Goal: Information Seeking & Learning: Check status

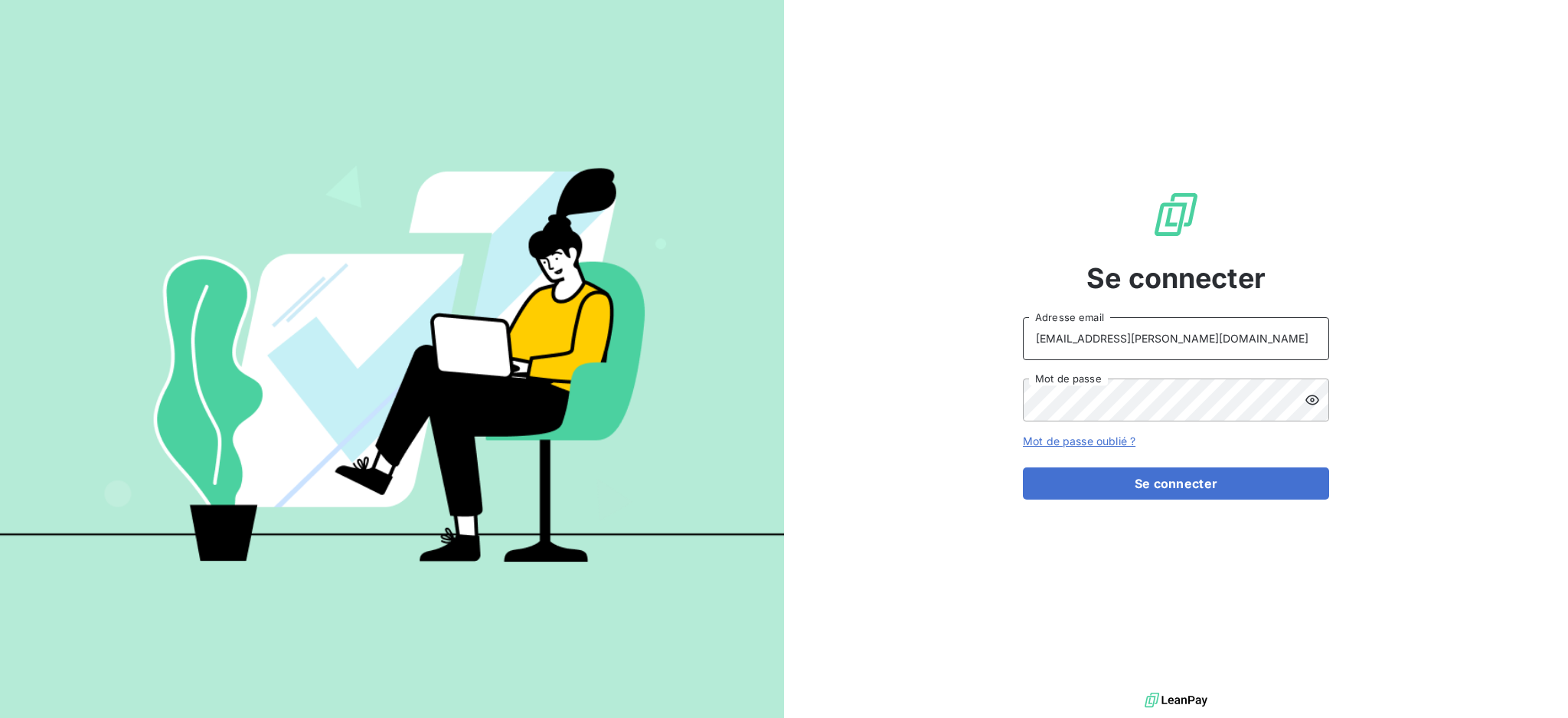
click at [1172, 331] on input "recouvrement@serpe.fr" at bounding box center [1176, 339] width 306 height 43
type input "dubuc@serpe.fr"
click at [1122, 484] on button "Se connecter" at bounding box center [1176, 483] width 306 height 32
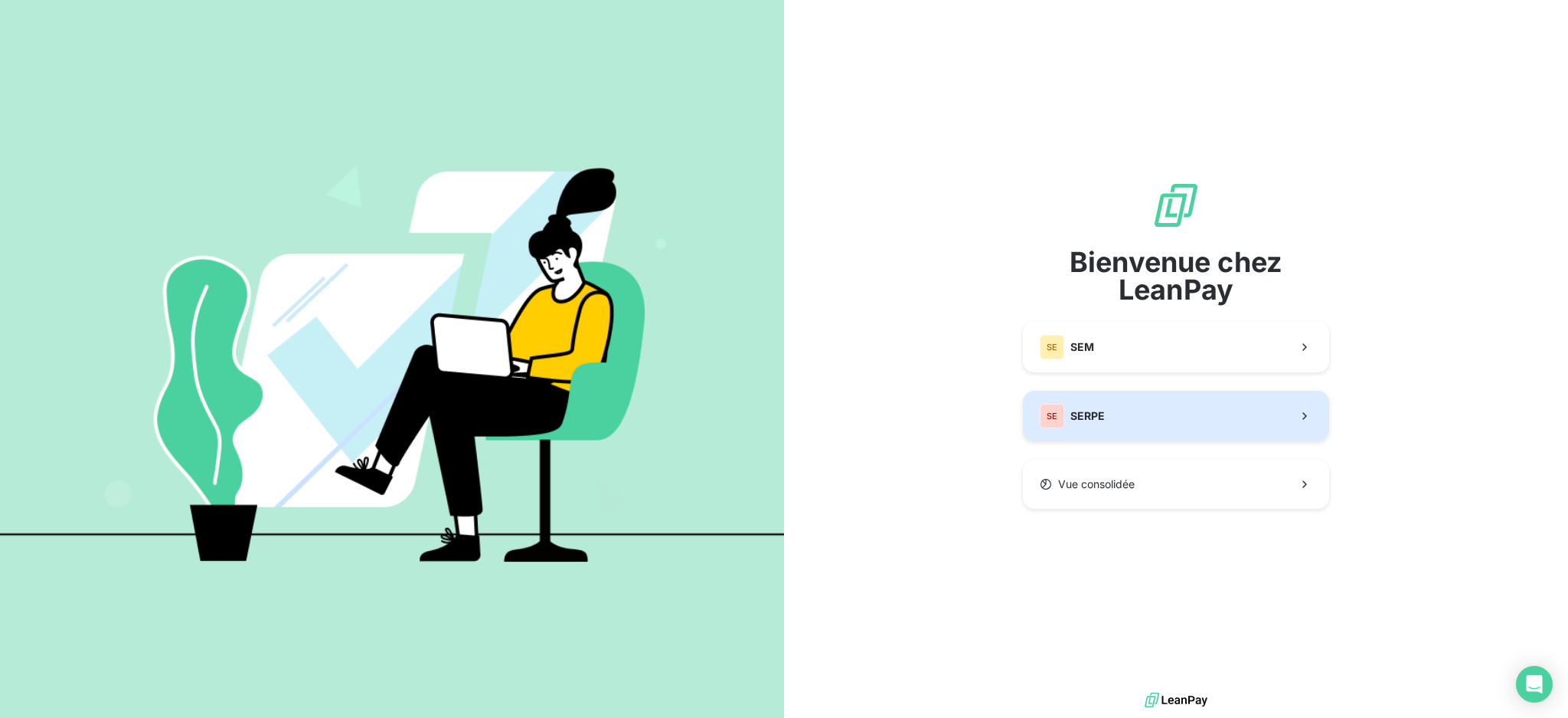
click at [1126, 408] on button "SE SERPE" at bounding box center [1176, 416] width 306 height 51
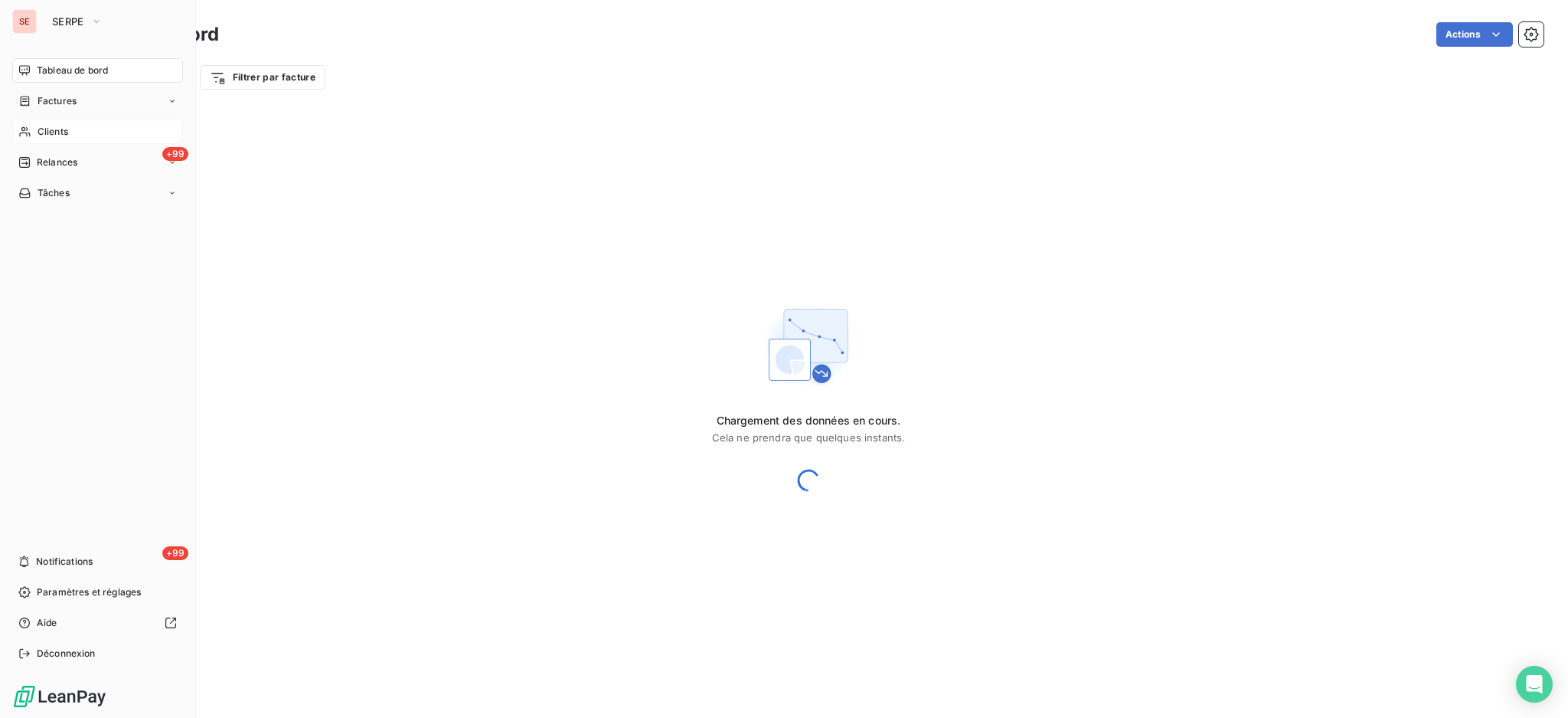
click at [64, 125] on span "Clients" at bounding box center [52, 131] width 31 height 13
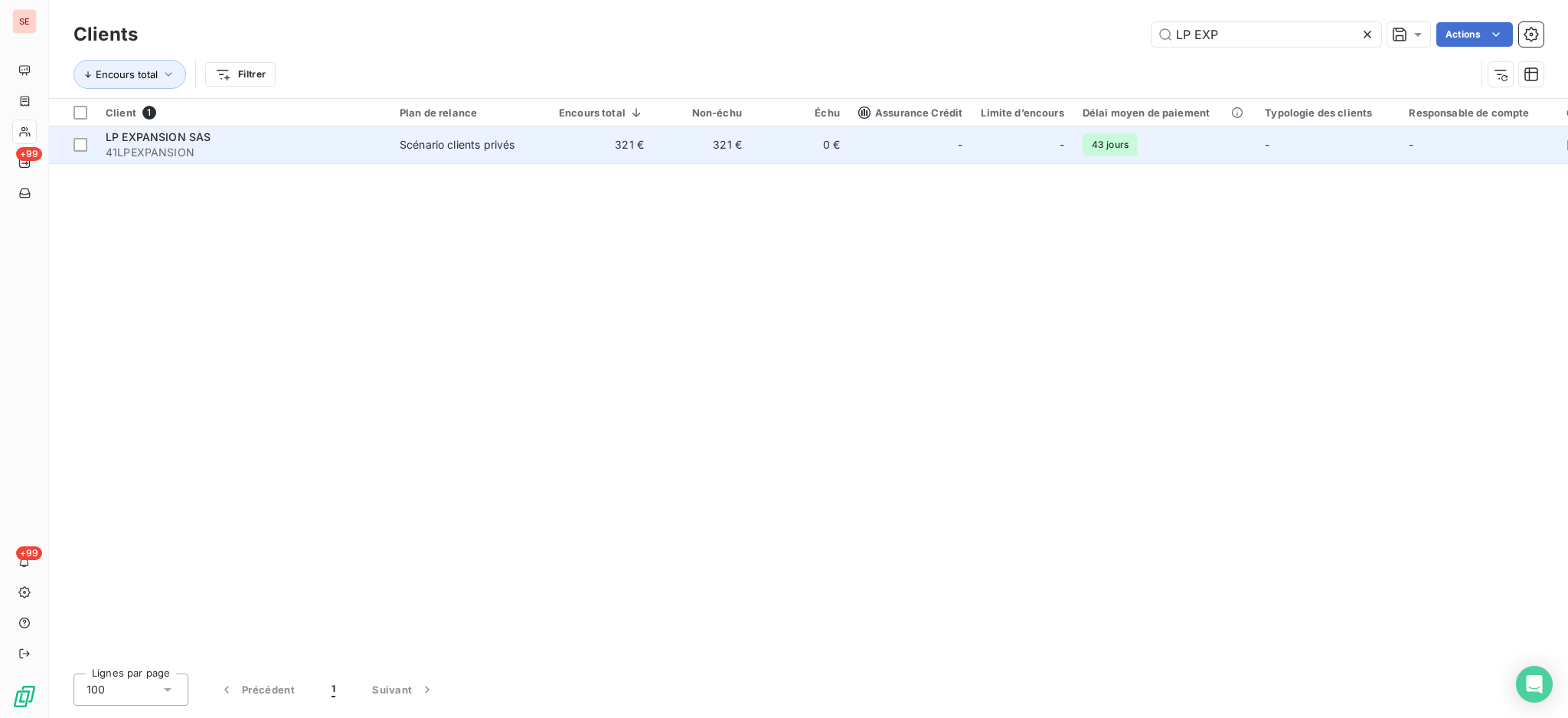
type input "LP EXP"
click at [607, 158] on td "321 €" at bounding box center [601, 145] width 104 height 36
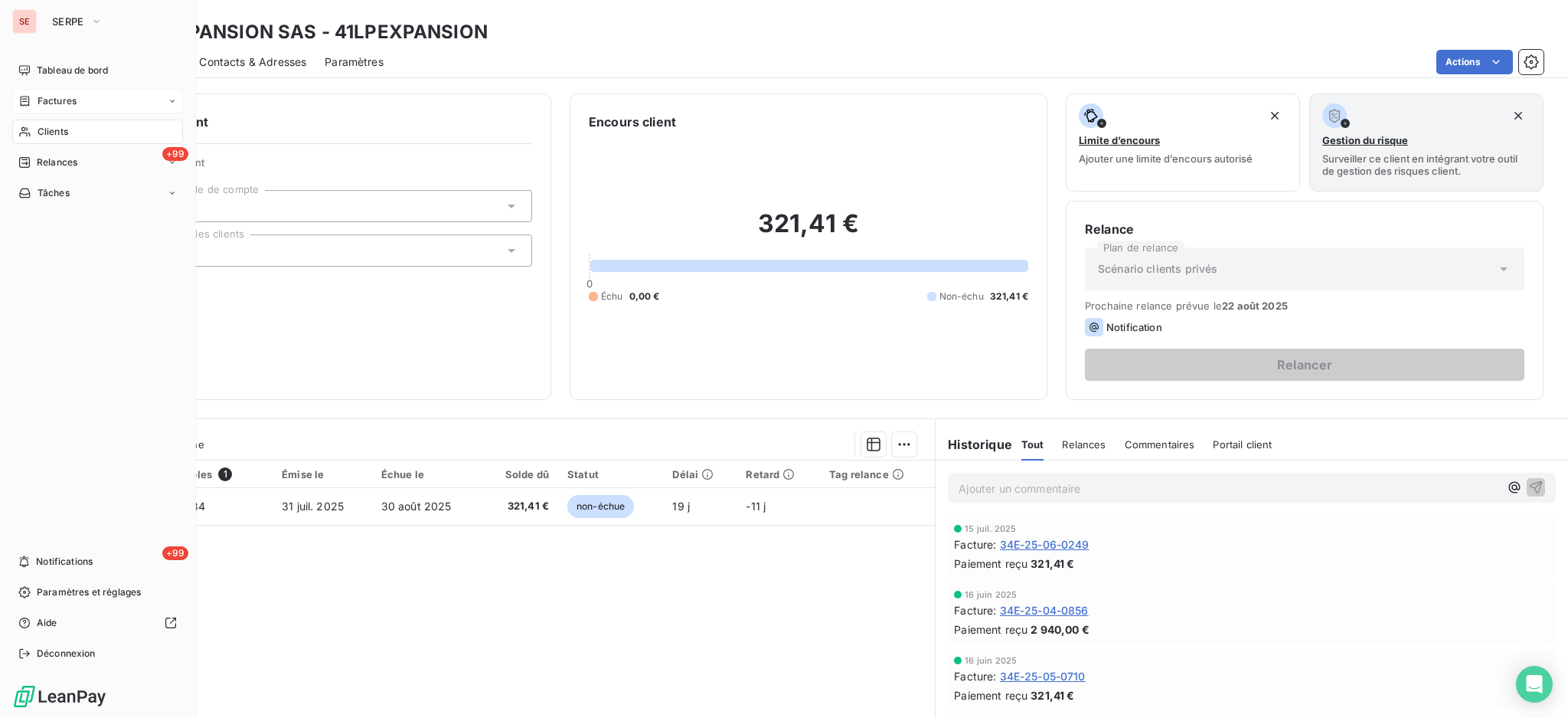
click at [55, 108] on div "Factures" at bounding box center [97, 101] width 171 height 25
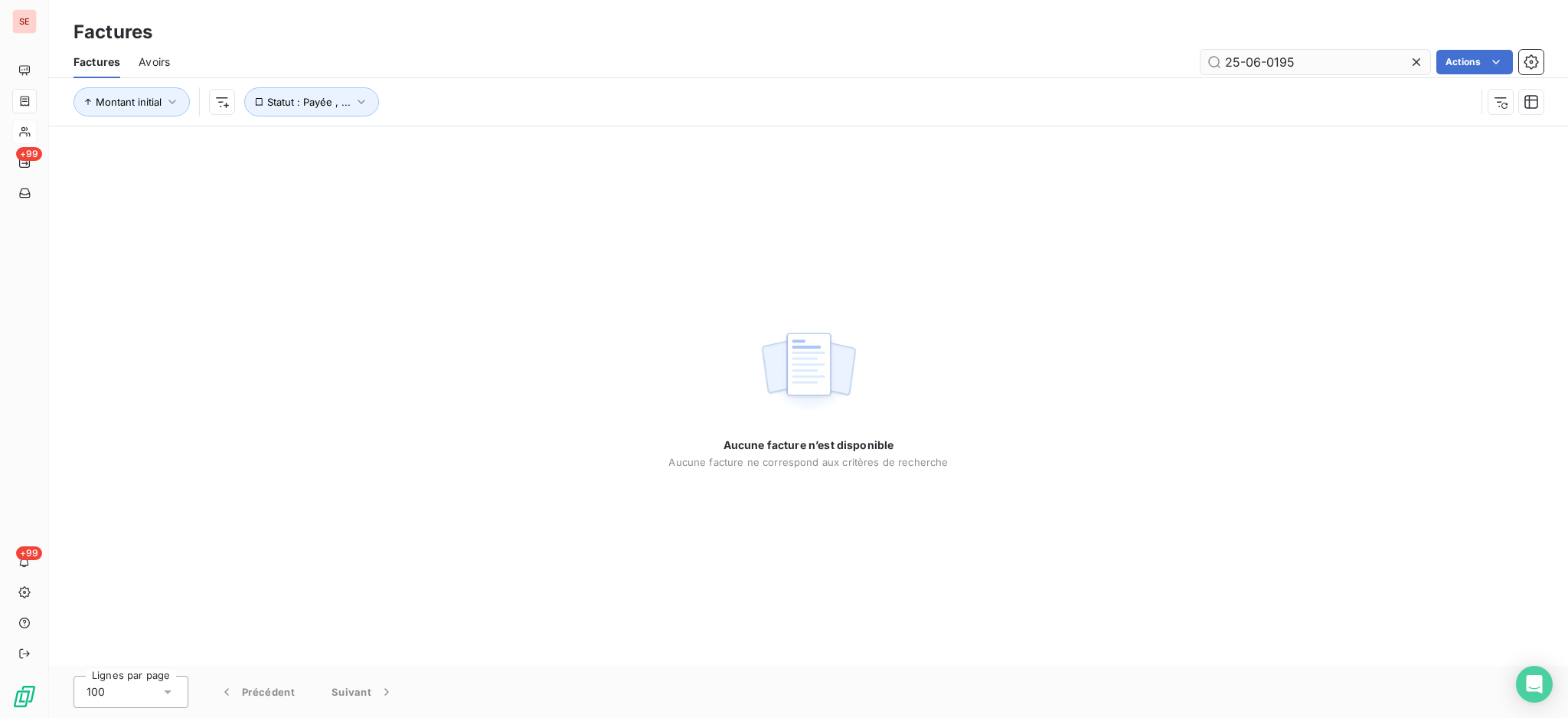
drag, startPoint x: 1300, startPoint y: 61, endPoint x: 1293, endPoint y: 66, distance: 8.6
click at [1293, 66] on input "25-06-0195" at bounding box center [1316, 62] width 229 height 25
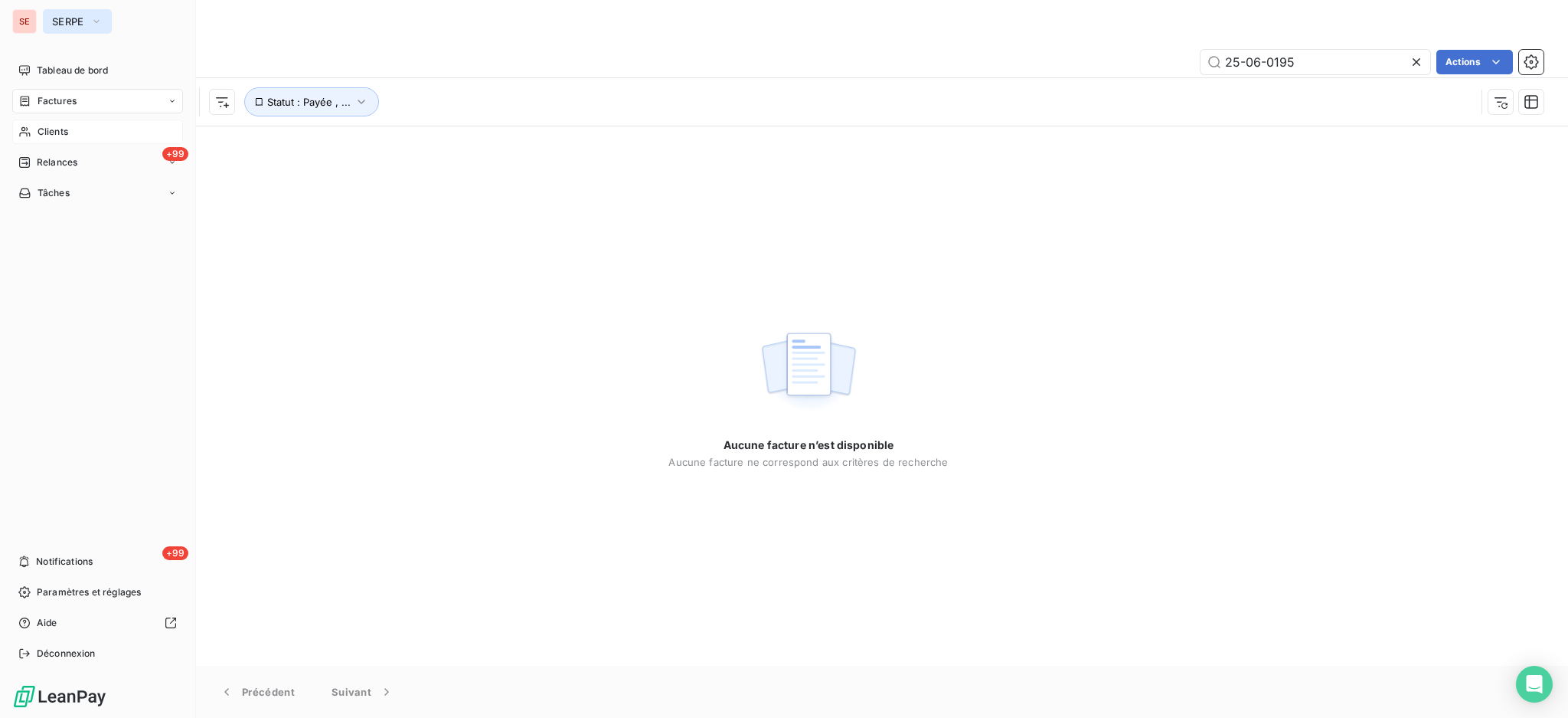
click at [84, 17] on button "SERPE" at bounding box center [77, 21] width 69 height 25
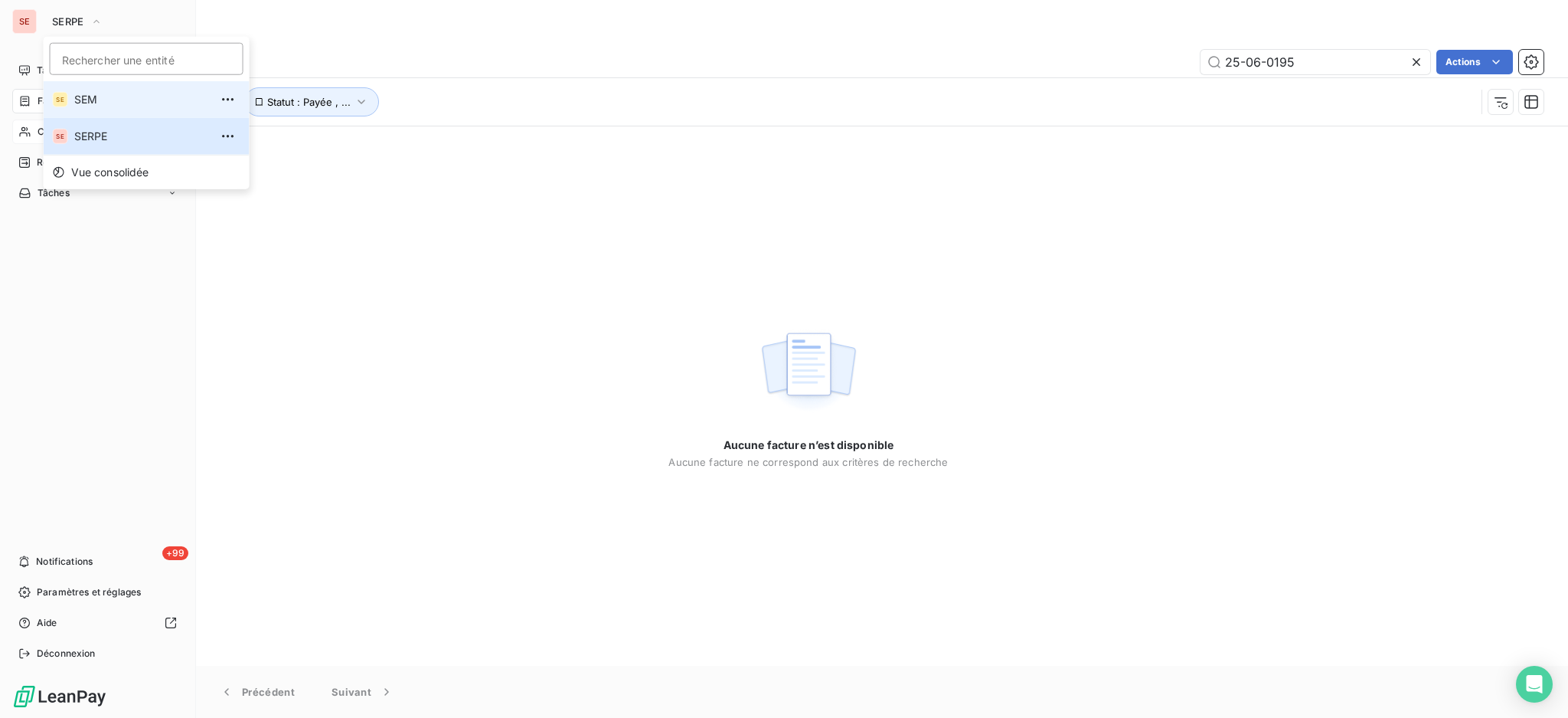
click at [100, 110] on li "SE SEM" at bounding box center [146, 100] width 206 height 36
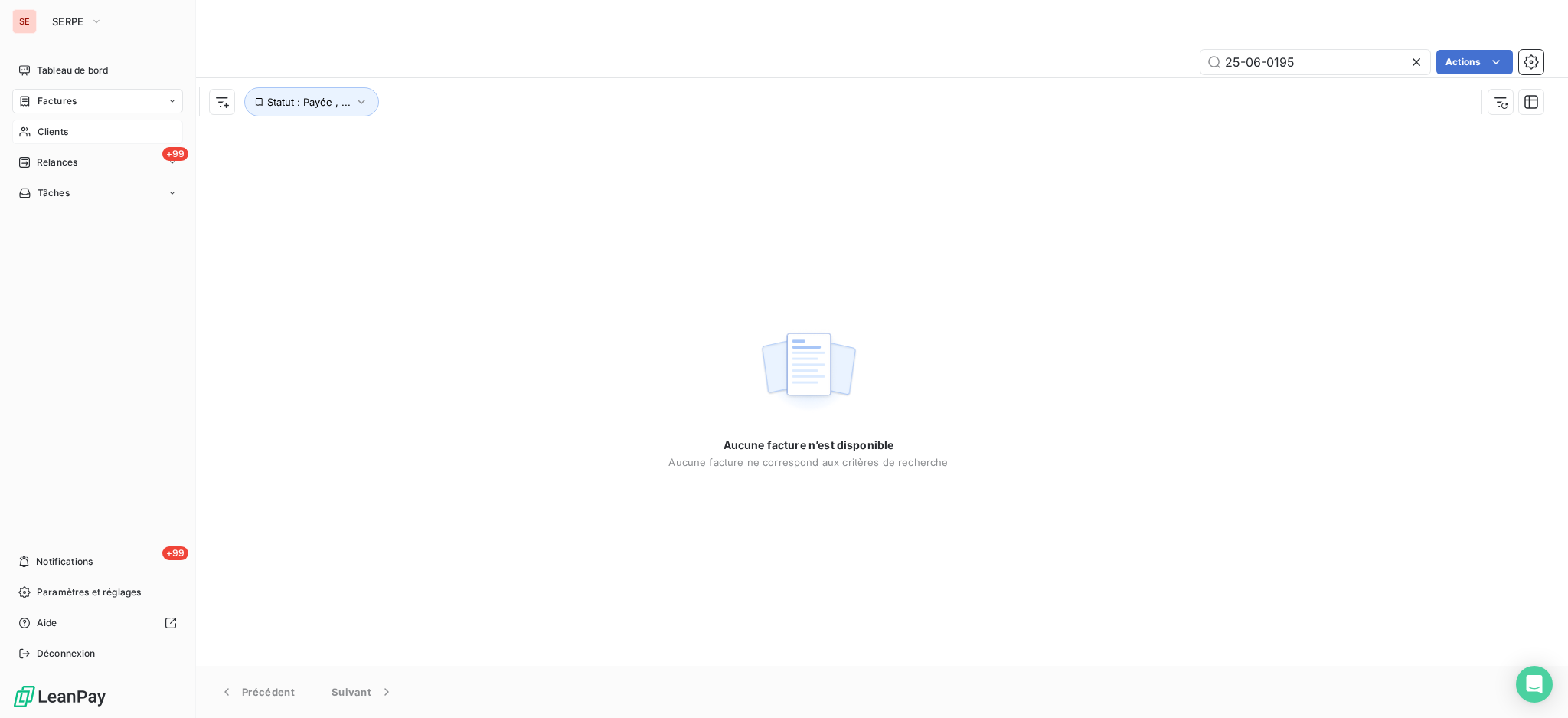
type input "21-03-0553"
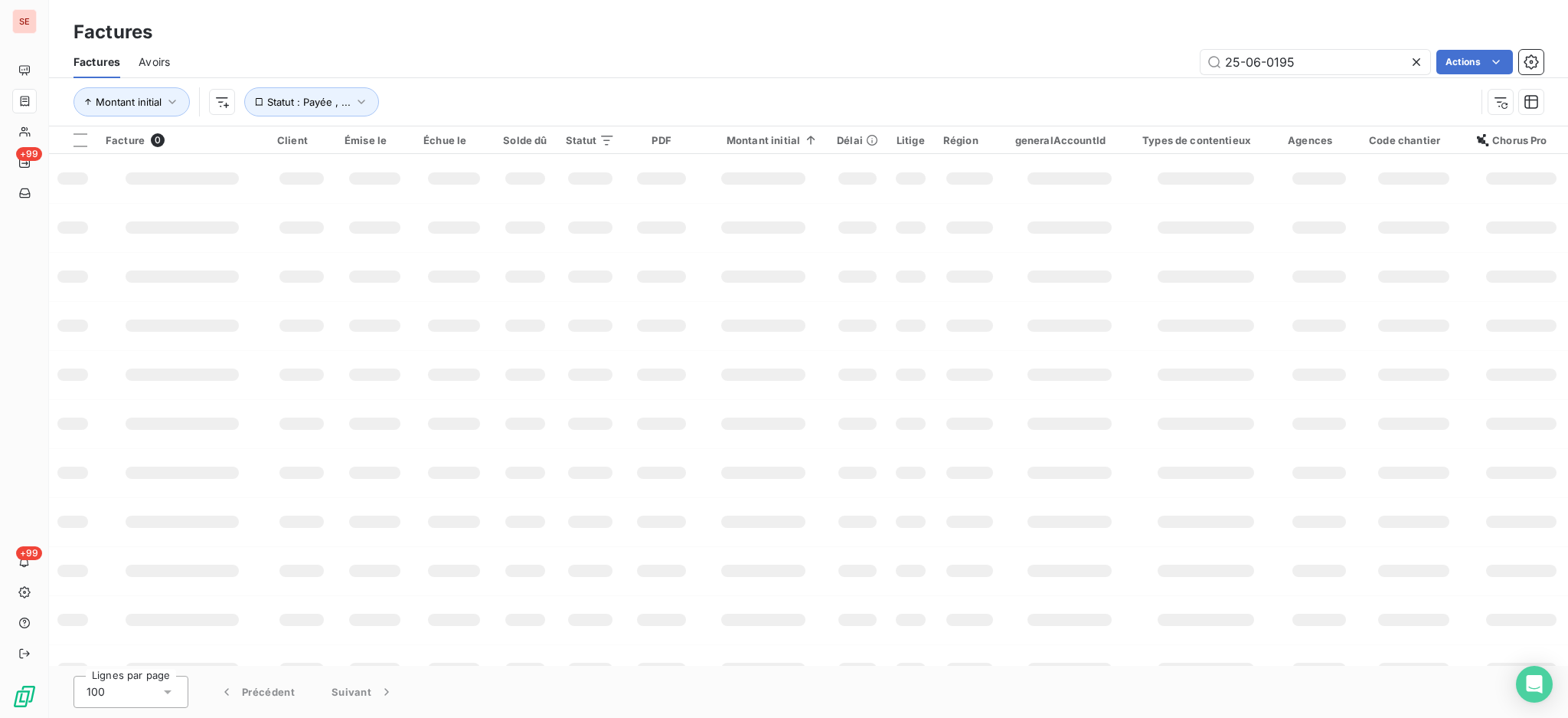
type input "[DATE]"
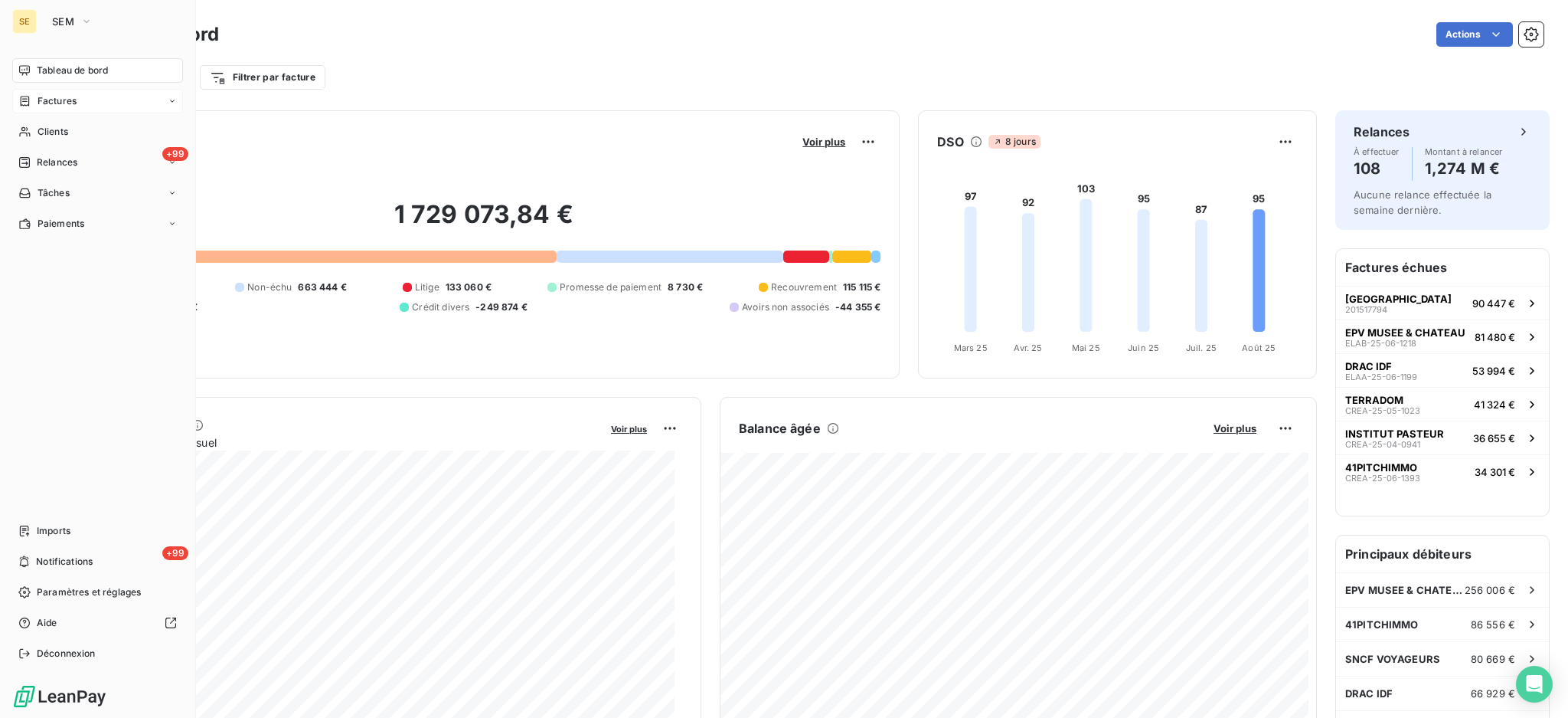
click at [53, 105] on span "Factures" at bounding box center [56, 101] width 39 height 13
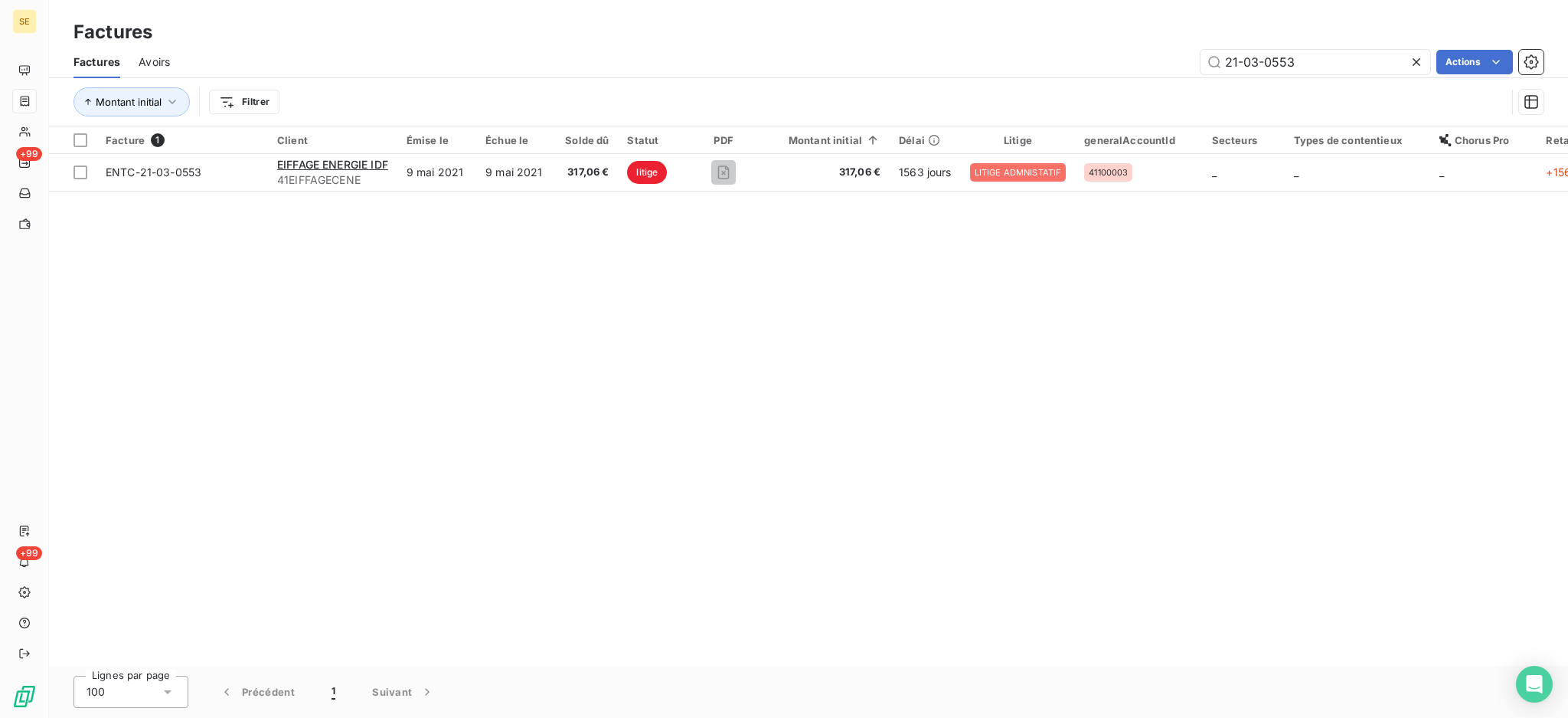
click at [1415, 61] on icon at bounding box center [1417, 63] width 8 height 8
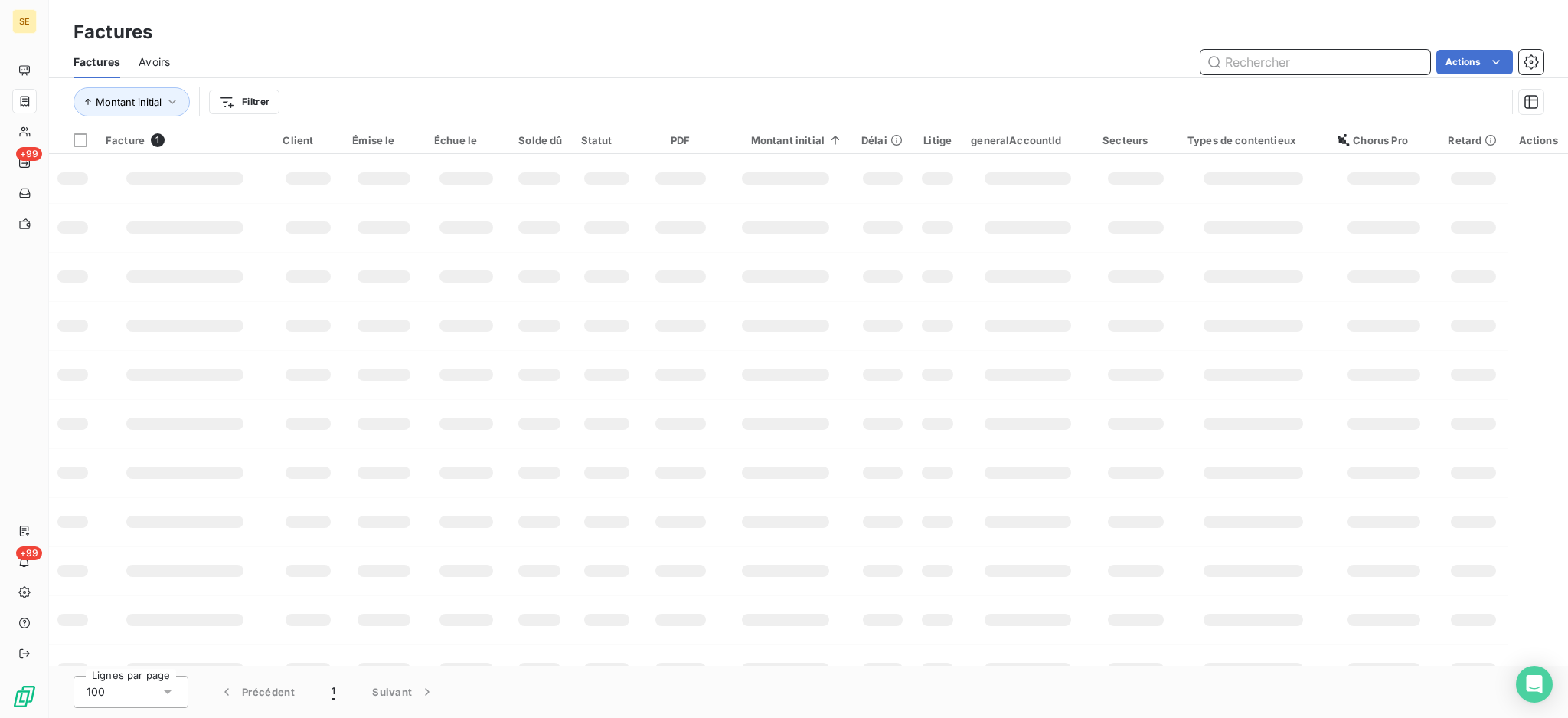
click at [1271, 58] on input "text" at bounding box center [1316, 62] width 229 height 25
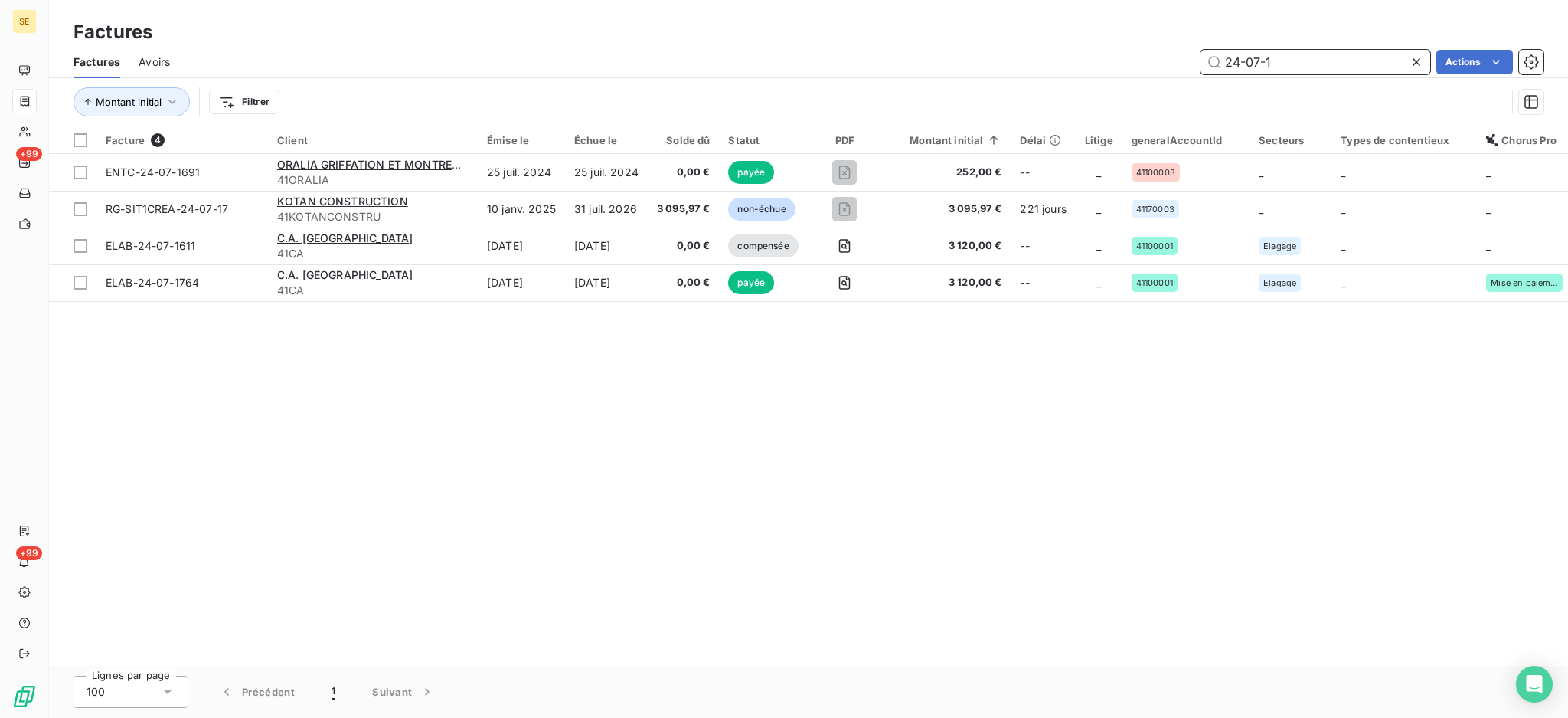
click at [1305, 66] on input "24-07-1" at bounding box center [1316, 62] width 229 height 25
type input "2"
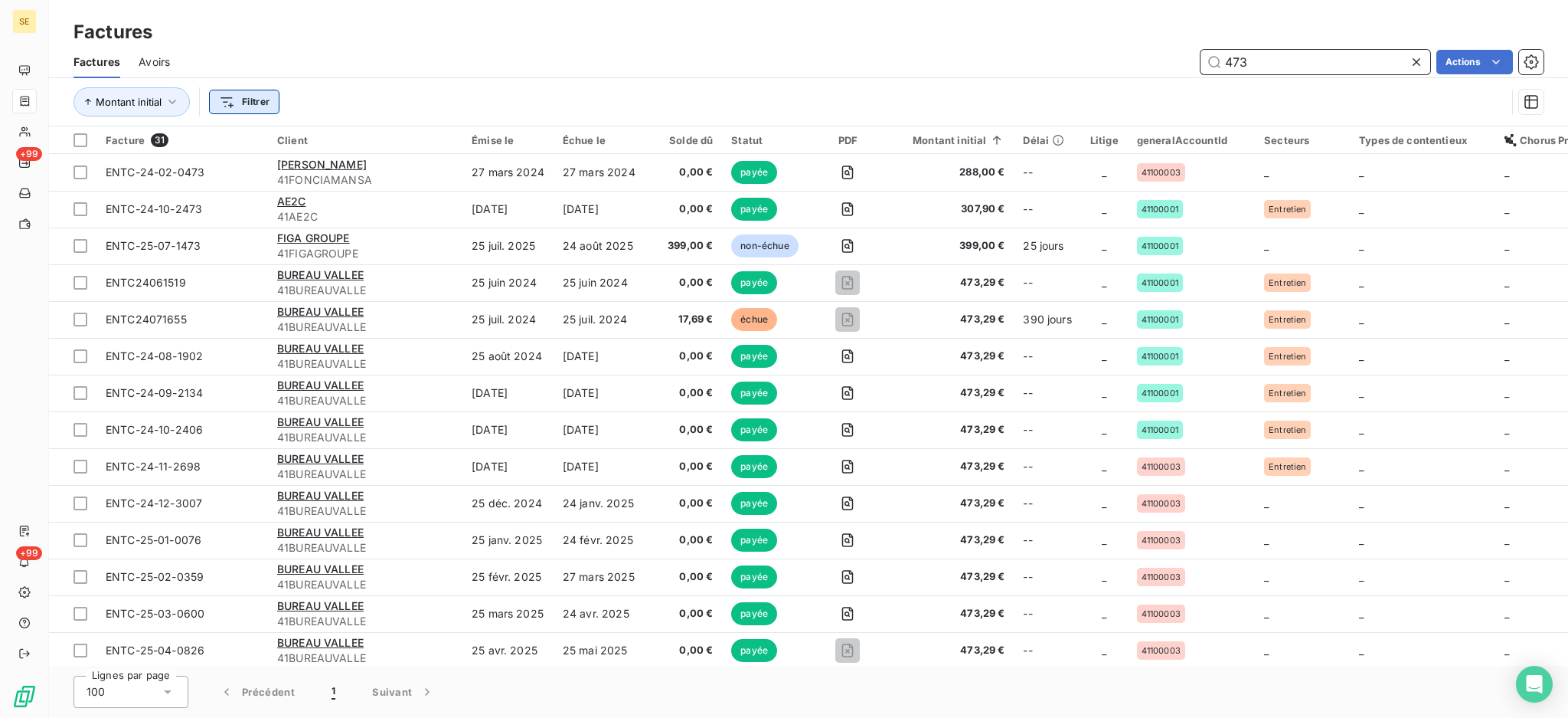
type input "473"
click at [253, 102] on html "SE +99 +99 Factures Factures Avoirs 473 Actions Montant initial Filtrer Facture…" at bounding box center [784, 359] width 1568 height 718
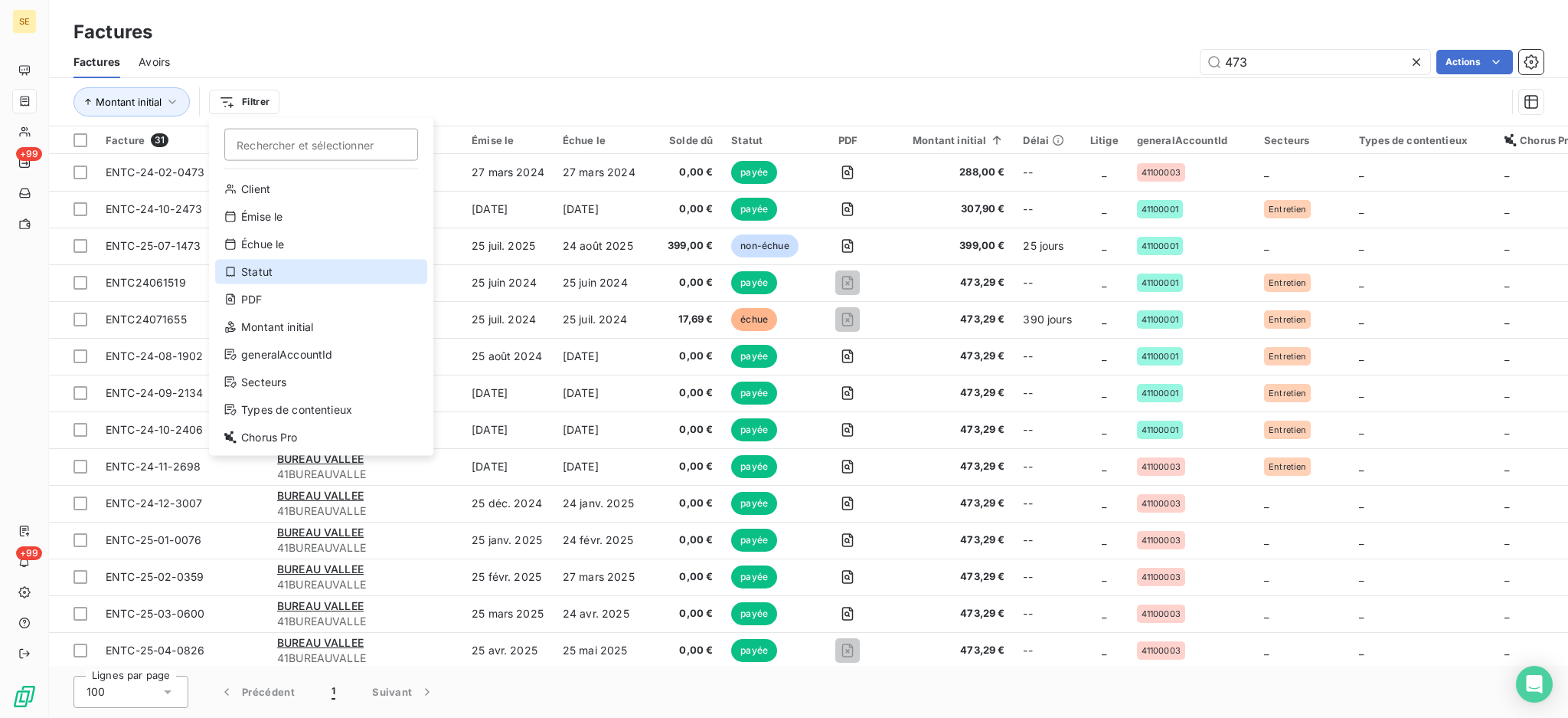
click at [280, 267] on div "Statut" at bounding box center [321, 272] width 212 height 25
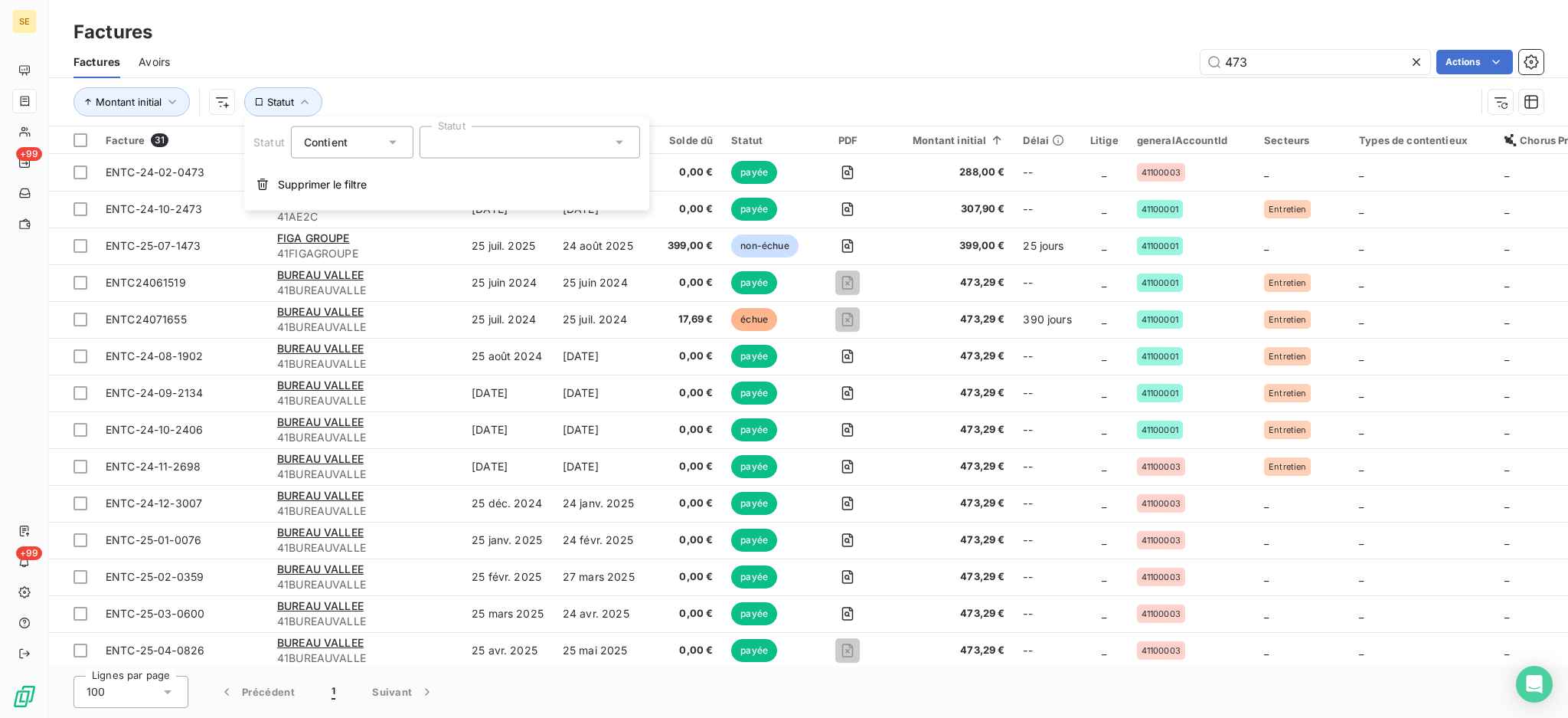
click at [394, 142] on icon at bounding box center [392, 142] width 15 height 15
click at [368, 203] on span "Ne contient pas" at bounding box center [362, 206] width 83 height 13
click at [617, 144] on icon at bounding box center [619, 142] width 15 height 15
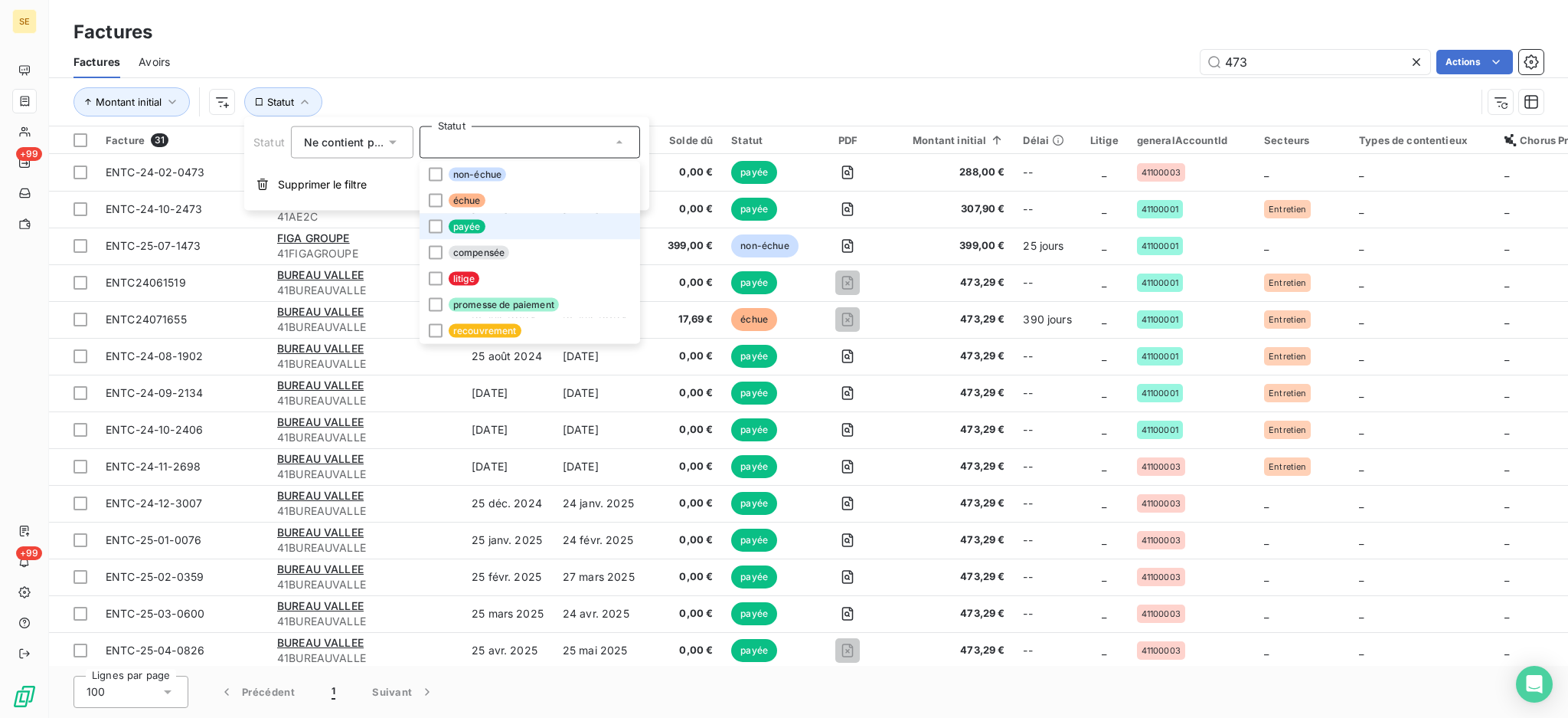
click at [527, 222] on li "payée" at bounding box center [529, 226] width 221 height 26
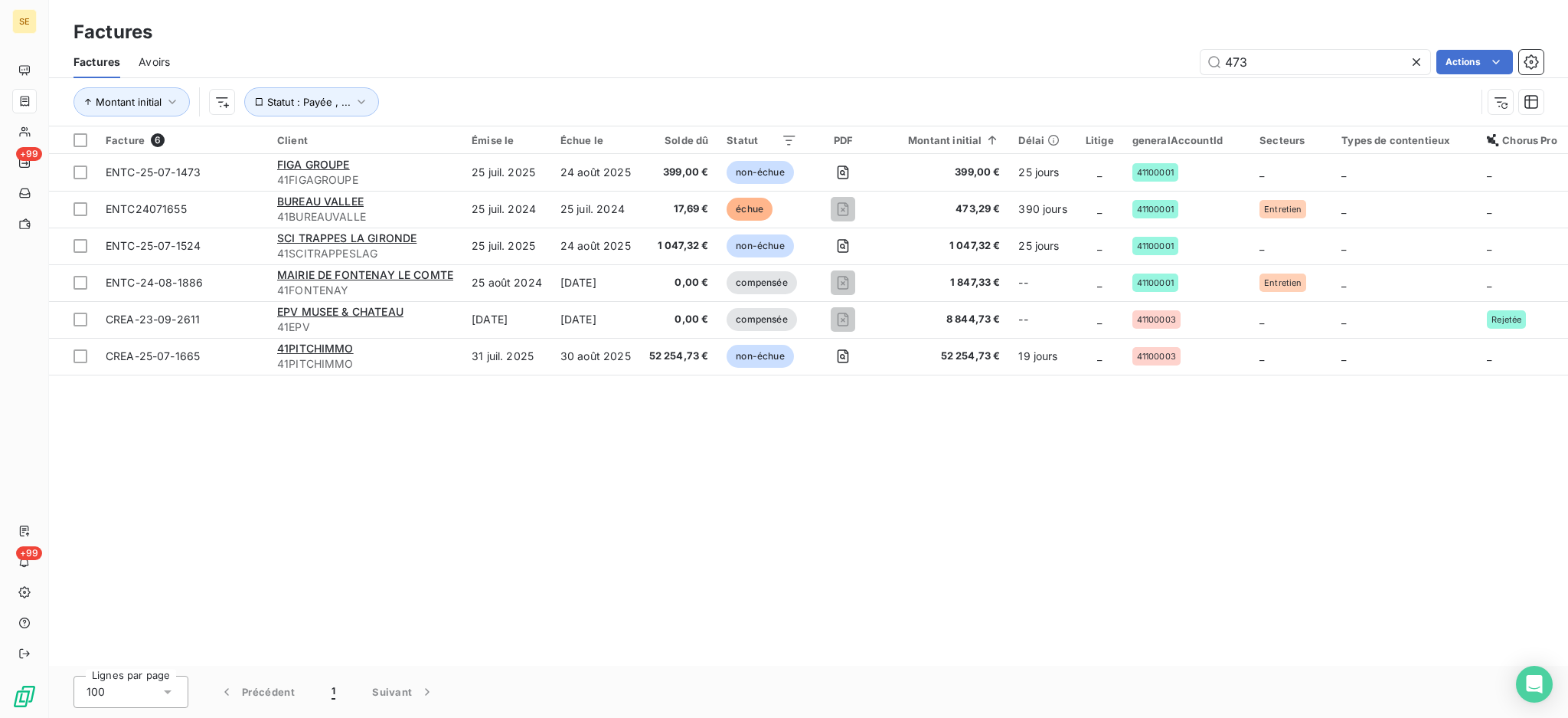
click at [1002, 545] on div "Facture 6 Client Émise le Échue le Solde dû Statut PDF Montant initial Délai Li…" at bounding box center [809, 396] width 1519 height 539
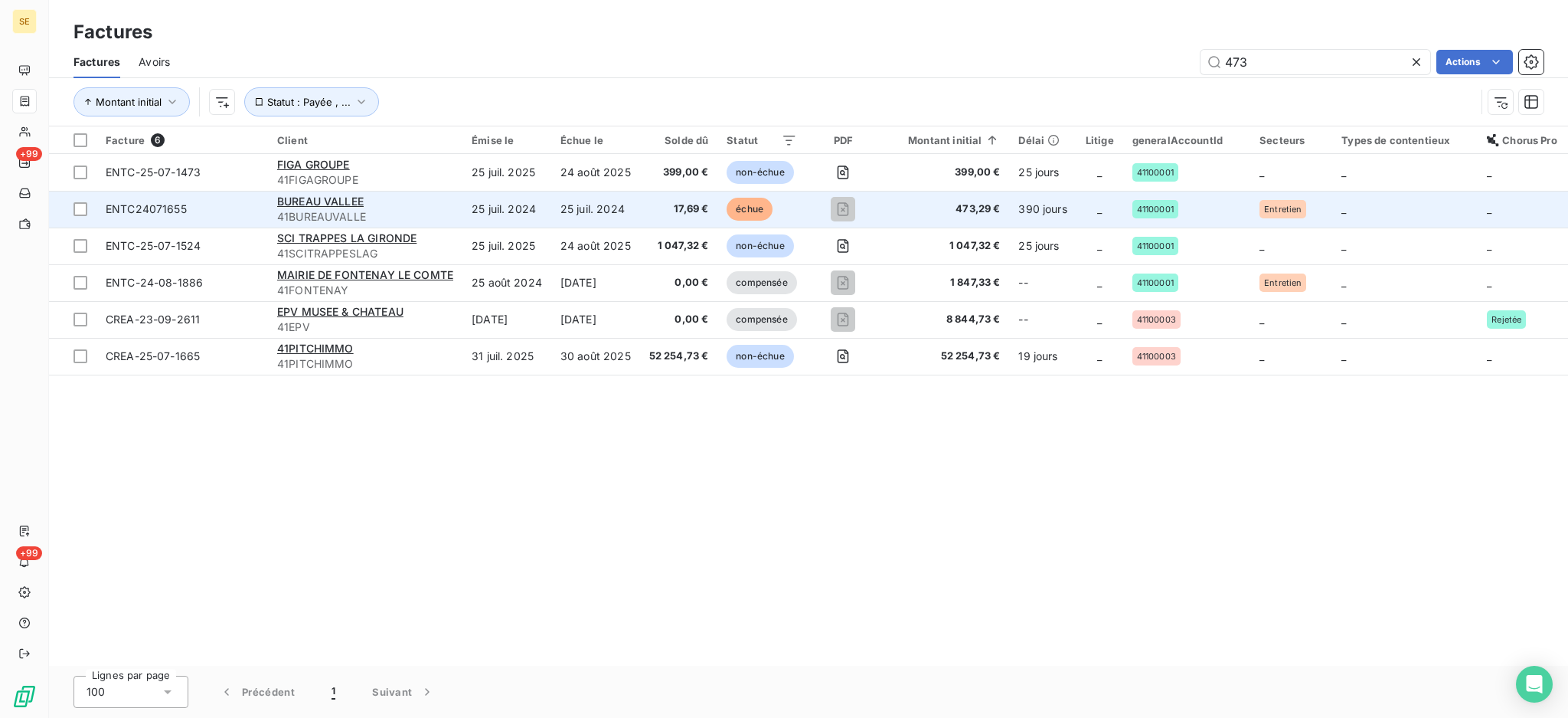
click at [646, 204] on td "17,69 €" at bounding box center [679, 209] width 78 height 36
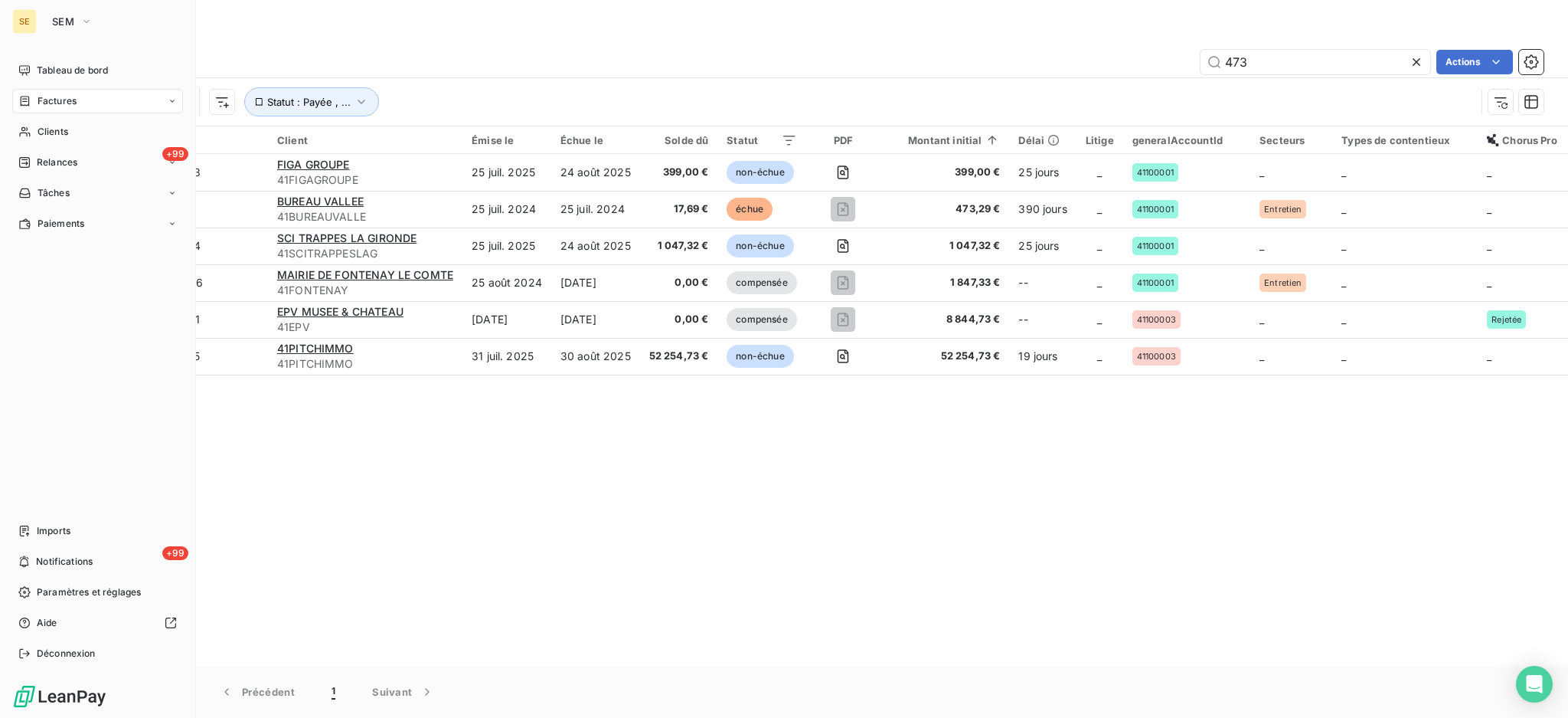
drag, startPoint x: 54, startPoint y: 103, endPoint x: 148, endPoint y: 104, distance: 94.0
click at [54, 103] on span "Factures" at bounding box center [56, 101] width 39 height 13
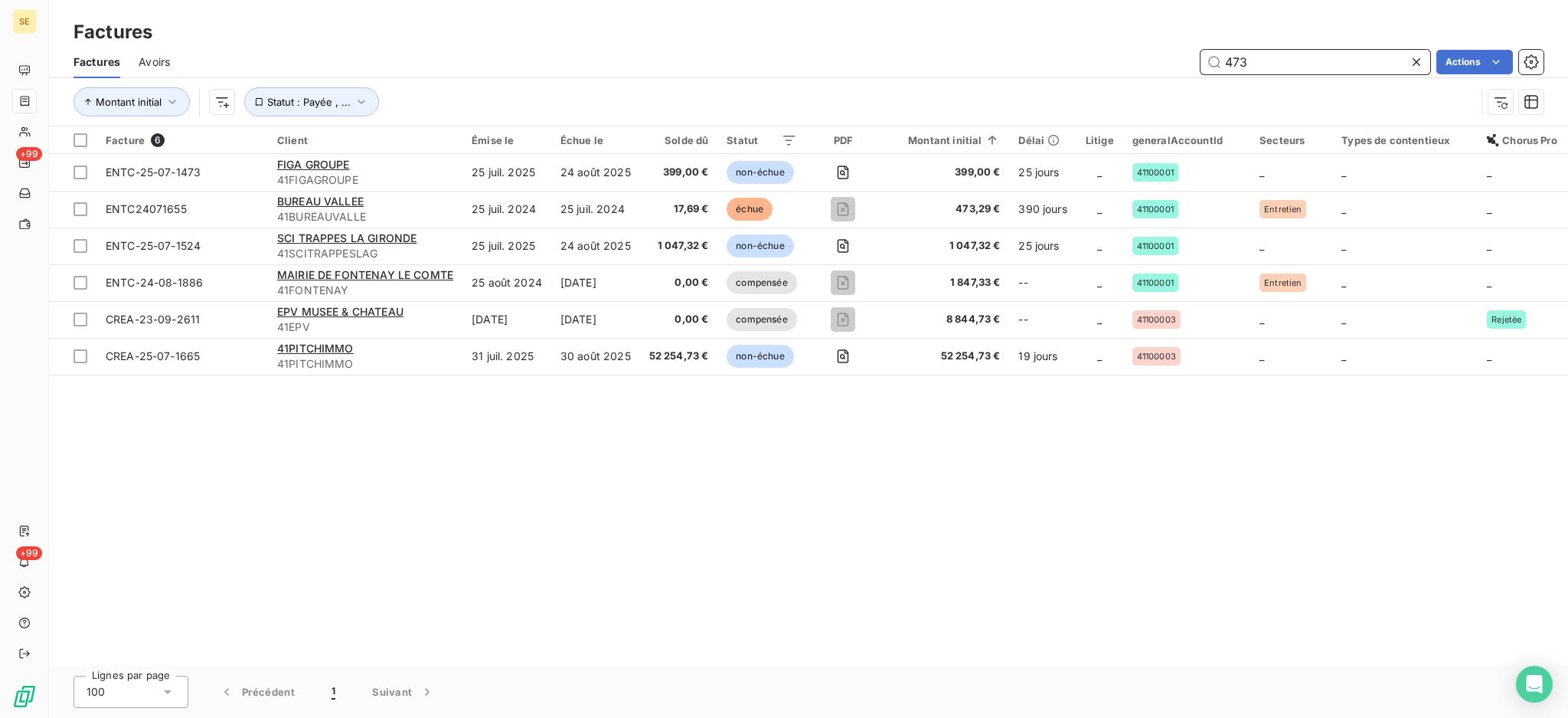
click at [1254, 59] on input "473" at bounding box center [1316, 62] width 229 height 25
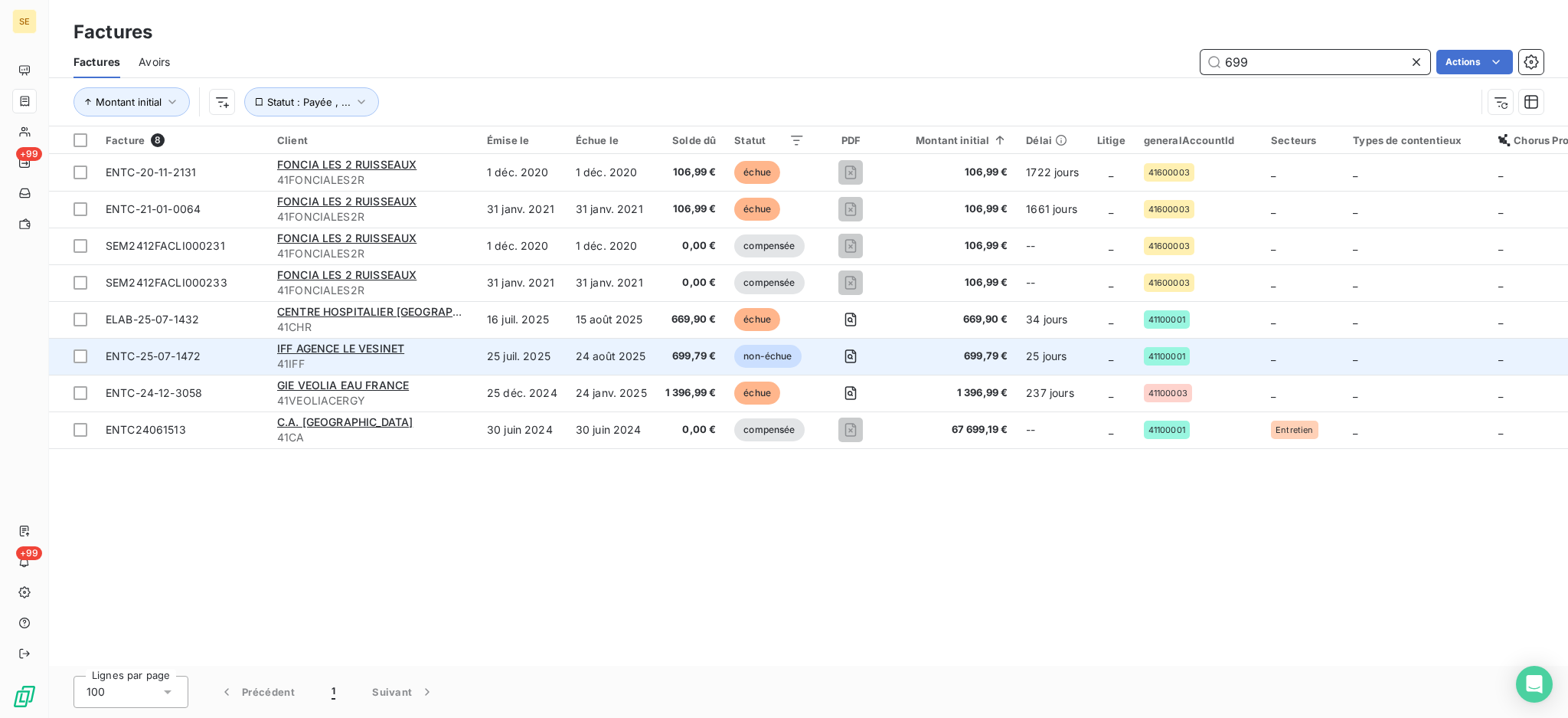
type input "699"
click at [434, 351] on div "IFF AGENCE LE VESINET" at bounding box center [373, 348] width 191 height 15
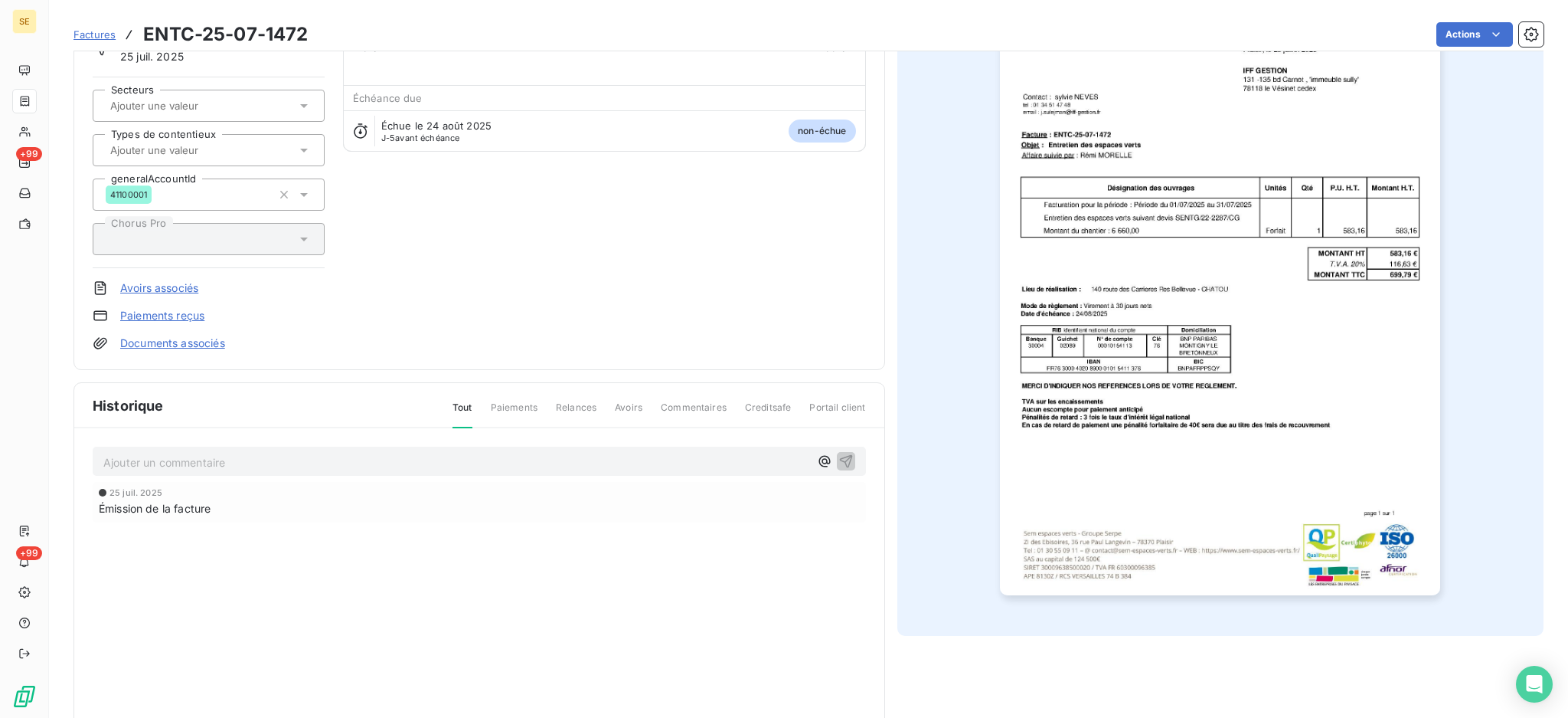
scroll to position [174, 0]
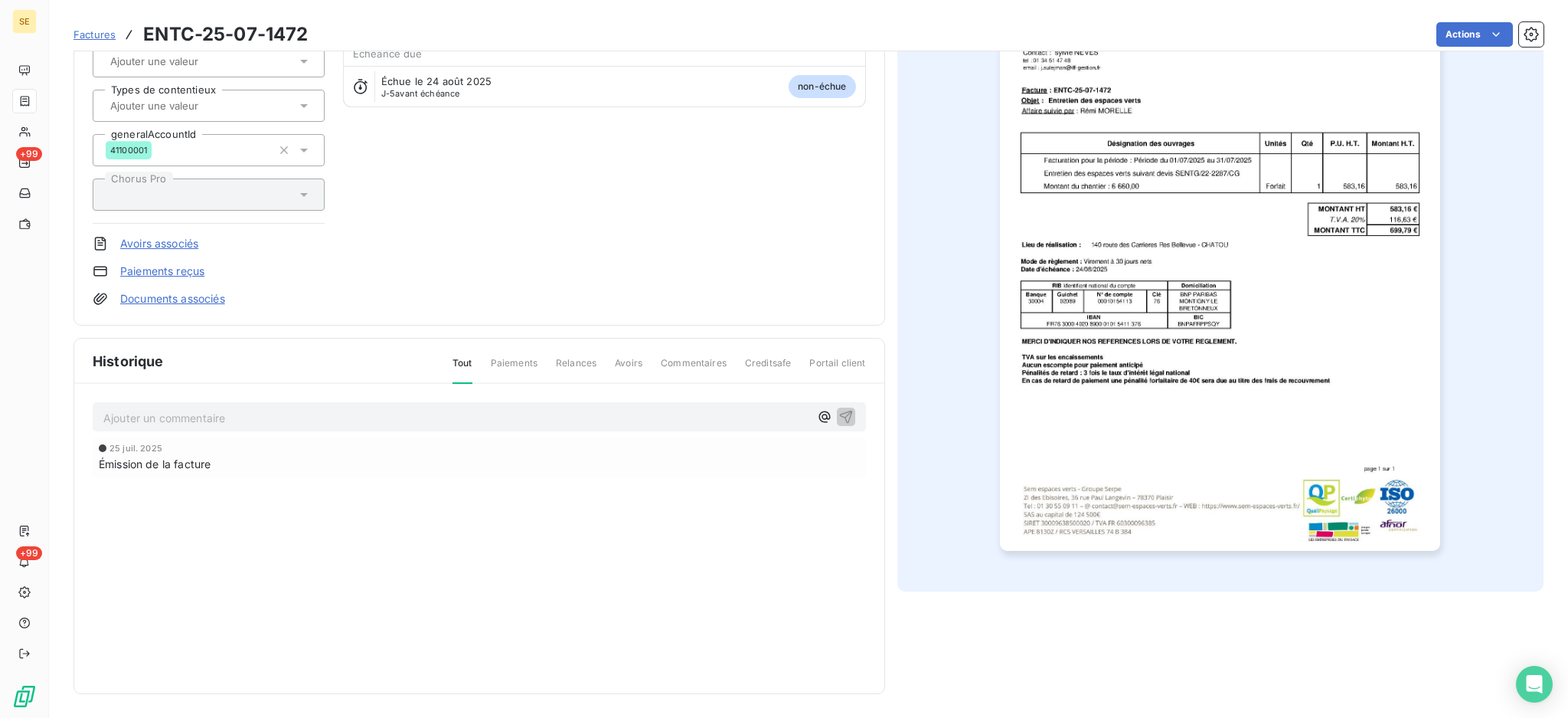
click at [1171, 315] on img "button" at bounding box center [1220, 239] width 441 height 624
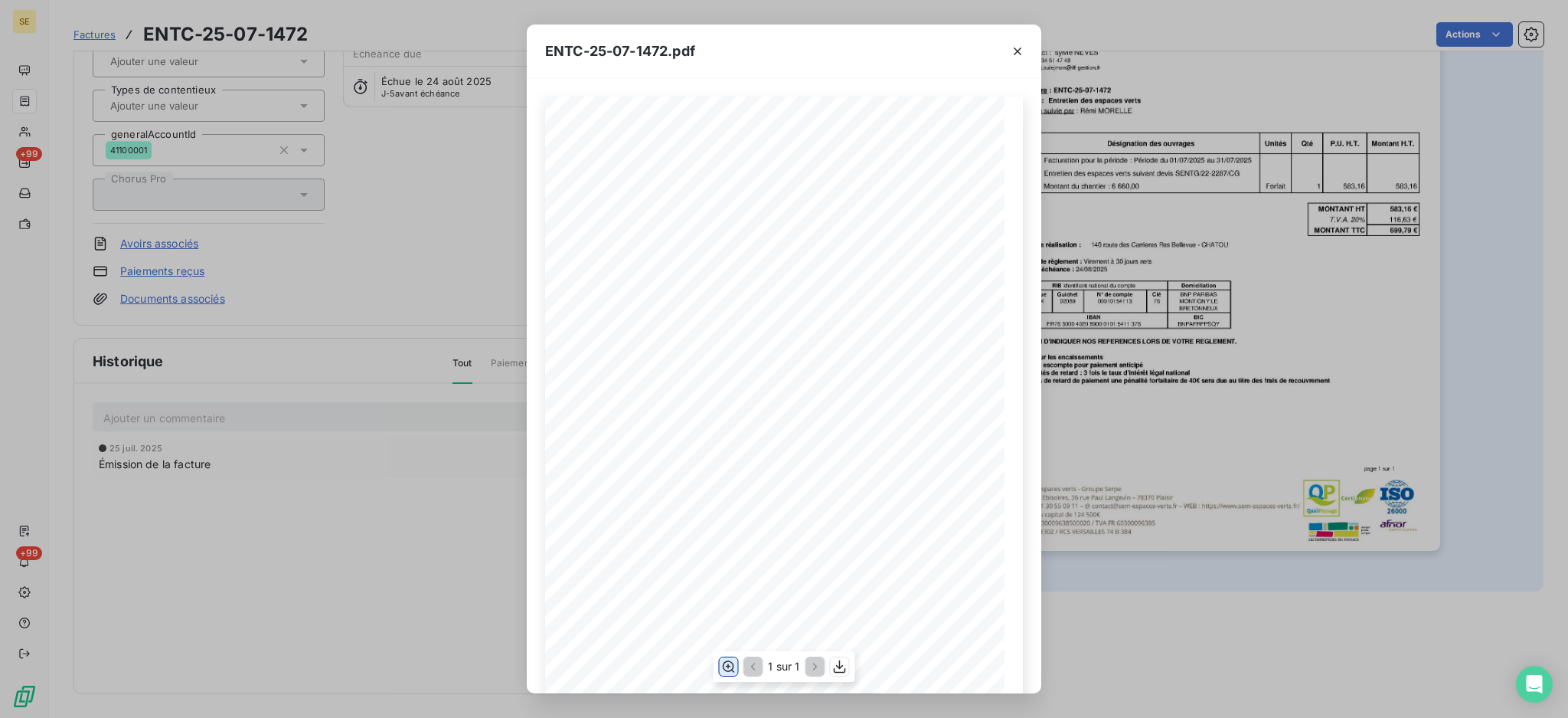
click at [726, 666] on icon "button" at bounding box center [728, 666] width 15 height 15
click at [1019, 50] on icon "button" at bounding box center [1017, 51] width 15 height 15
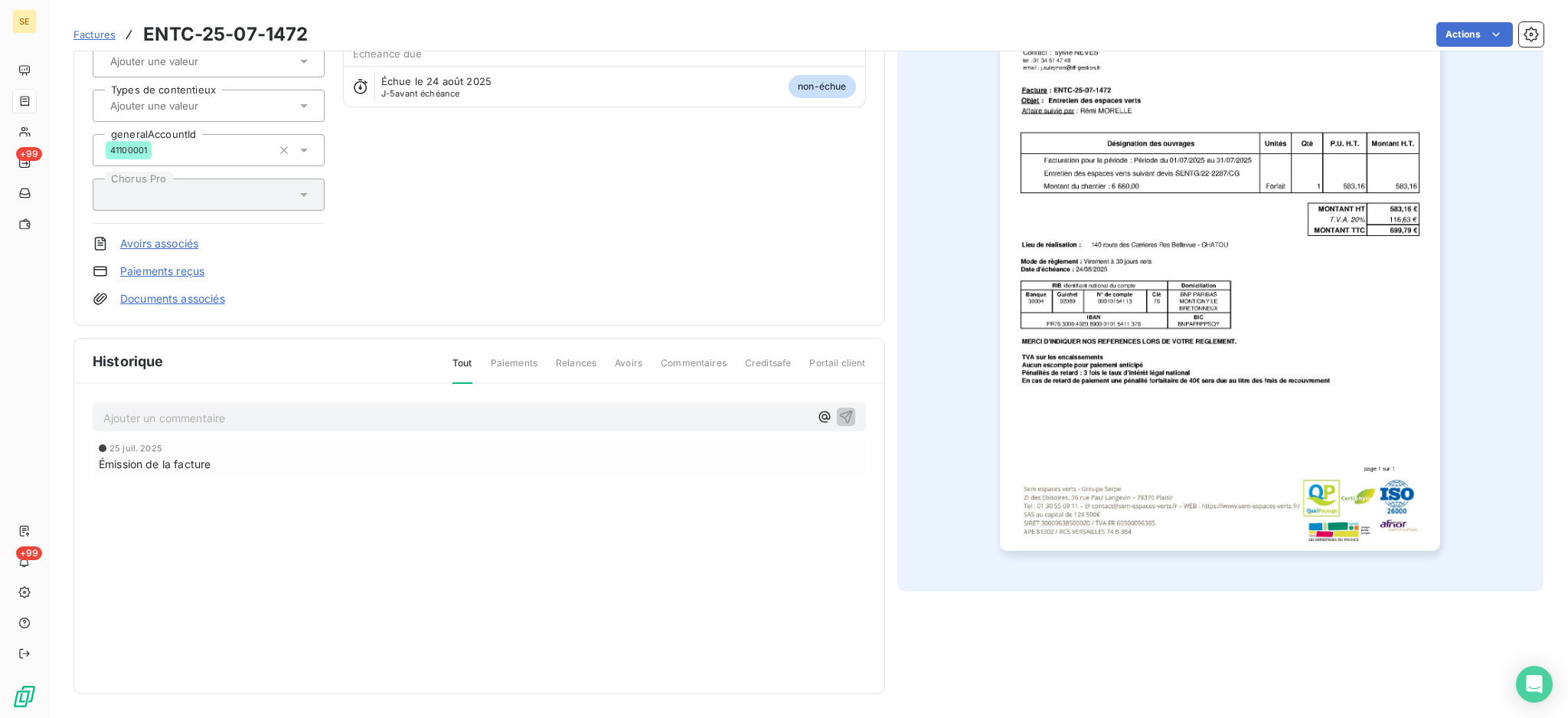
click at [552, 315] on div "IFF AGENCE LE VESINET 41IFF Montant initial 699,79 € Émise le 25 juil. 2025 Sec…" at bounding box center [479, 106] width 812 height 439
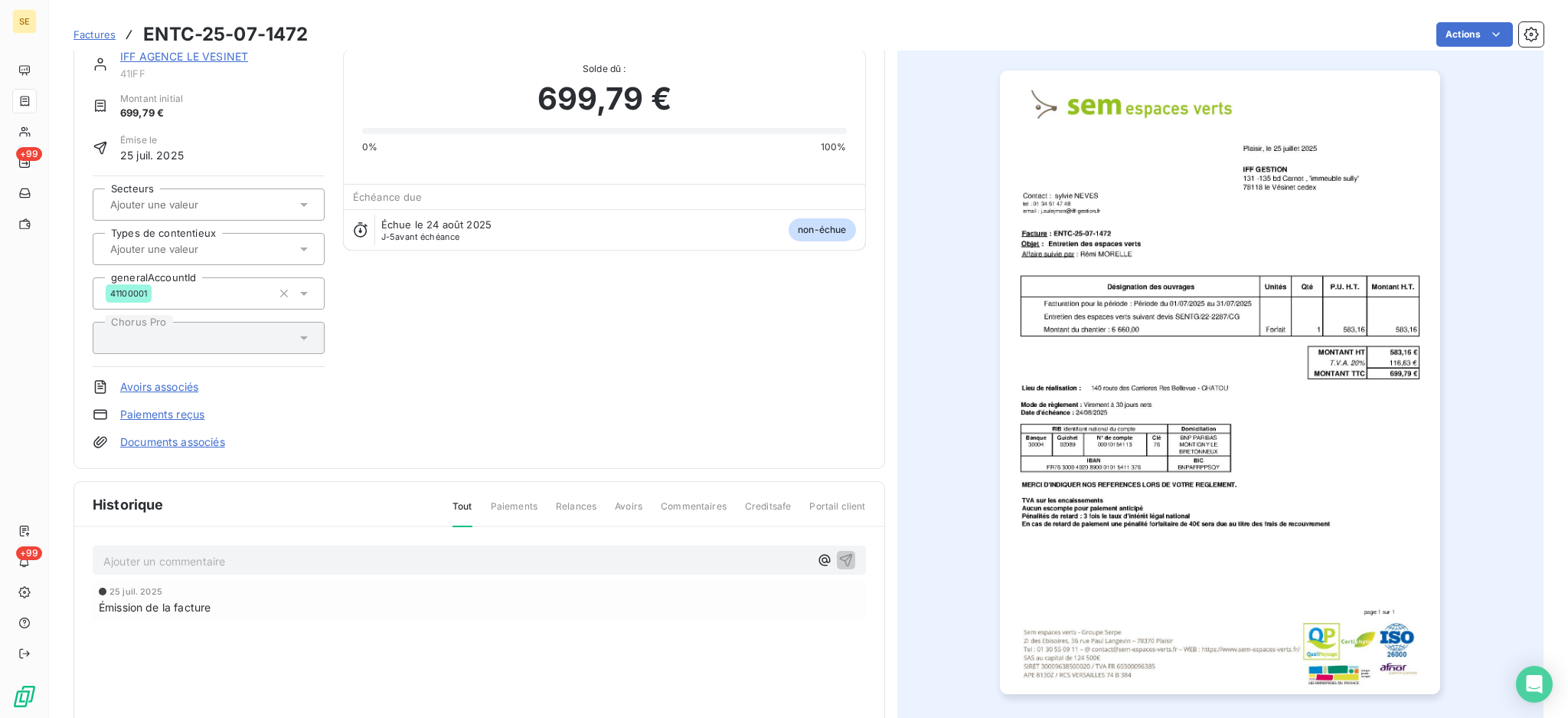
scroll to position [0, 0]
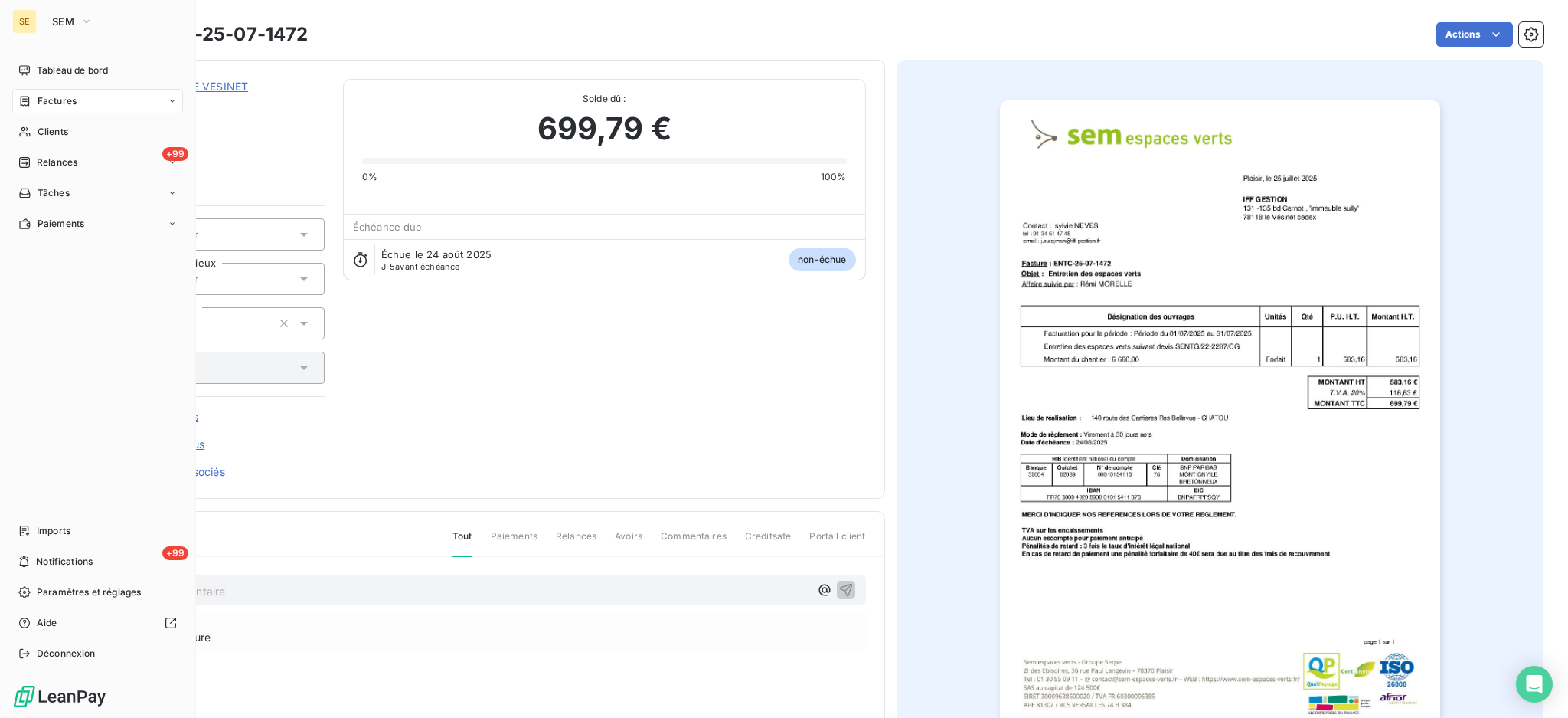
click at [46, 99] on span "Factures" at bounding box center [56, 101] width 39 height 13
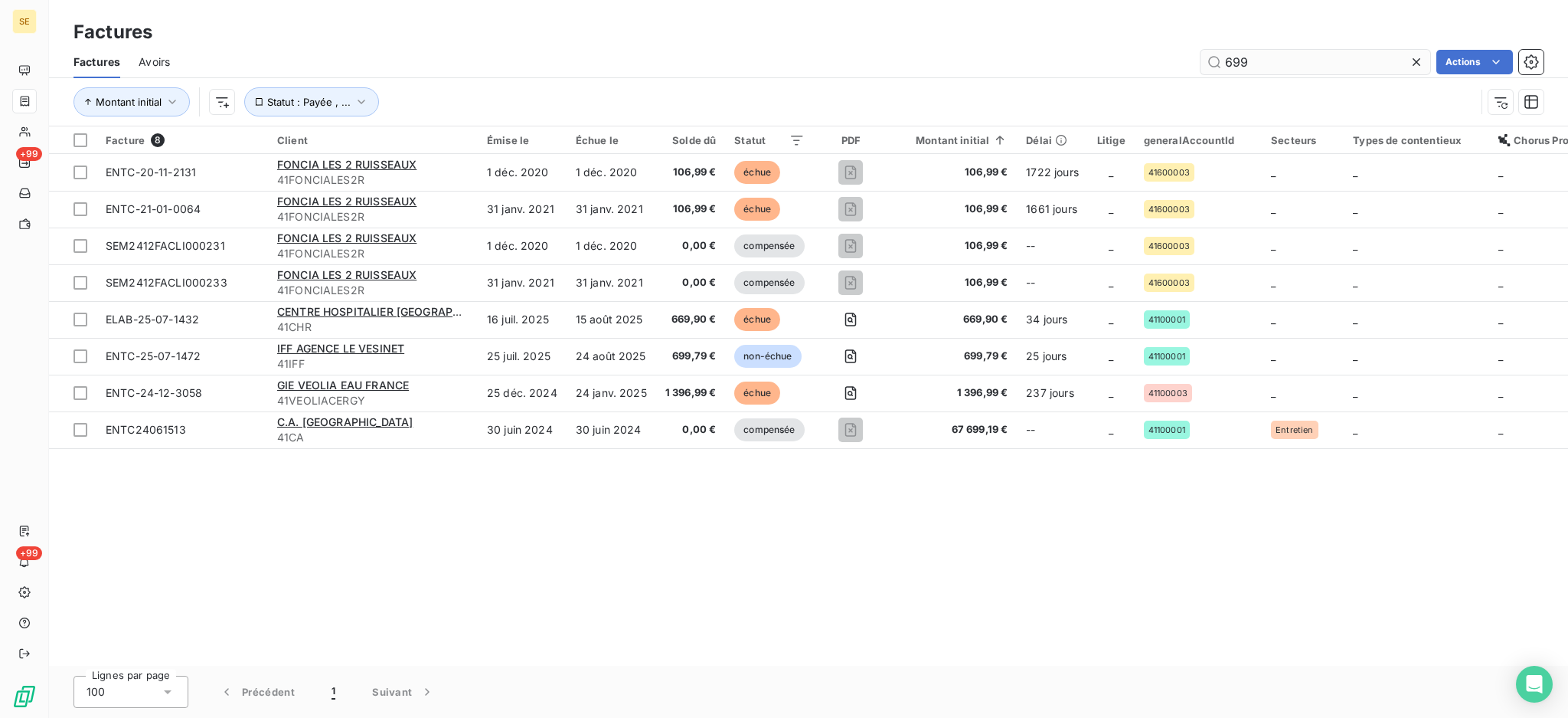
drag, startPoint x: 1260, startPoint y: 65, endPoint x: 1224, endPoint y: 68, distance: 36.1
click at [1224, 68] on input "699" at bounding box center [1316, 62] width 229 height 25
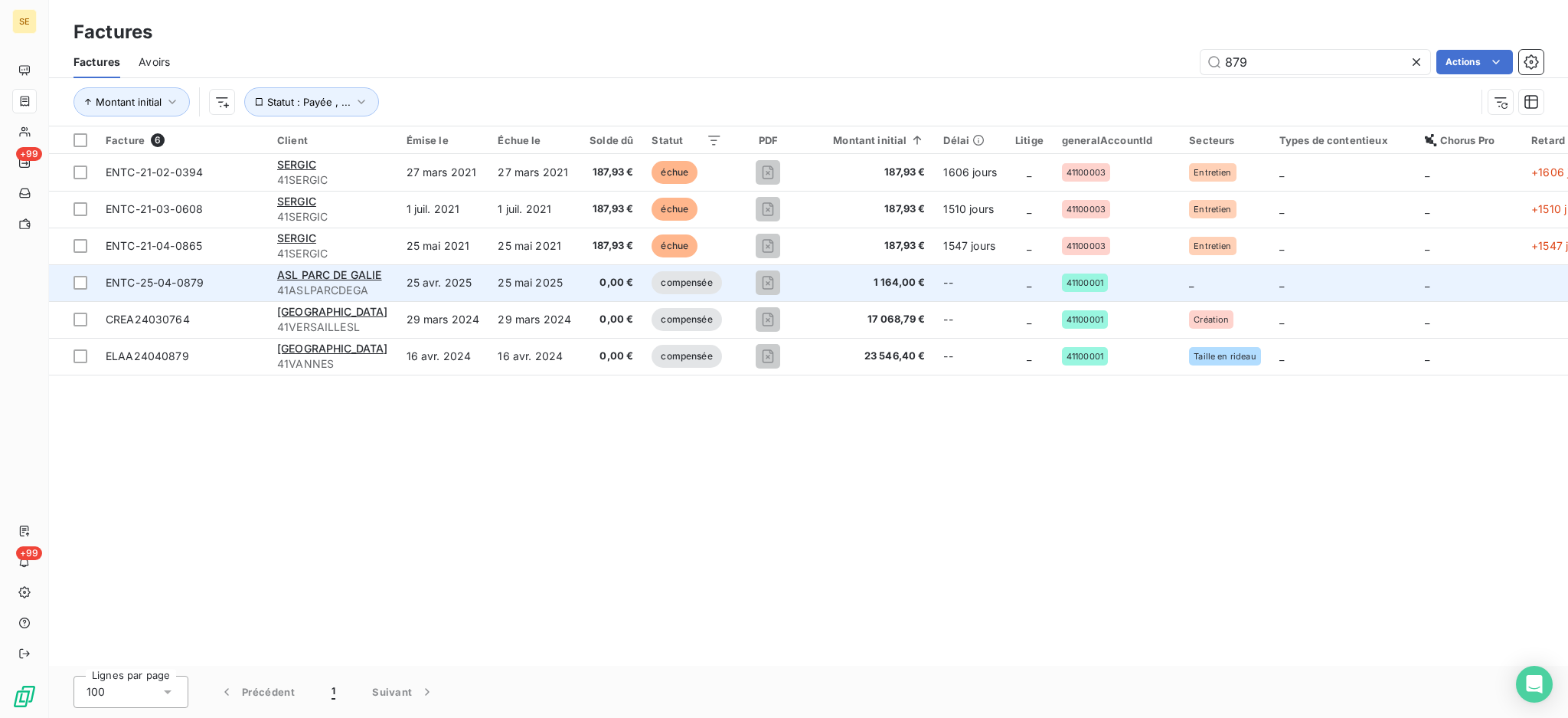
type input "879"
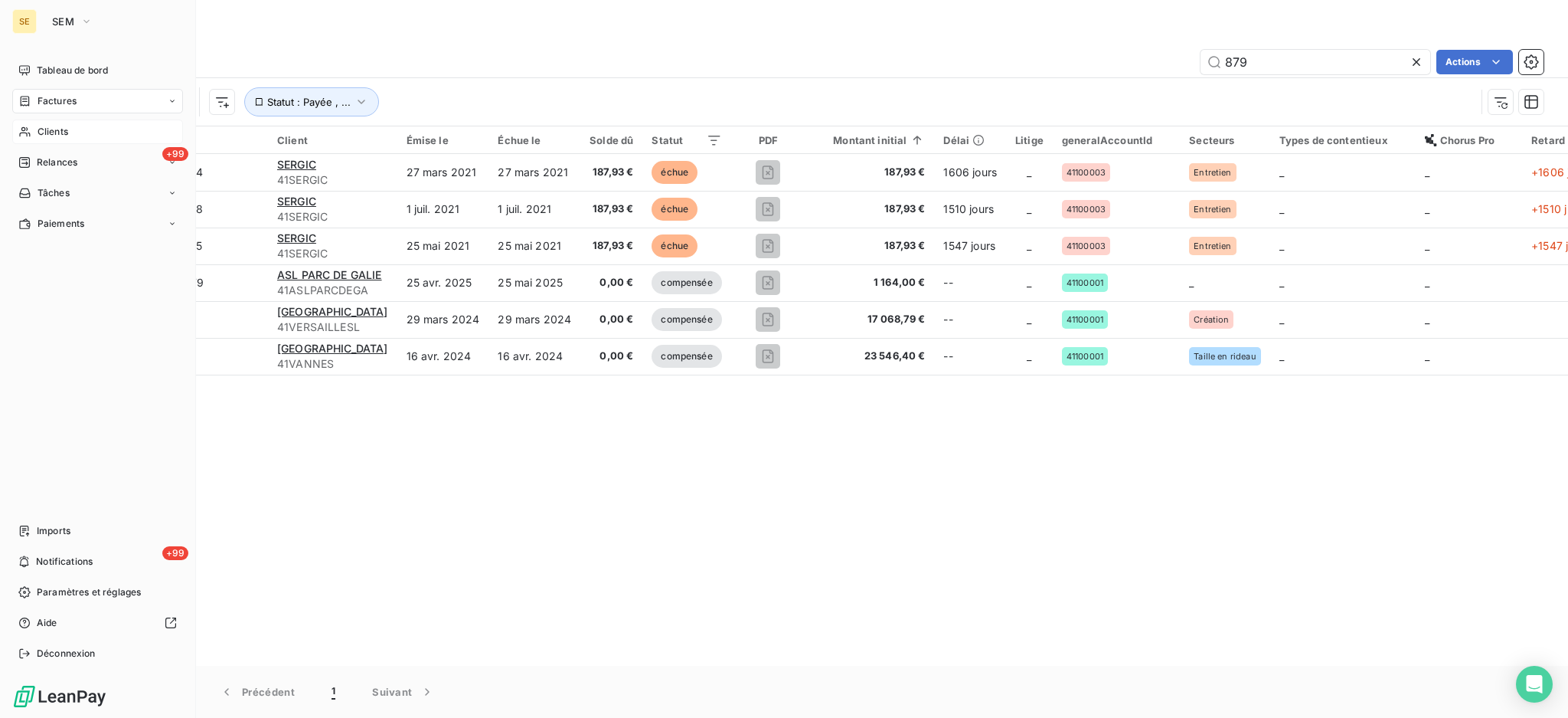
click at [47, 138] on span "Clients" at bounding box center [52, 131] width 31 height 13
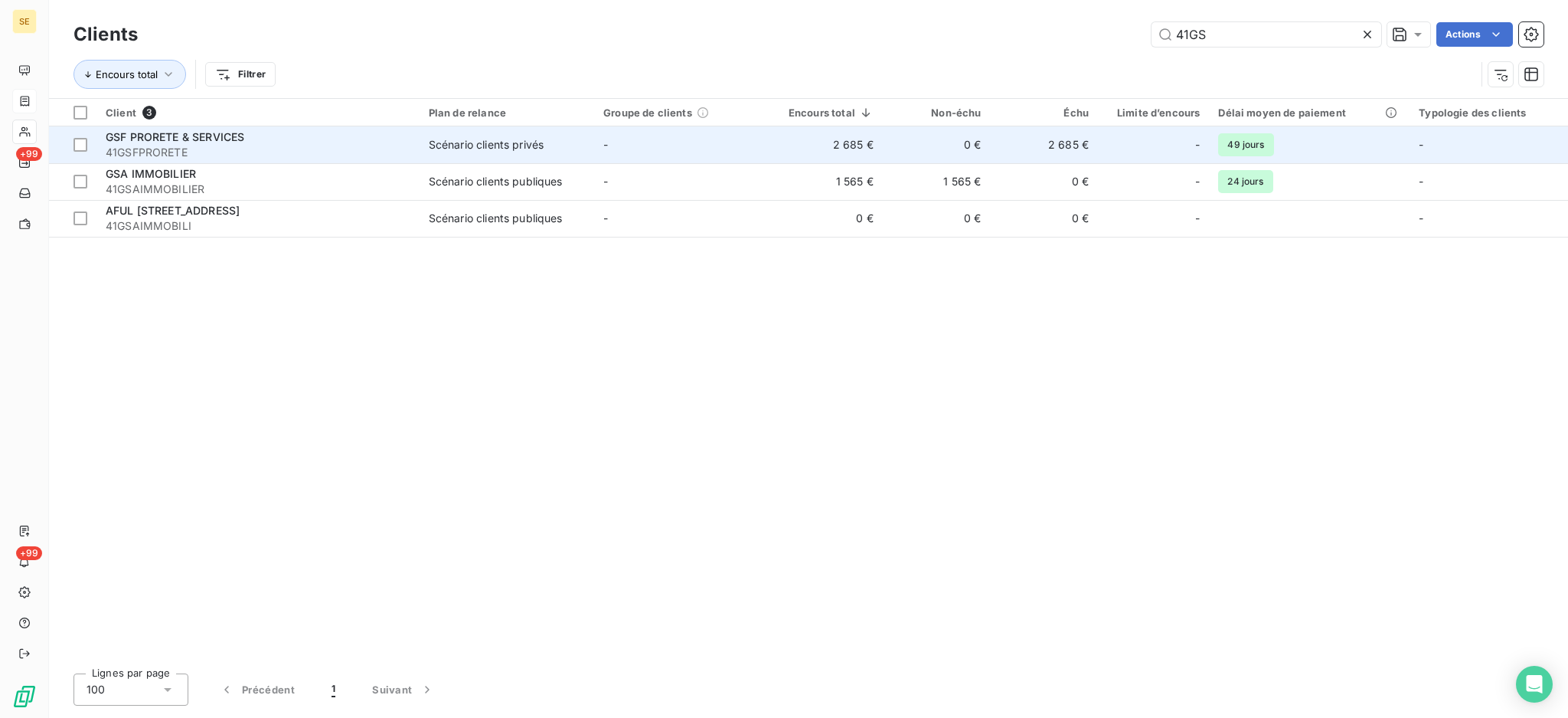
type input "41GS"
click at [246, 141] on div "GSF PRORETE & SERVICES" at bounding box center [258, 137] width 305 height 15
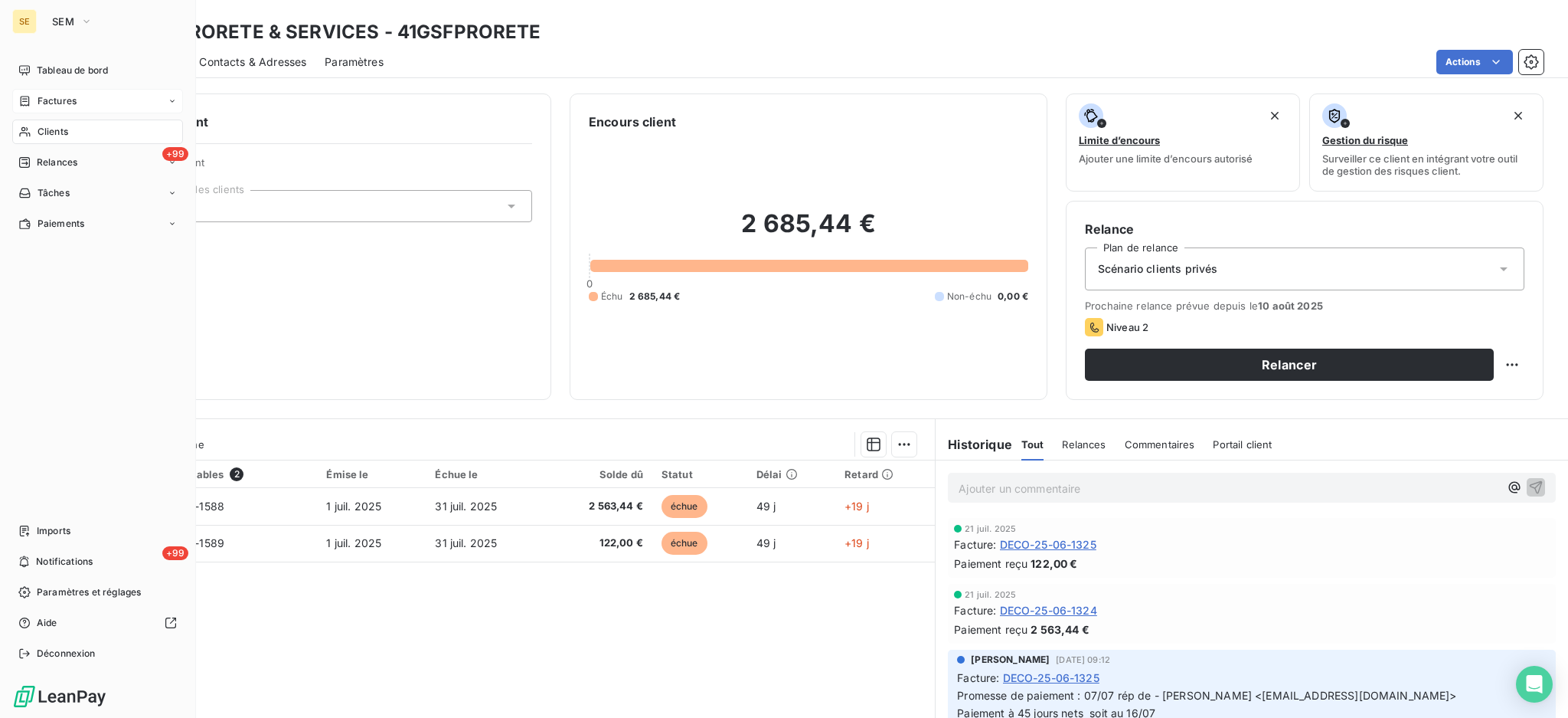
click at [71, 98] on span "Factures" at bounding box center [56, 101] width 39 height 13
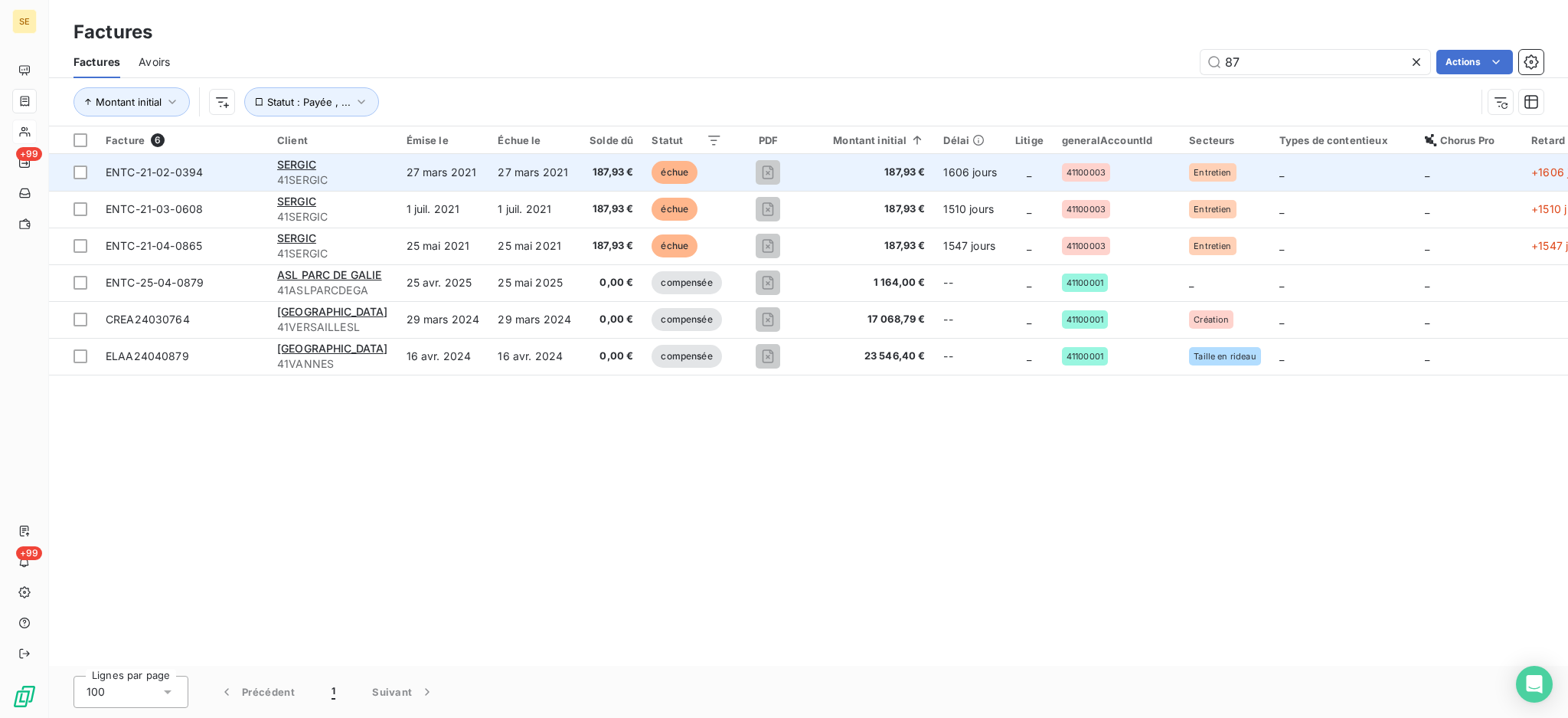
type input "8"
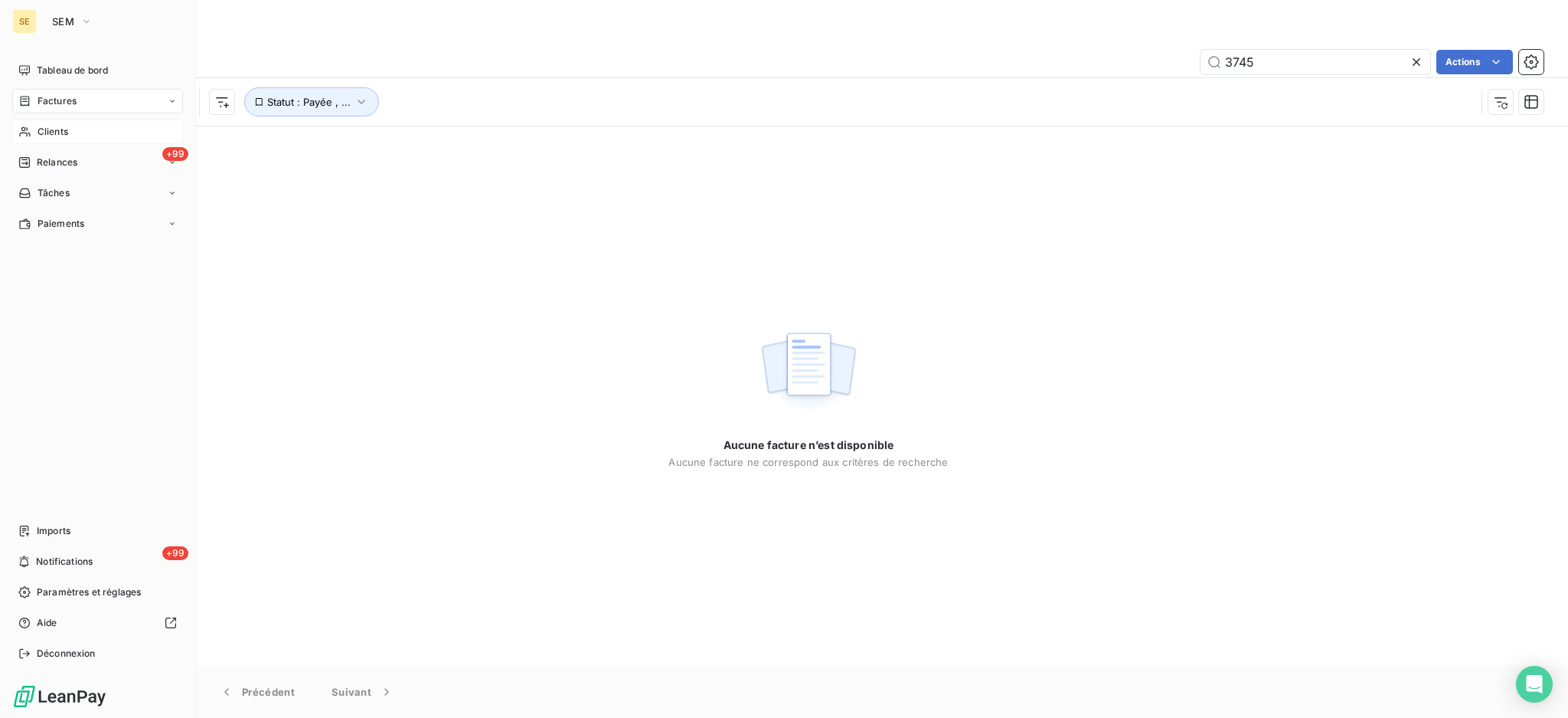
click at [69, 101] on span "Factures" at bounding box center [56, 101] width 39 height 13
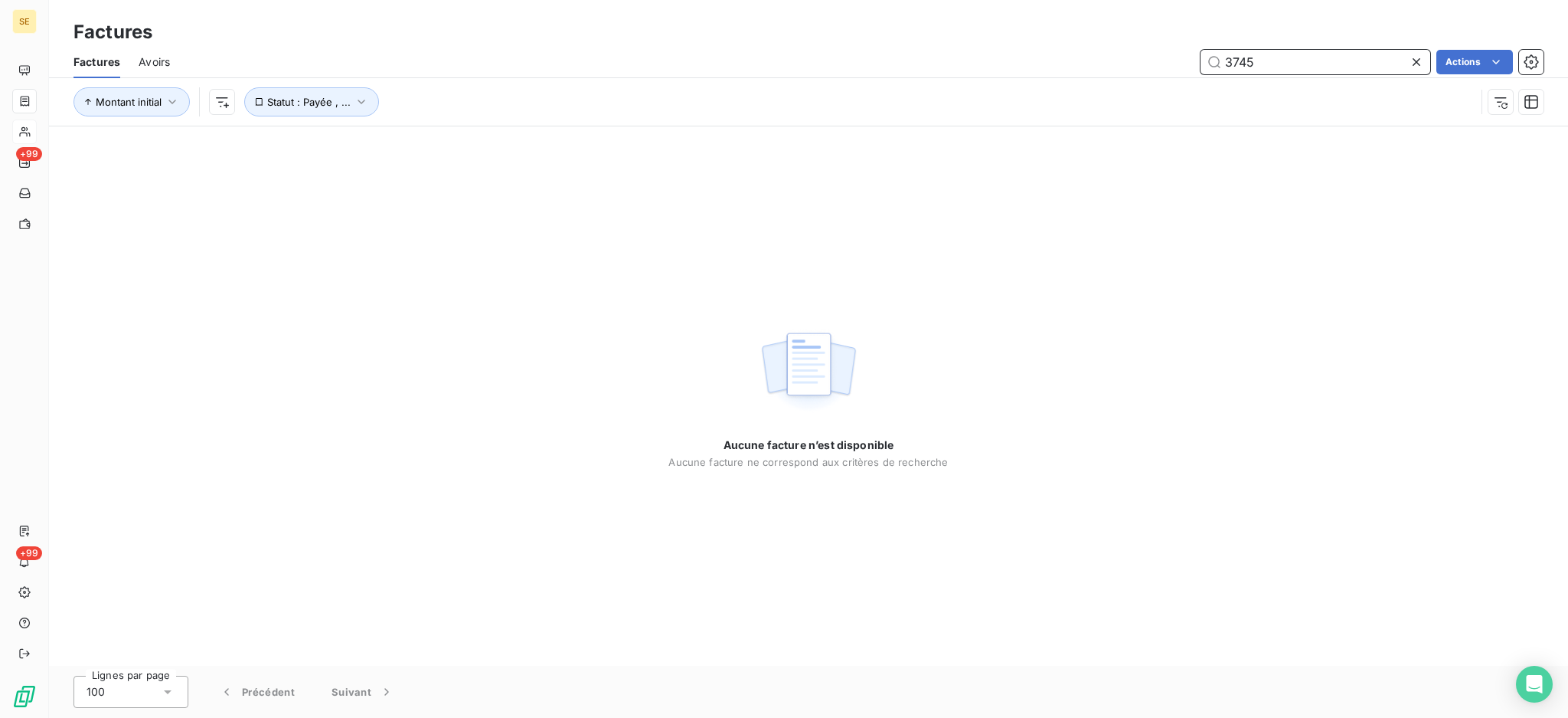
click at [1298, 65] on input "3745" at bounding box center [1316, 62] width 229 height 25
type input "3"
click at [1267, 56] on input "24-06-1345" at bounding box center [1316, 62] width 229 height 25
click at [1316, 62] on input "24061345" at bounding box center [1316, 62] width 229 height 25
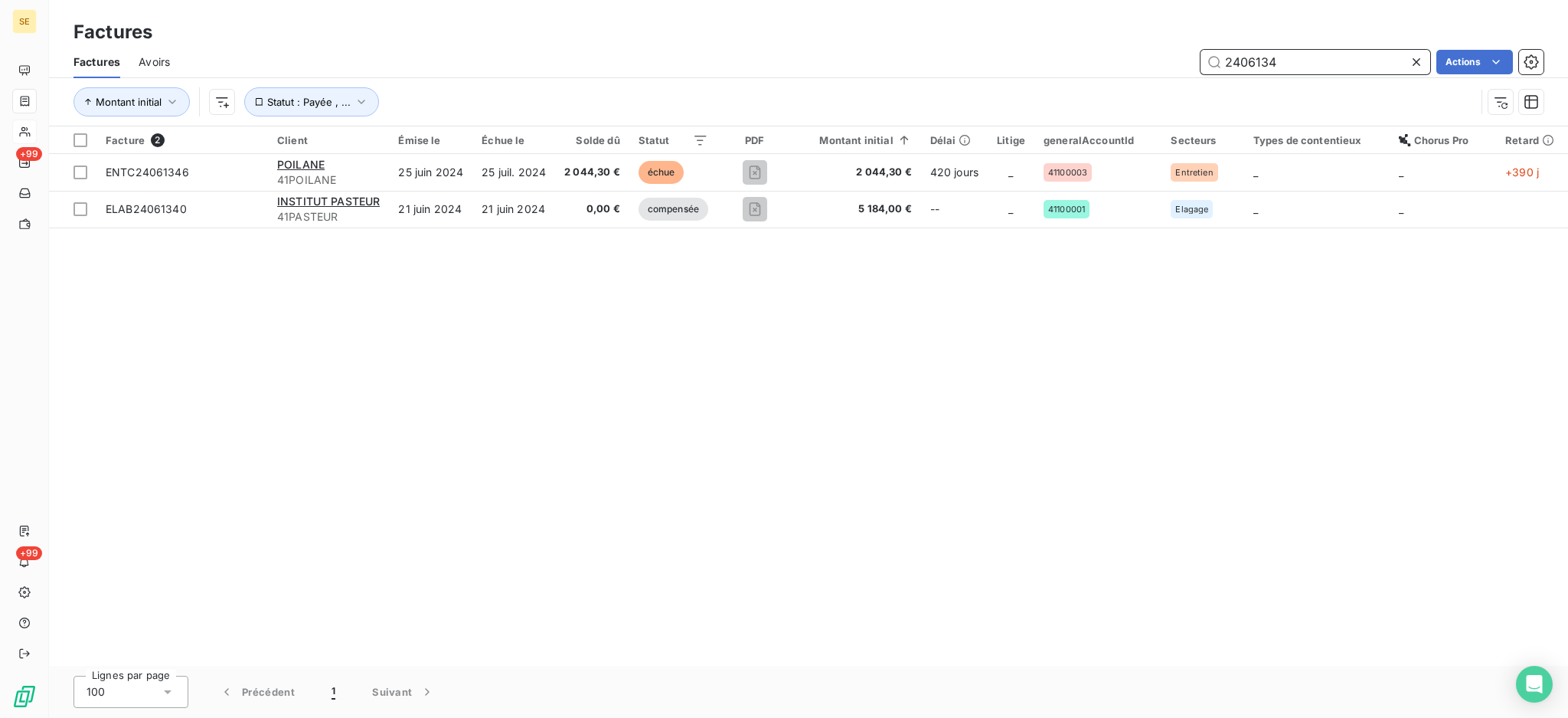
click at [1229, 60] on input "2406134" at bounding box center [1316, 62] width 229 height 25
click at [1284, 50] on input "2406134" at bounding box center [1316, 62] width 229 height 25
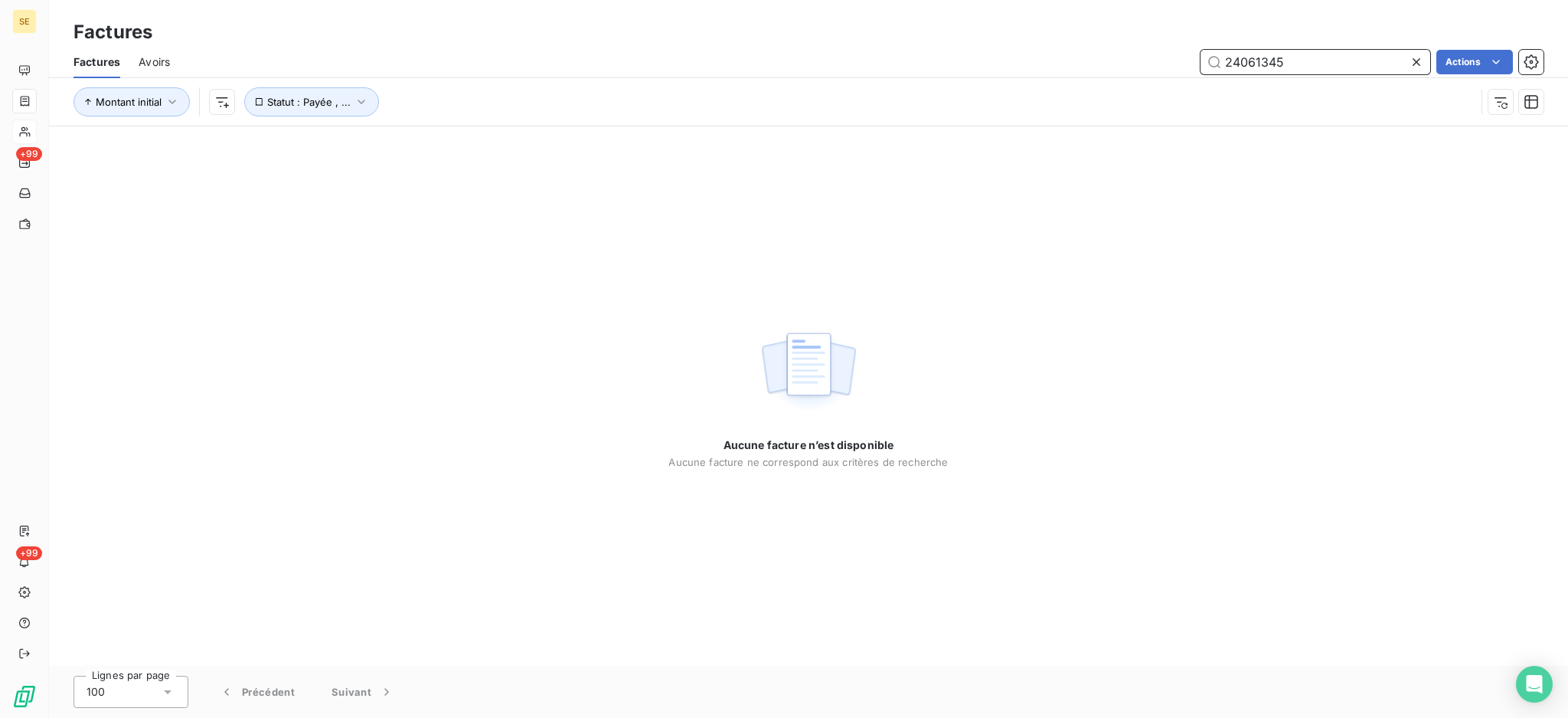
click at [1241, 60] on input "24061345" at bounding box center [1316, 62] width 229 height 25
click at [295, 99] on span "Statut : Payée , ..." at bounding box center [309, 101] width 83 height 12
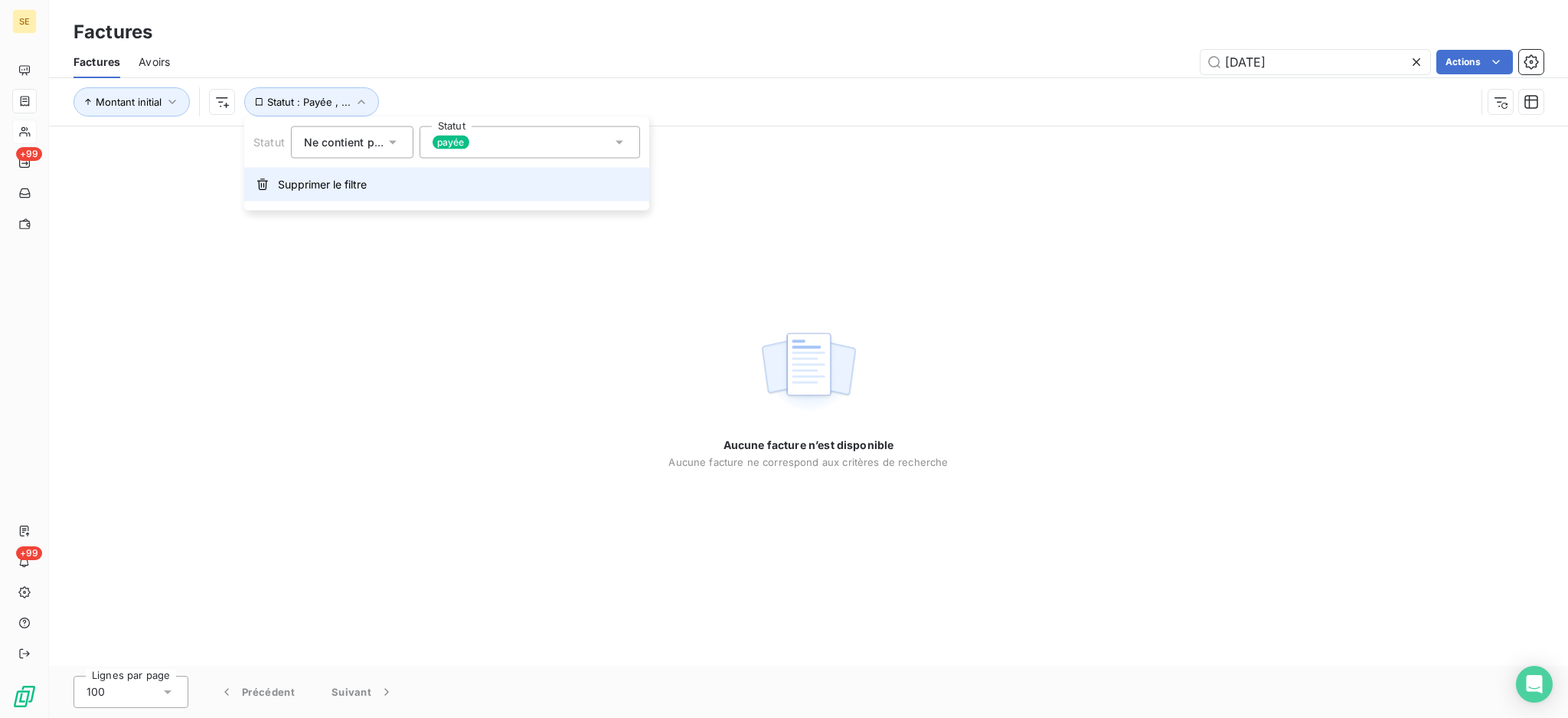
click at [324, 182] on span "Supprimer le filtre" at bounding box center [322, 184] width 89 height 15
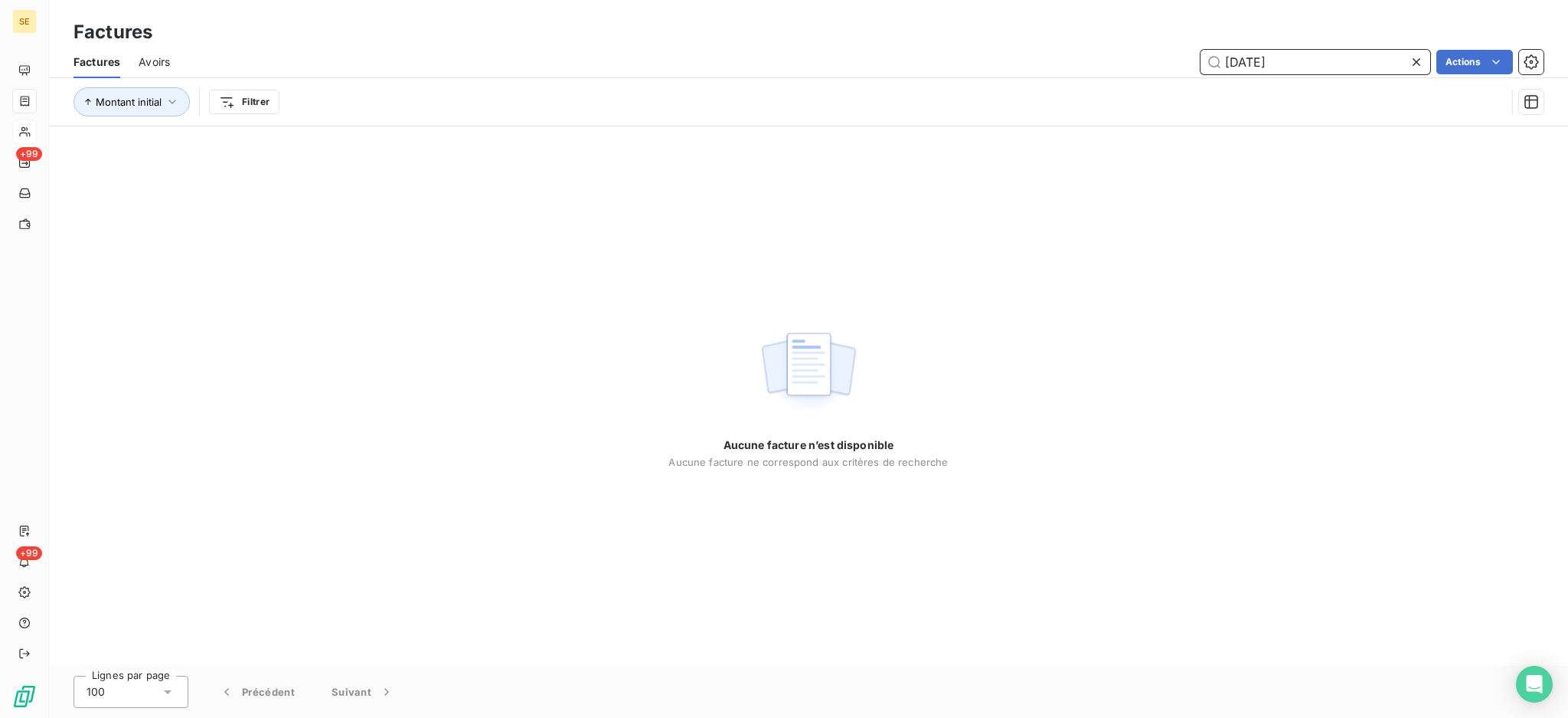
click at [1364, 67] on input "24-06-1345" at bounding box center [1316, 62] width 229 height 25
click at [1344, 64] on input "24-06-1345" at bounding box center [1316, 62] width 229 height 25
type input "2"
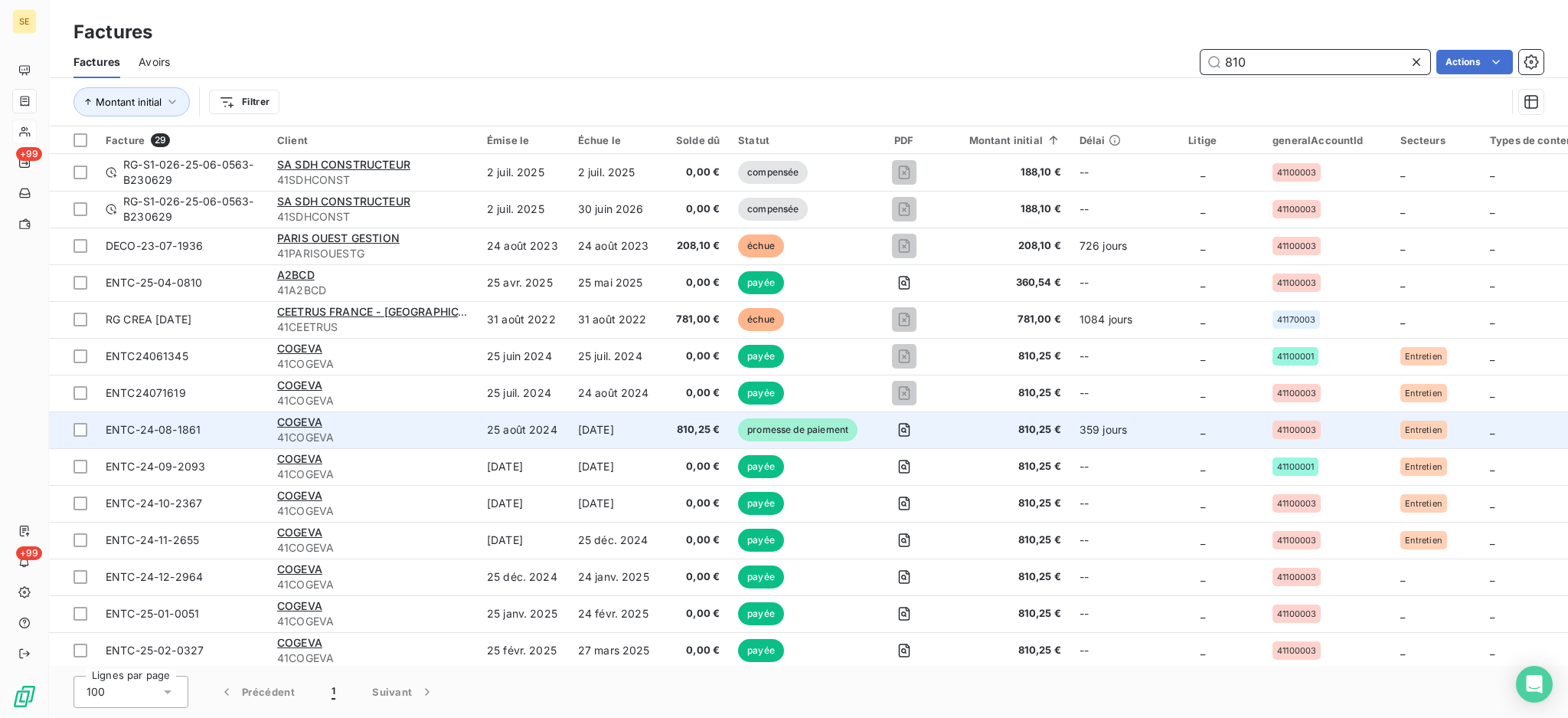
type input "810"
click at [290, 430] on span "41COGEVA" at bounding box center [373, 437] width 191 height 15
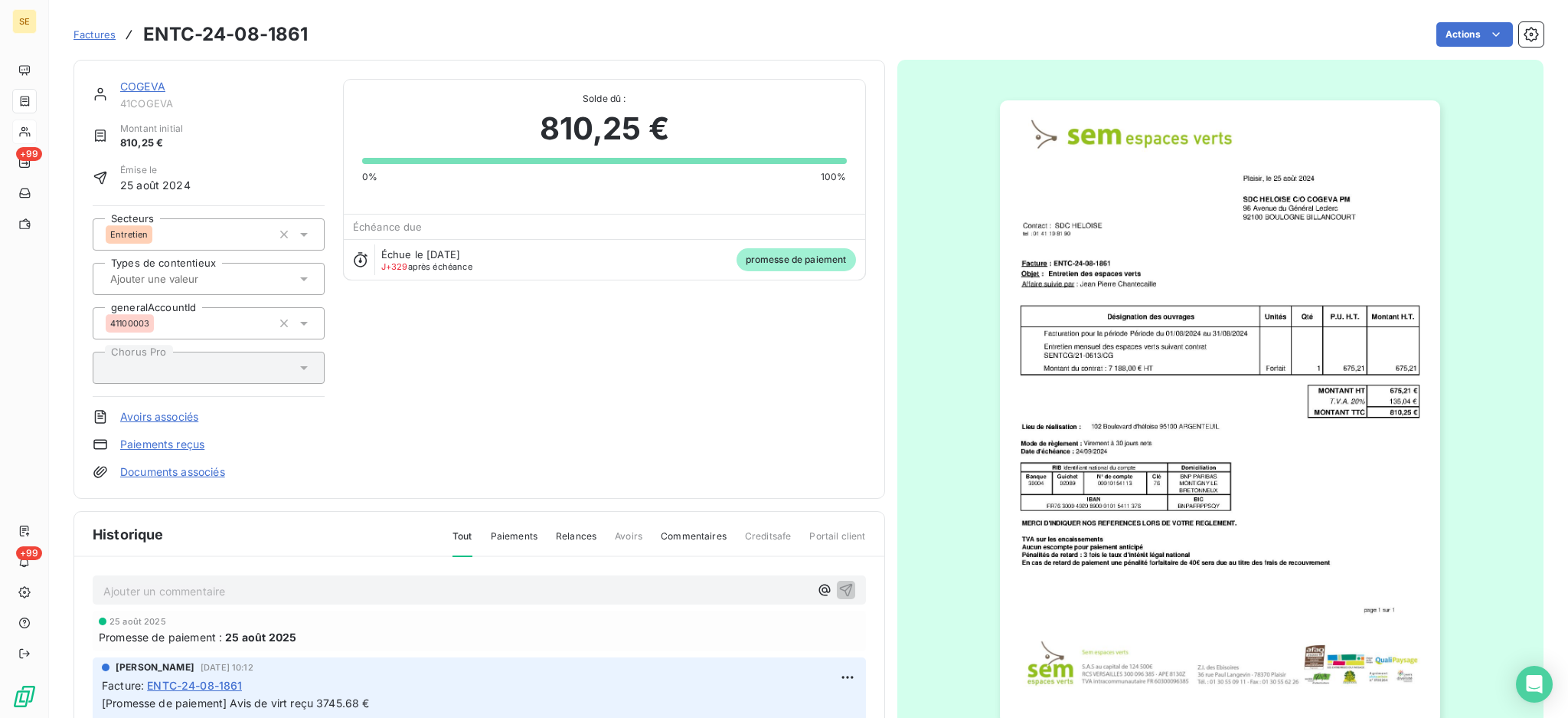
click at [145, 87] on link "COGEVA" at bounding box center [142, 86] width 45 height 13
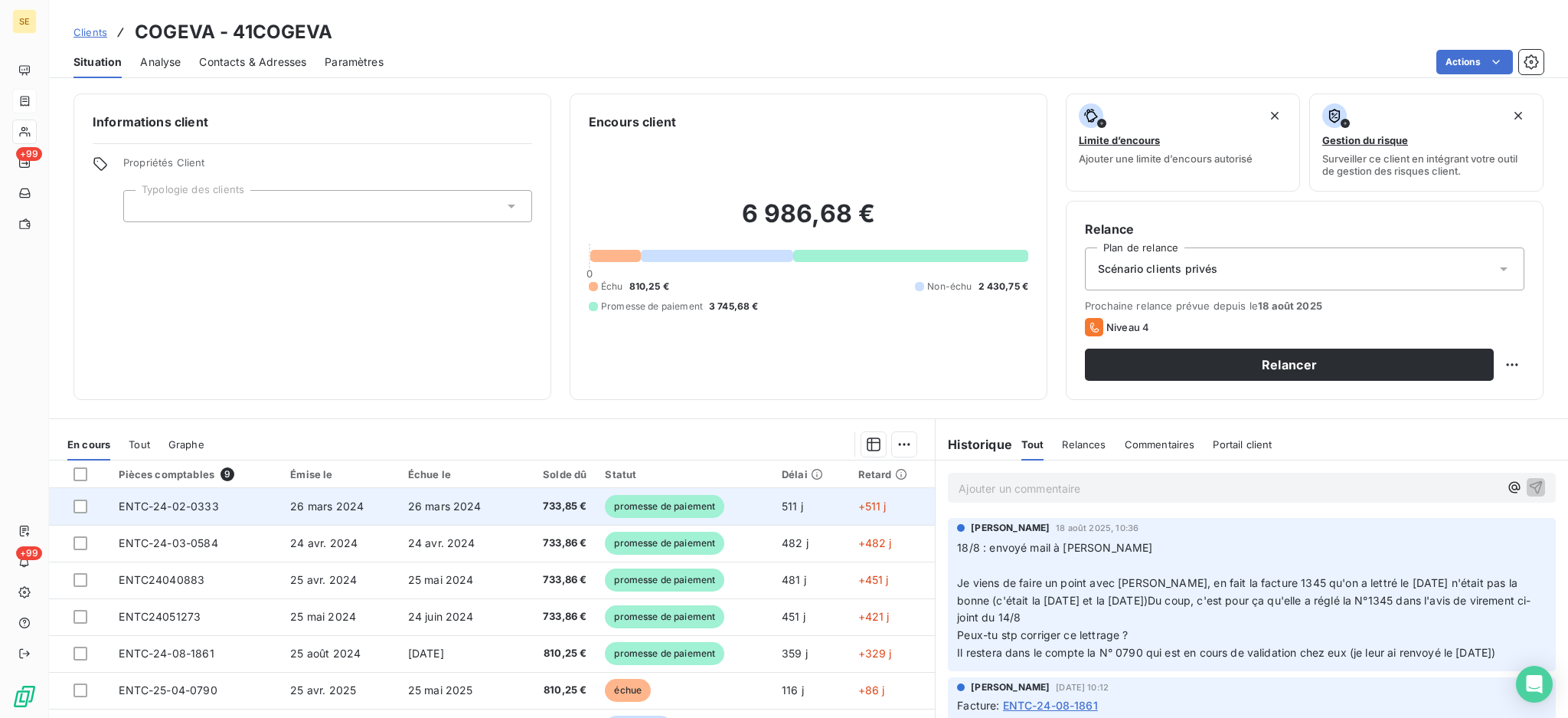
click at [274, 504] on td "ENTC-24-02-0333" at bounding box center [195, 507] width 172 height 36
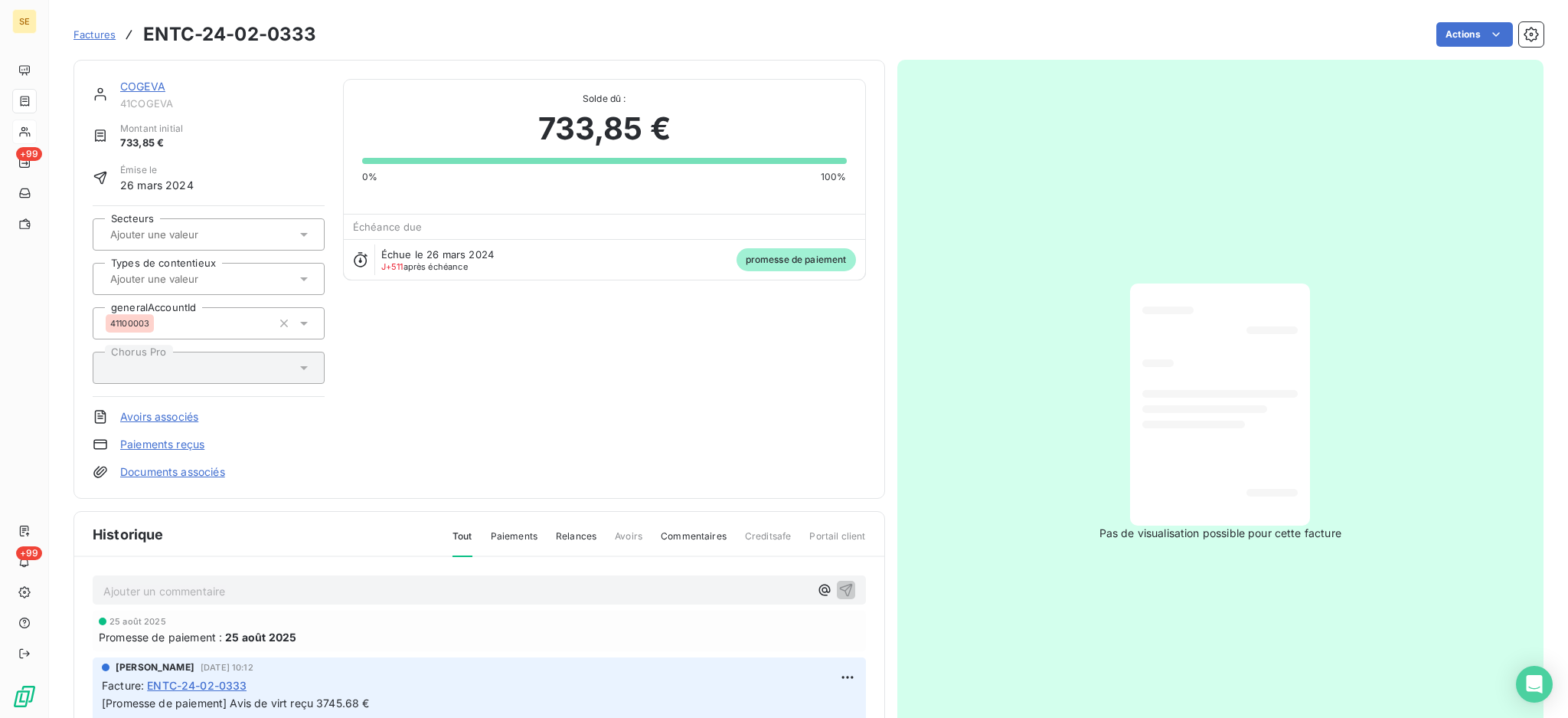
click at [156, 470] on link "Documents associés" at bounding box center [172, 472] width 105 height 15
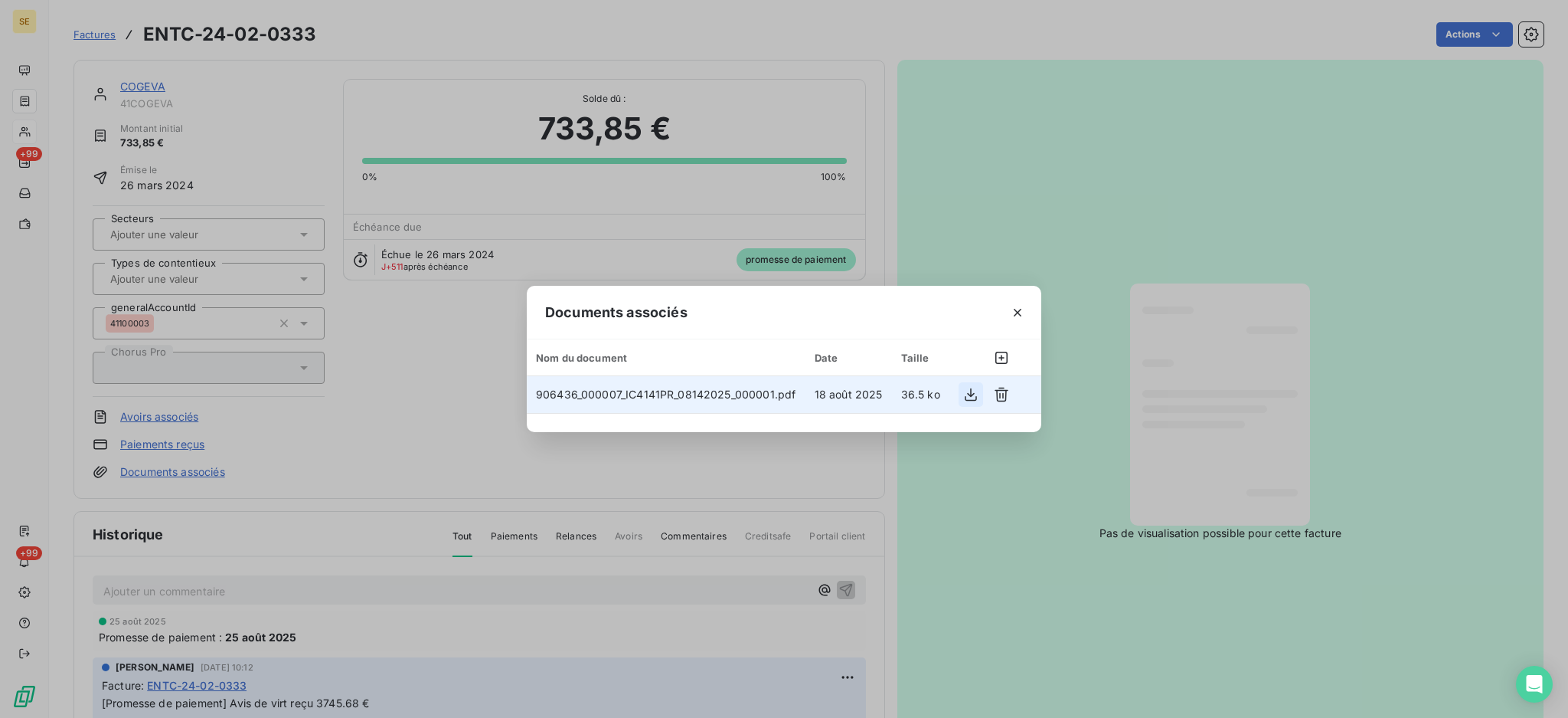
click at [970, 390] on icon "button" at bounding box center [971, 394] width 15 height 15
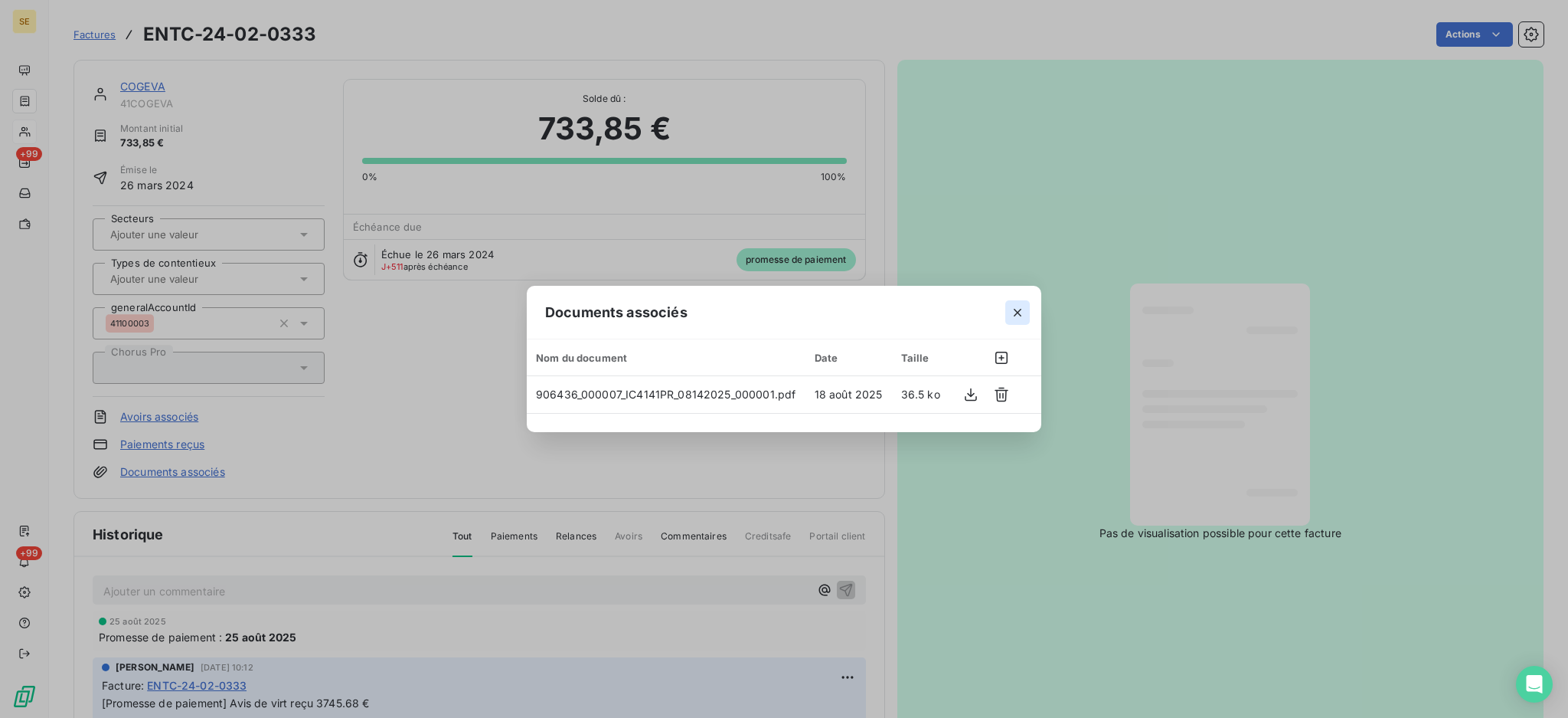
click at [1017, 310] on icon "button" at bounding box center [1017, 312] width 15 height 15
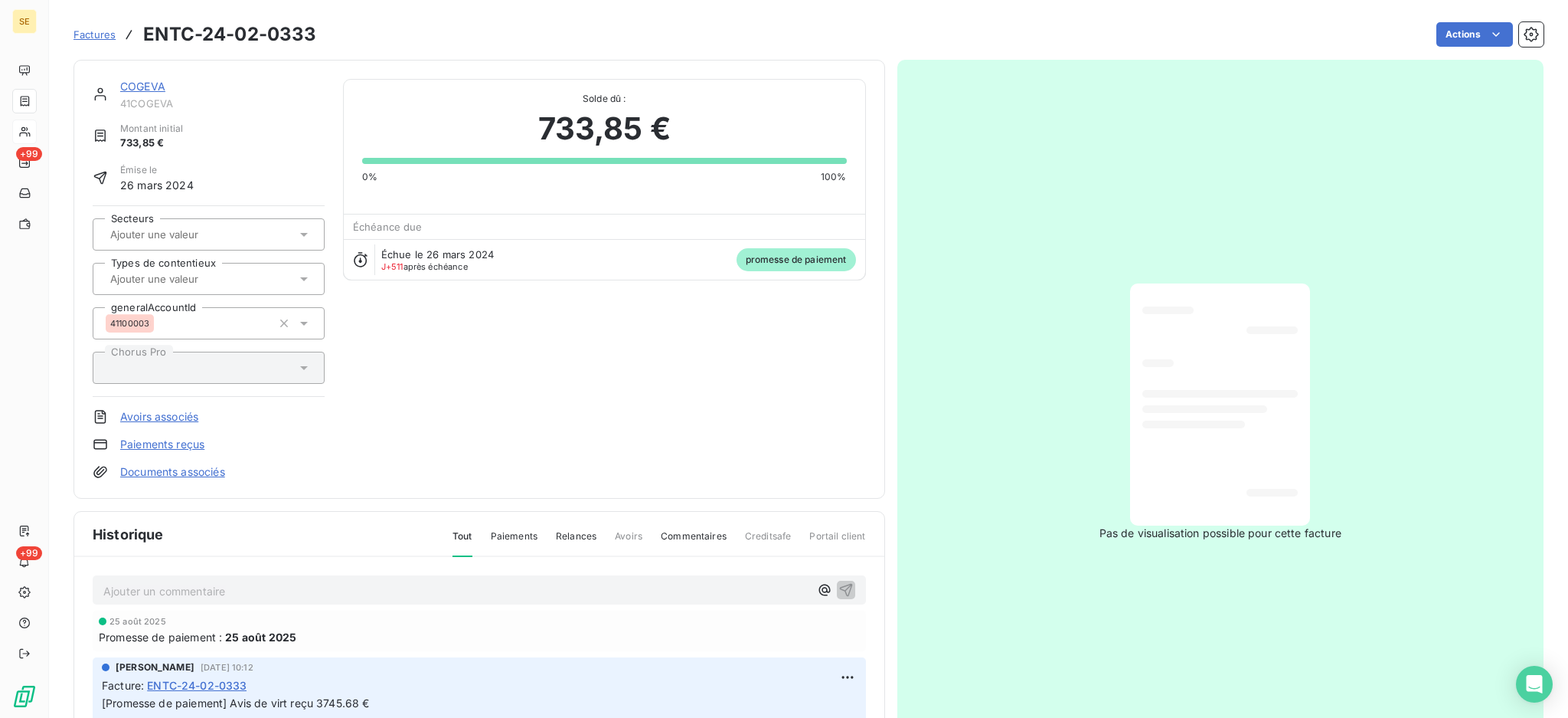
click at [145, 84] on link "COGEVA" at bounding box center [142, 86] width 45 height 13
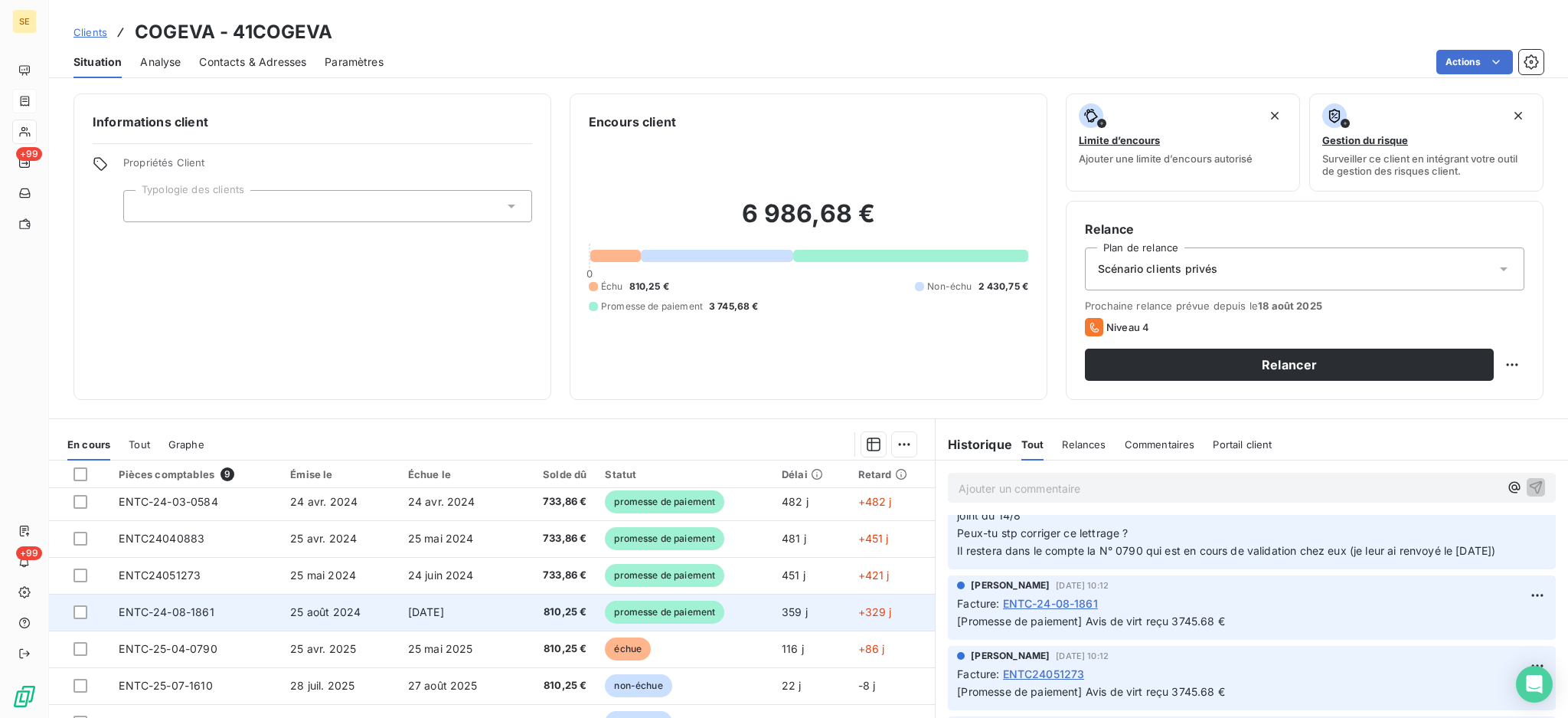
scroll to position [63, 0]
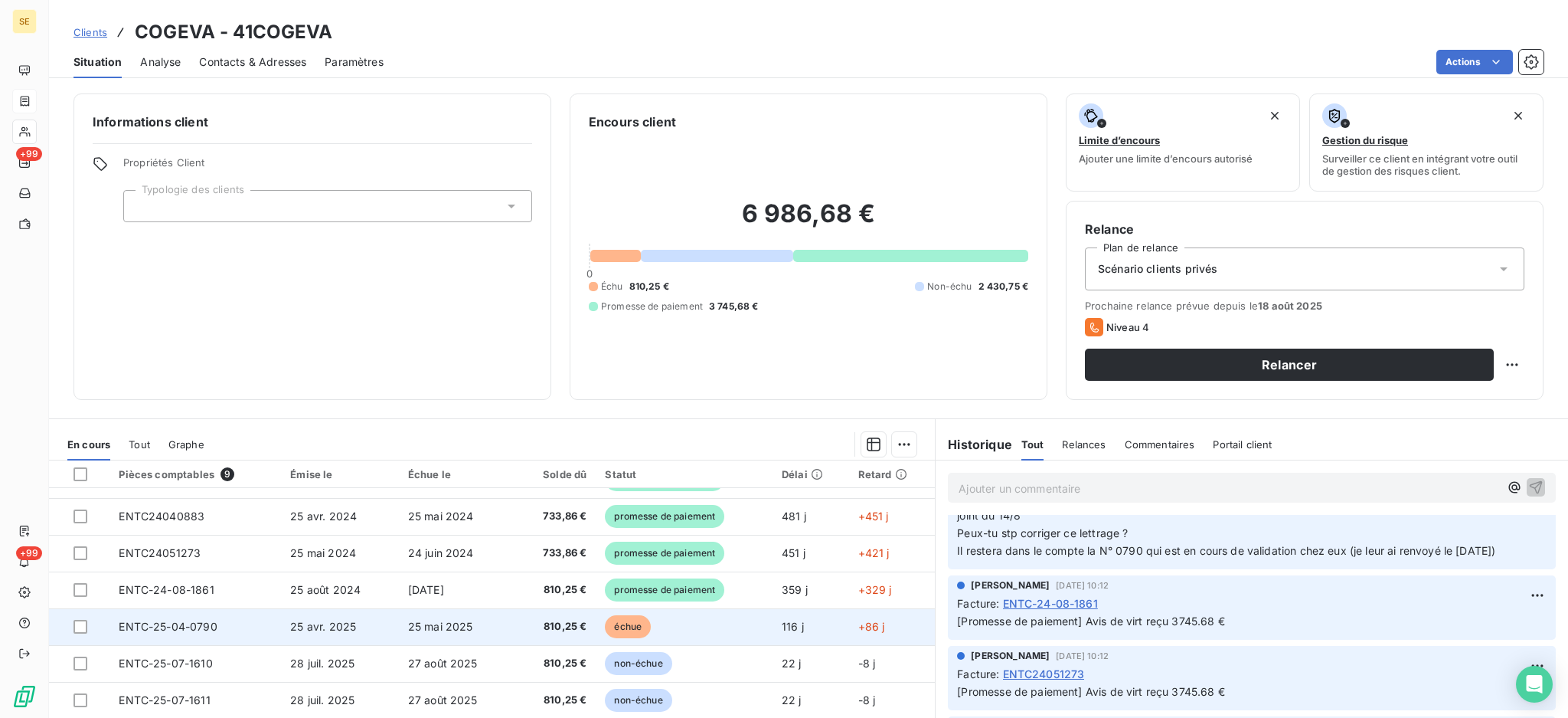
click at [446, 631] on span "25 mai 2025" at bounding box center [441, 626] width 65 height 13
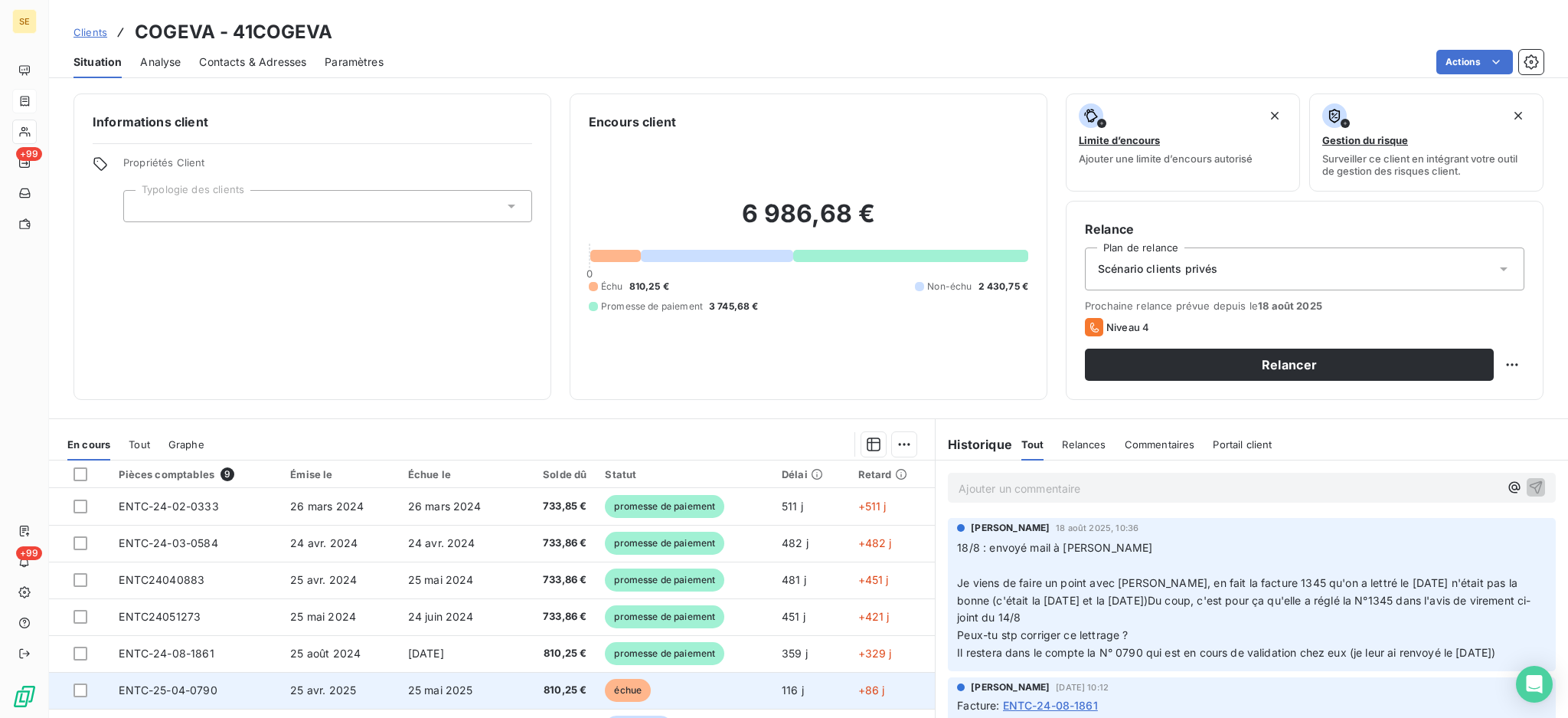
click at [497, 693] on td "25 mai 2025" at bounding box center [457, 690] width 118 height 36
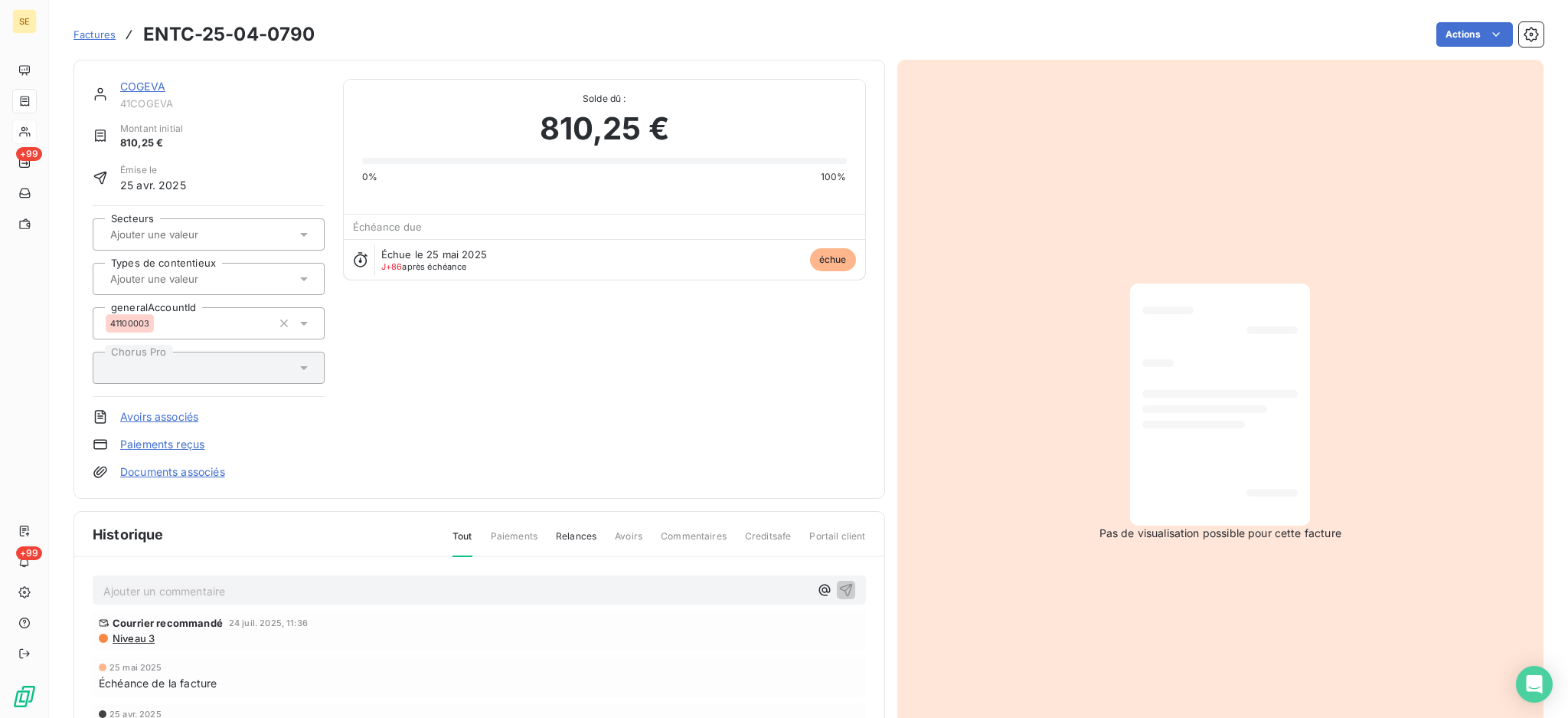
click at [144, 633] on span "Niveau 3" at bounding box center [132, 637] width 44 height 12
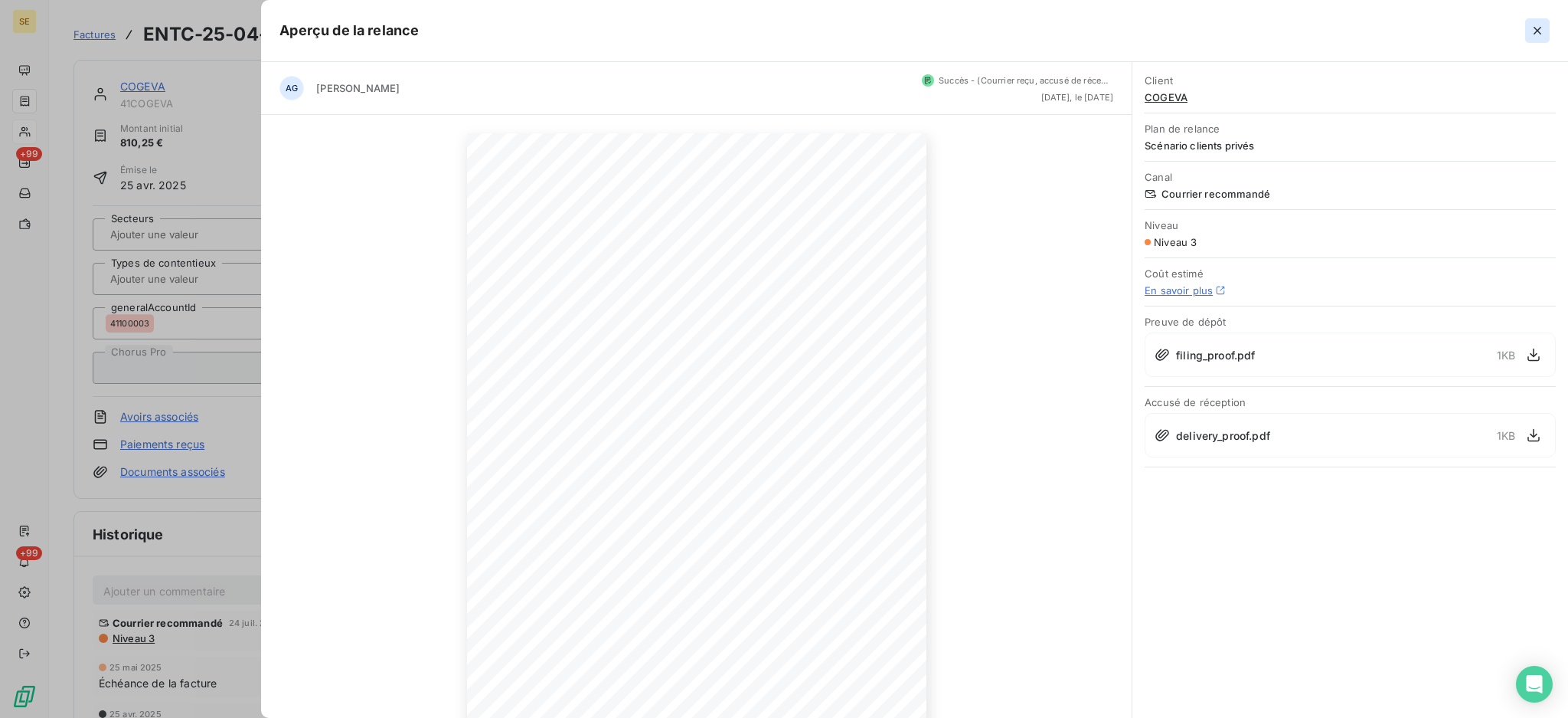
click at [1539, 28] on icon "button" at bounding box center [1538, 31] width 8 height 8
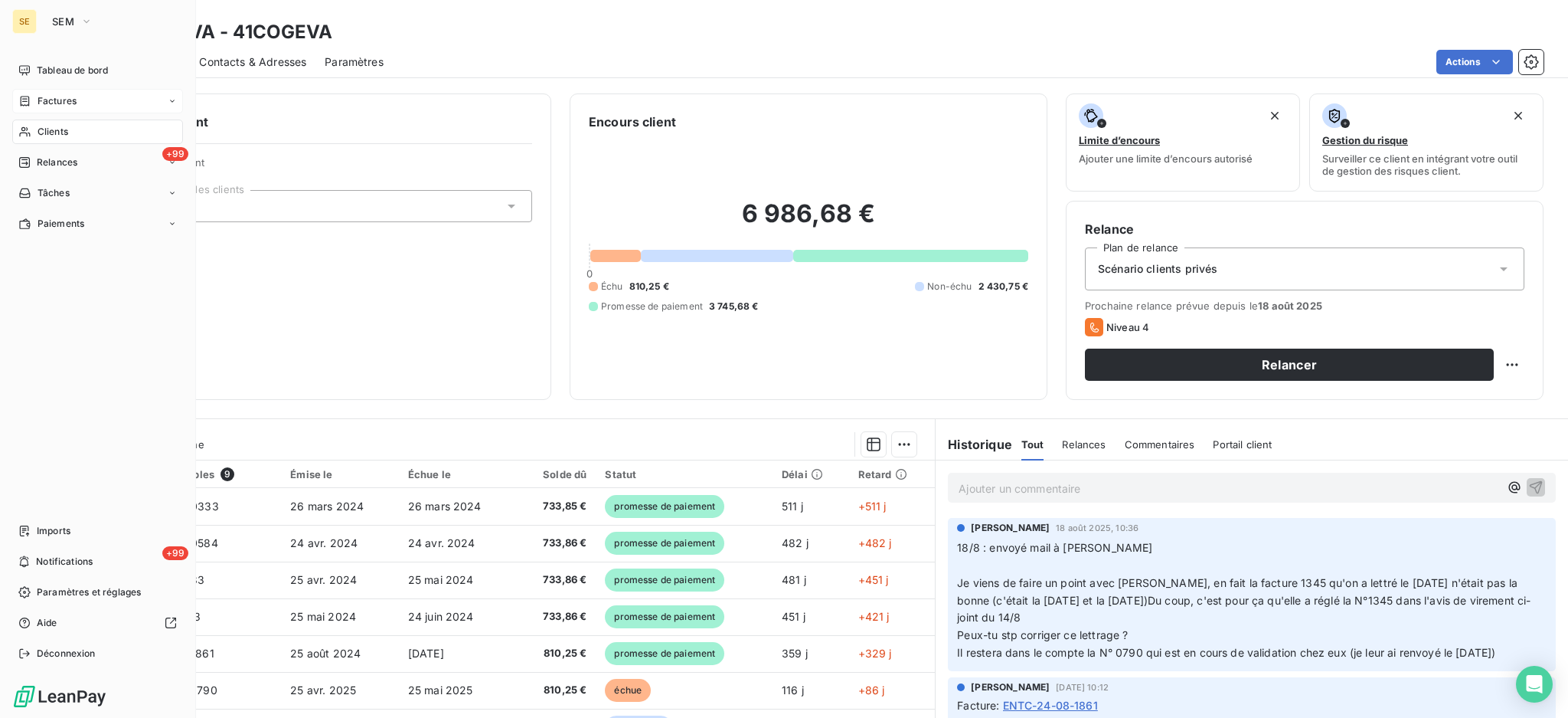
drag, startPoint x: 44, startPoint y: 129, endPoint x: 66, endPoint y: 122, distance: 23.1
click at [45, 129] on span "Clients" at bounding box center [52, 131] width 31 height 13
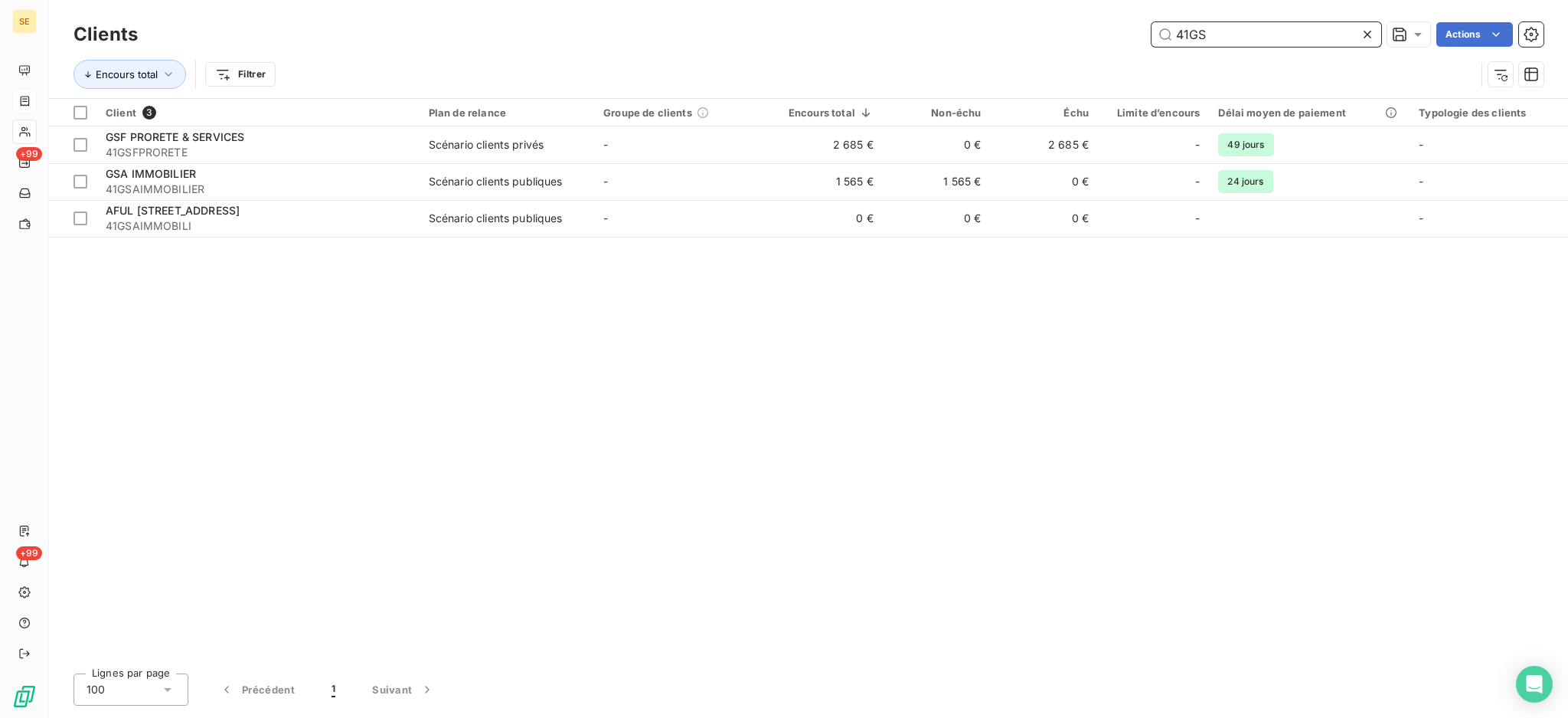
drag, startPoint x: 1229, startPoint y: 38, endPoint x: 1088, endPoint y: 43, distance: 141.1
click at [1088, 43] on div "41GS Actions" at bounding box center [850, 34] width 1388 height 25
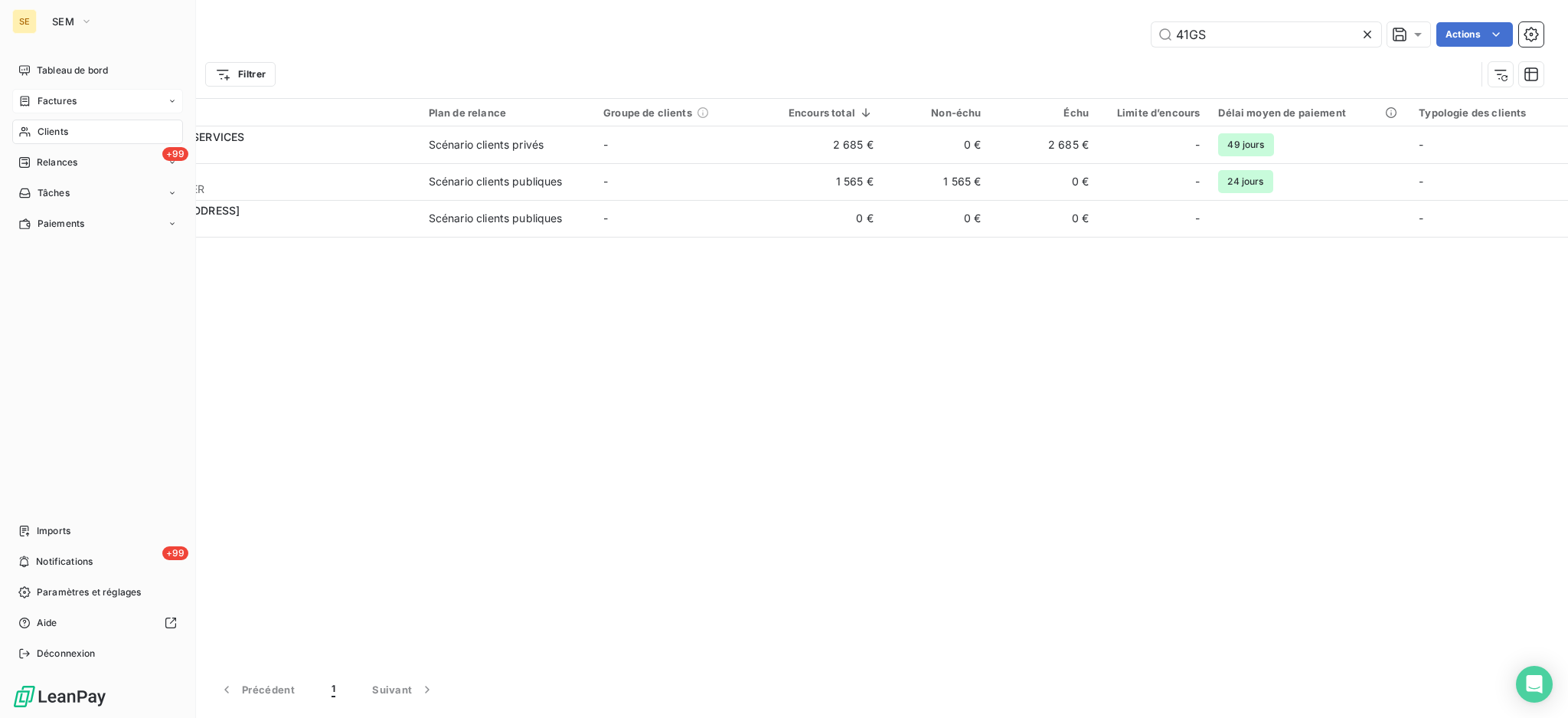
click at [47, 98] on span "Factures" at bounding box center [56, 101] width 39 height 13
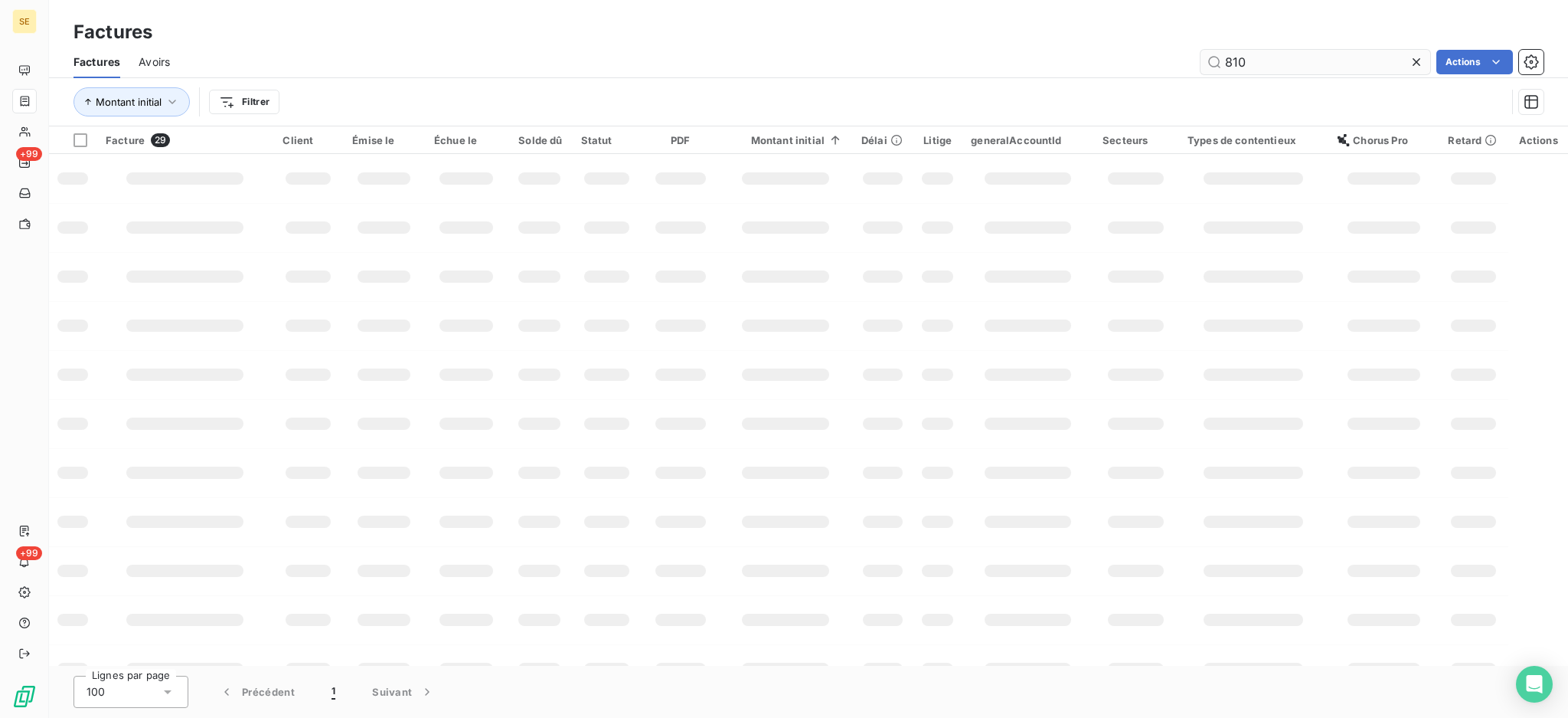
click at [1311, 59] on input "810" at bounding box center [1316, 62] width 229 height 25
type input "8"
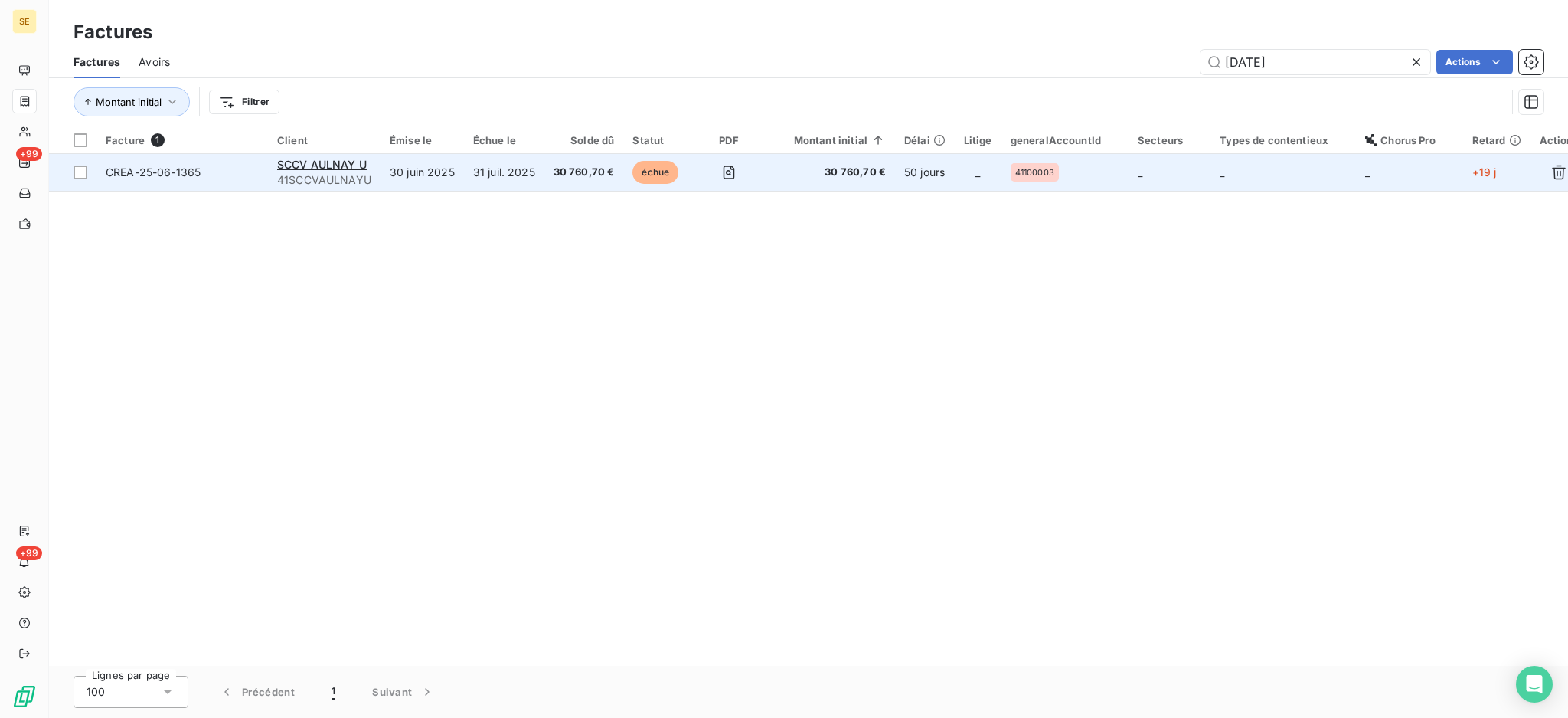
type input "25-06-1365"
click at [346, 173] on span "41SCCVAULNAYU" at bounding box center [324, 180] width 94 height 15
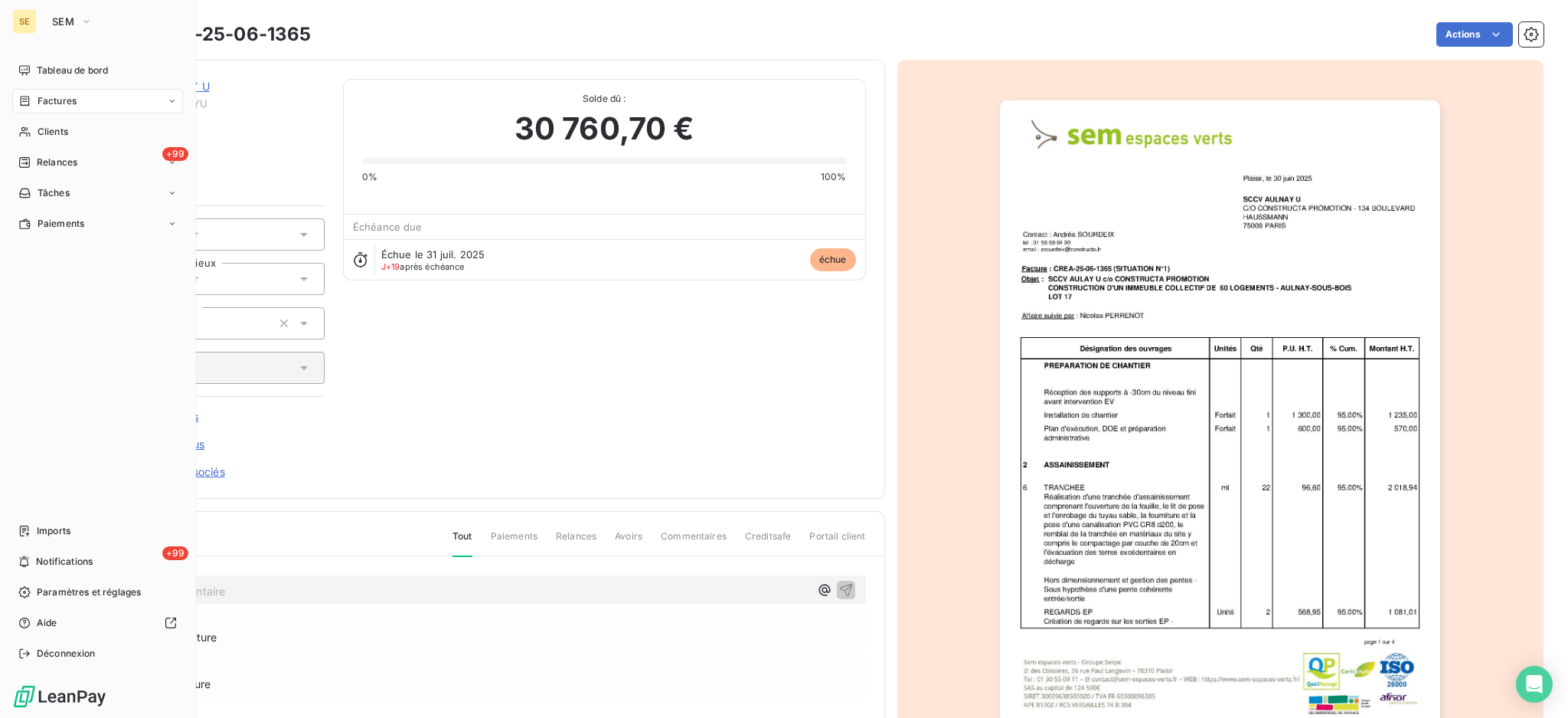
click at [63, 98] on span "Factures" at bounding box center [56, 101] width 39 height 13
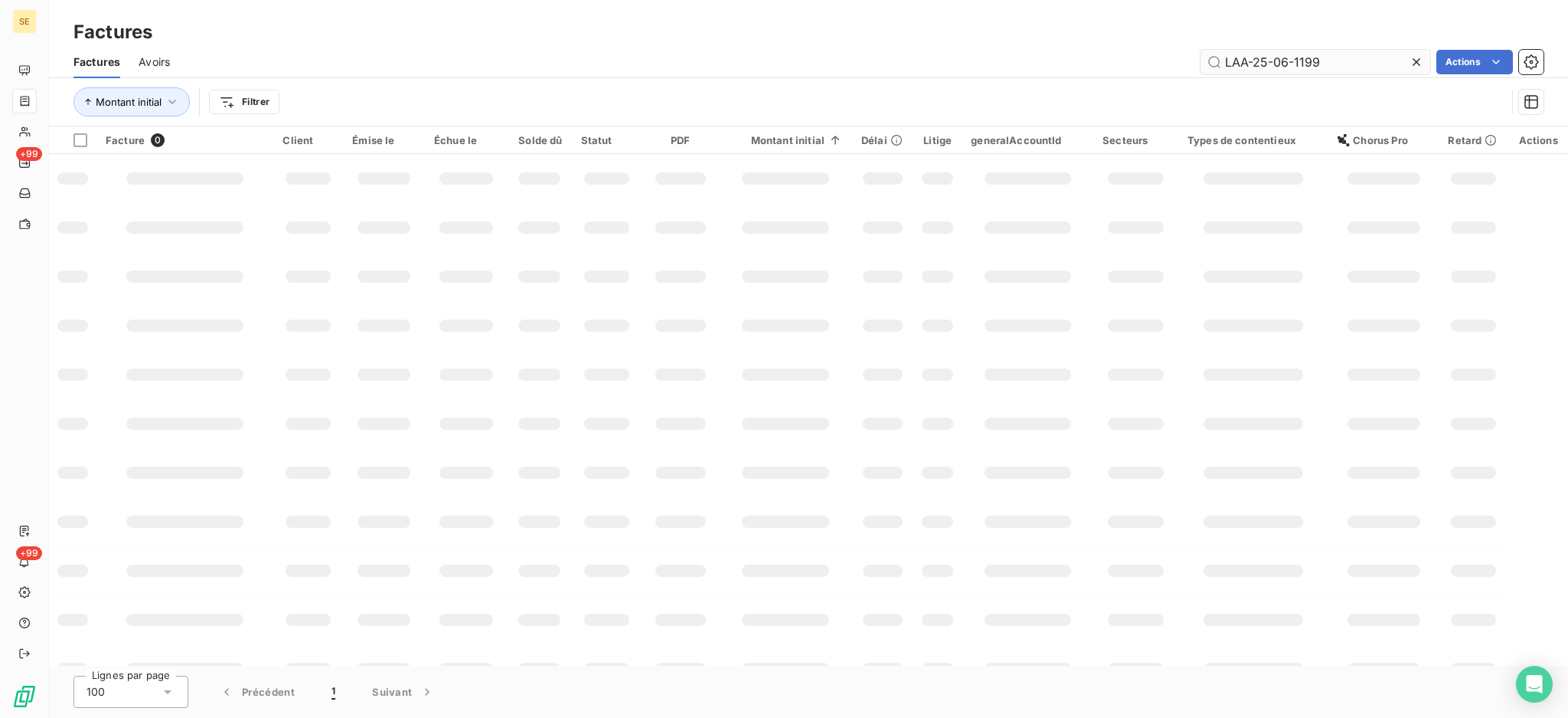
drag, startPoint x: 1315, startPoint y: 60, endPoint x: 1220, endPoint y: 59, distance: 95.0
click at [1220, 59] on input "LAA-25-06-1199" at bounding box center [1316, 62] width 229 height 25
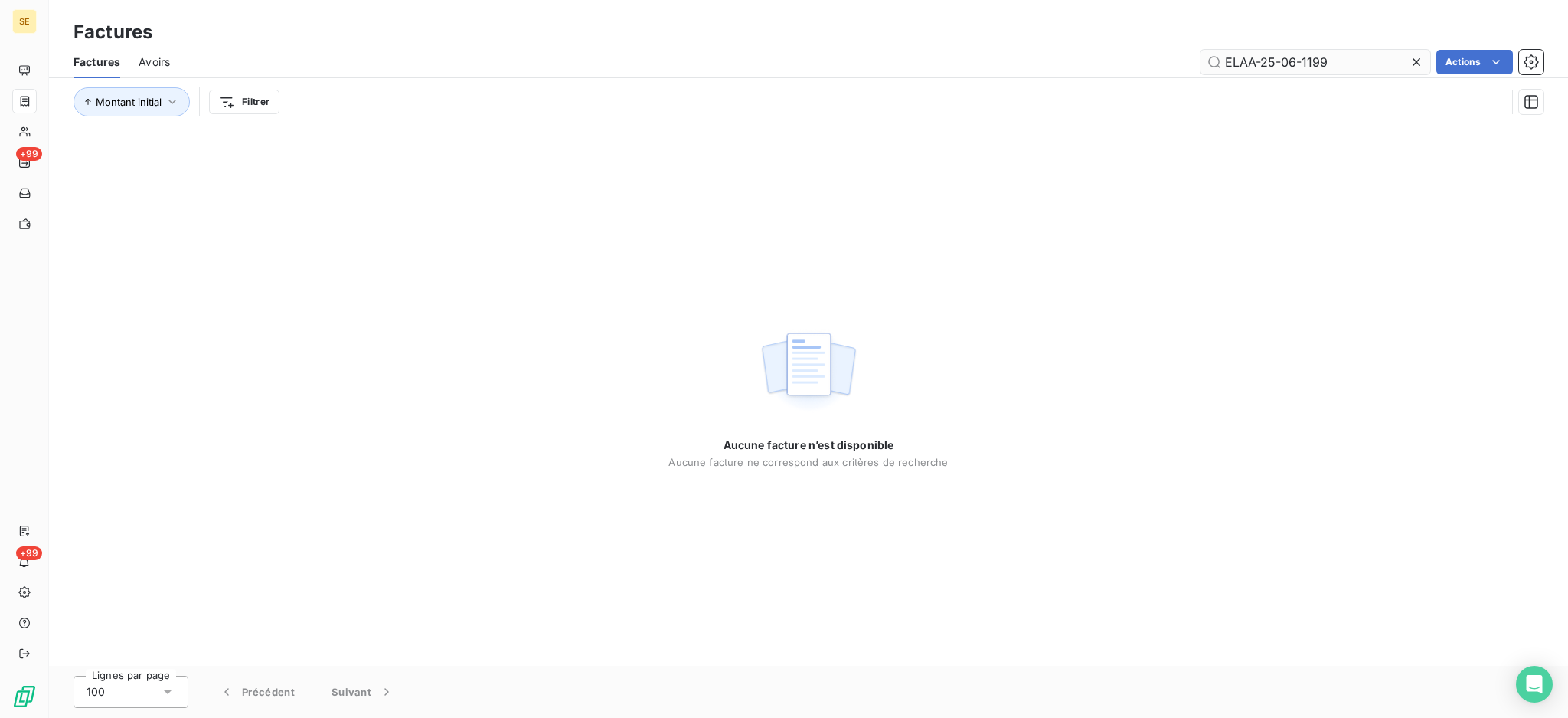
drag, startPoint x: 1259, startPoint y: 57, endPoint x: 1224, endPoint y: 59, distance: 35.1
click at [1224, 59] on input "ELAA-25-06-1199" at bounding box center [1316, 62] width 229 height 25
click at [1298, 66] on input "25-06-1199" at bounding box center [1316, 62] width 229 height 25
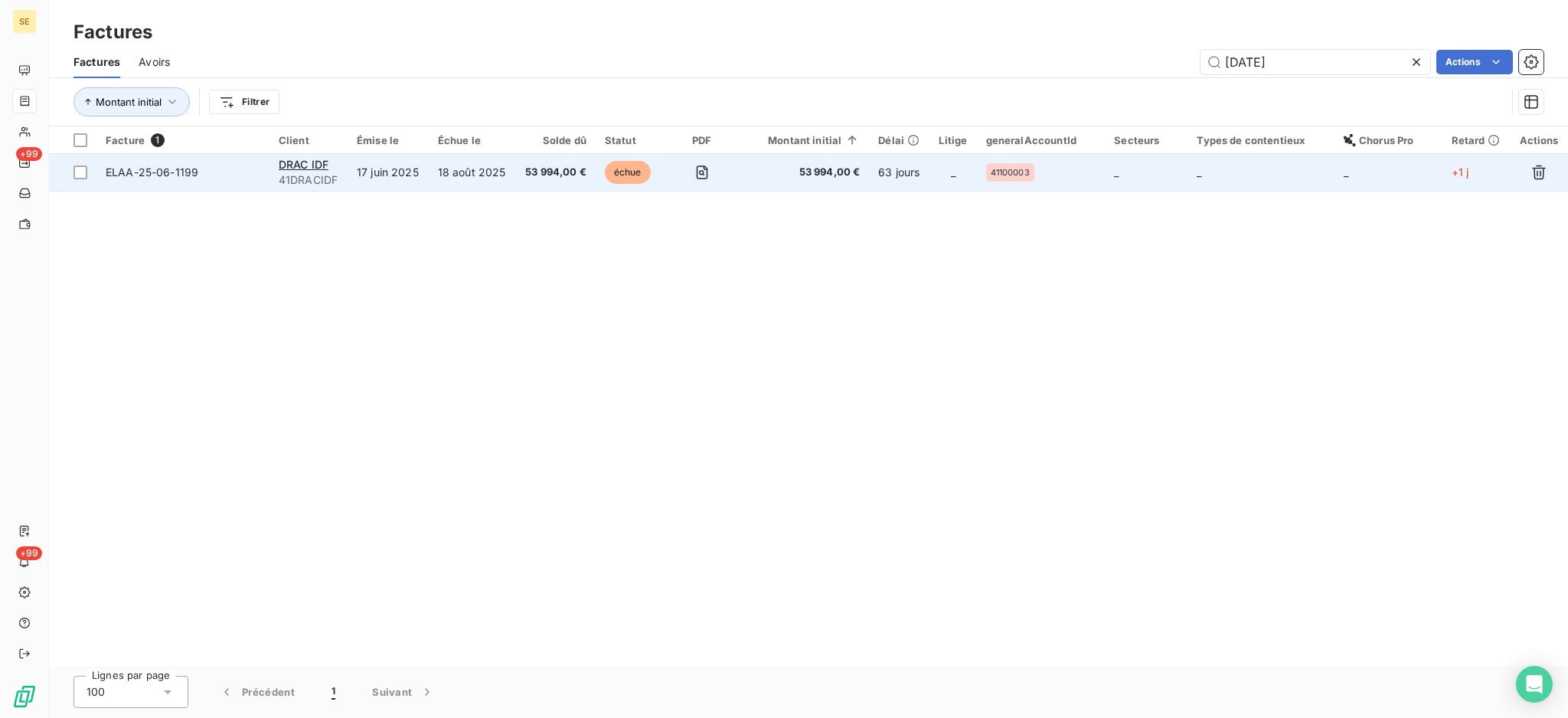
type input "25-06-1199"
click at [339, 165] on div "DRAC IDF" at bounding box center [308, 164] width 59 height 15
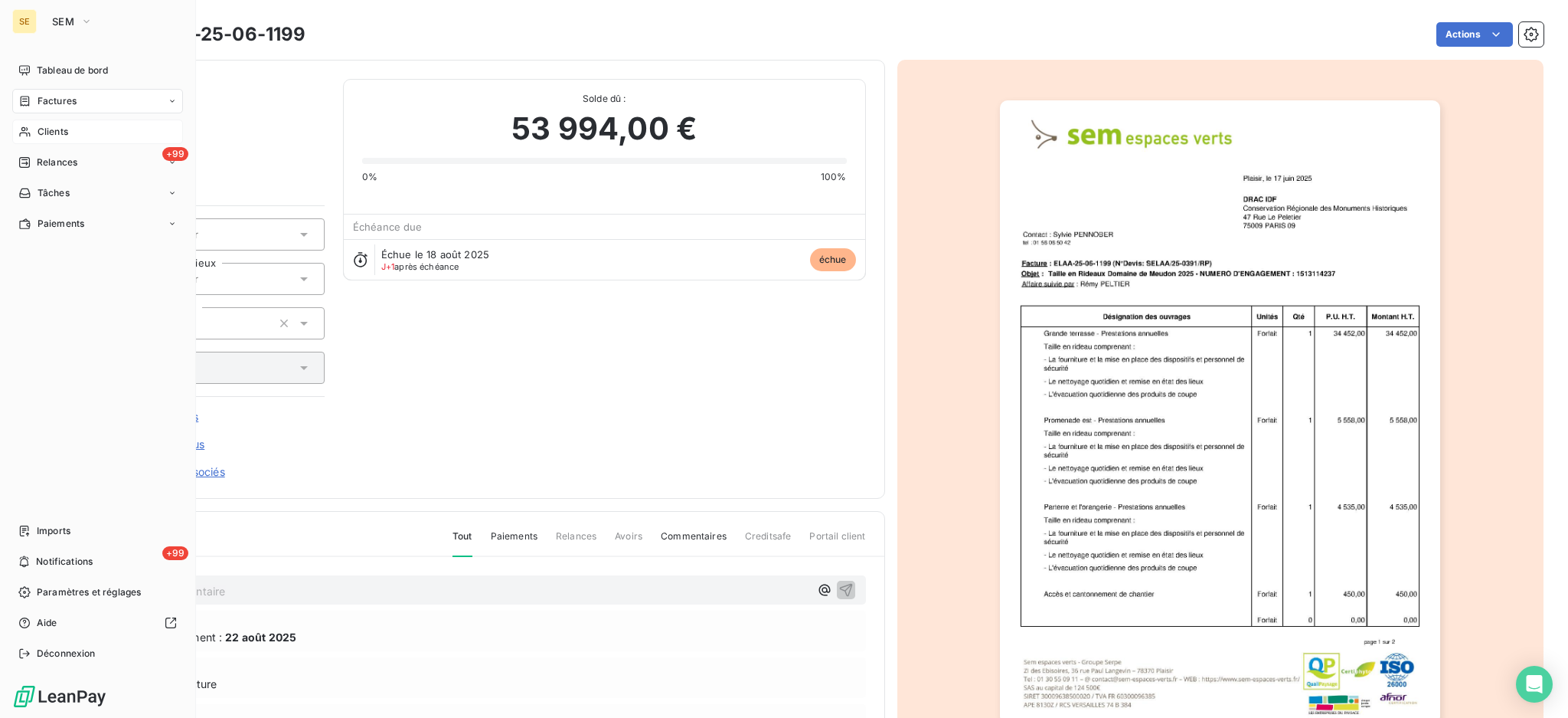
click at [57, 138] on span "Clients" at bounding box center [52, 131] width 31 height 13
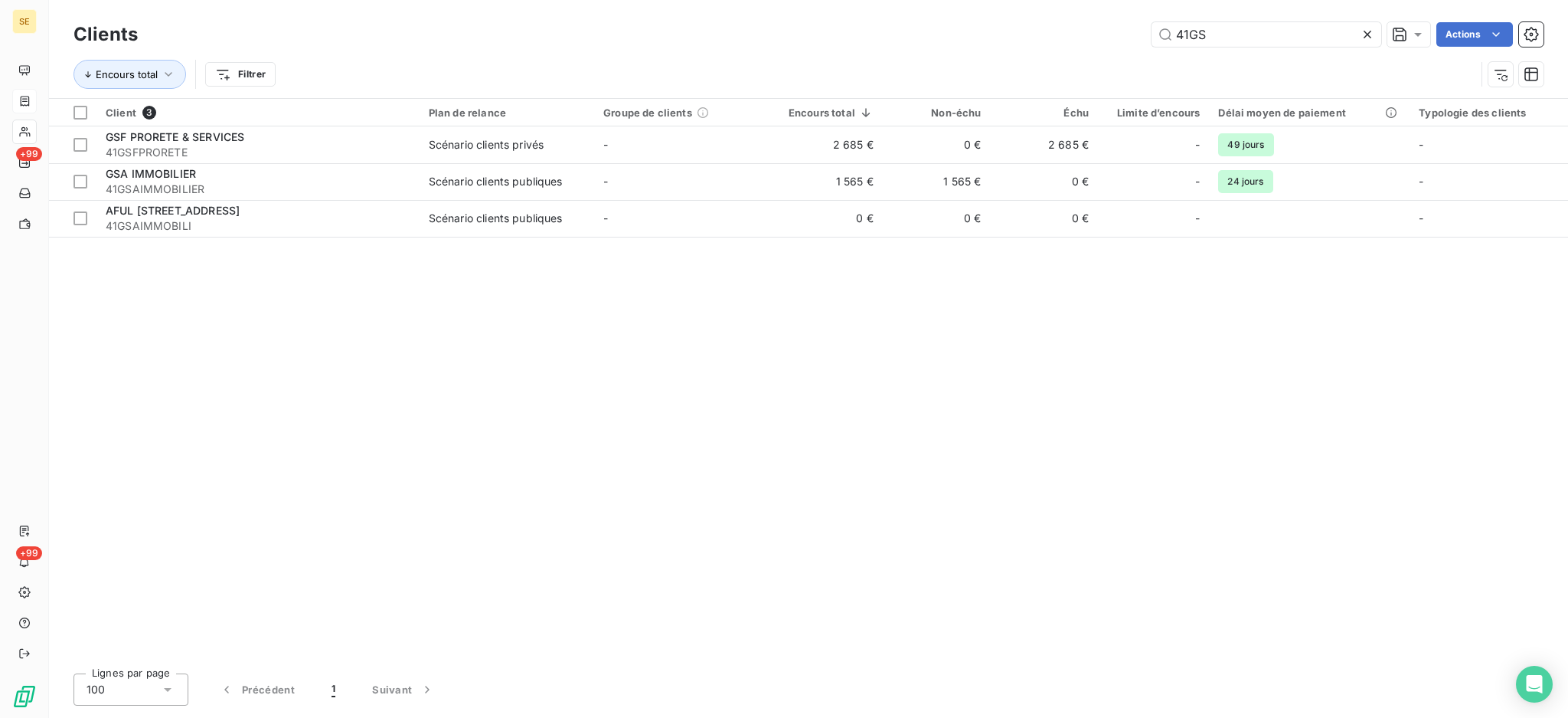
drag, startPoint x: 1271, startPoint y: 34, endPoint x: 1078, endPoint y: 48, distance: 193.5
click at [1078, 48] on div "Clients 41GS Actions" at bounding box center [809, 34] width 1470 height 32
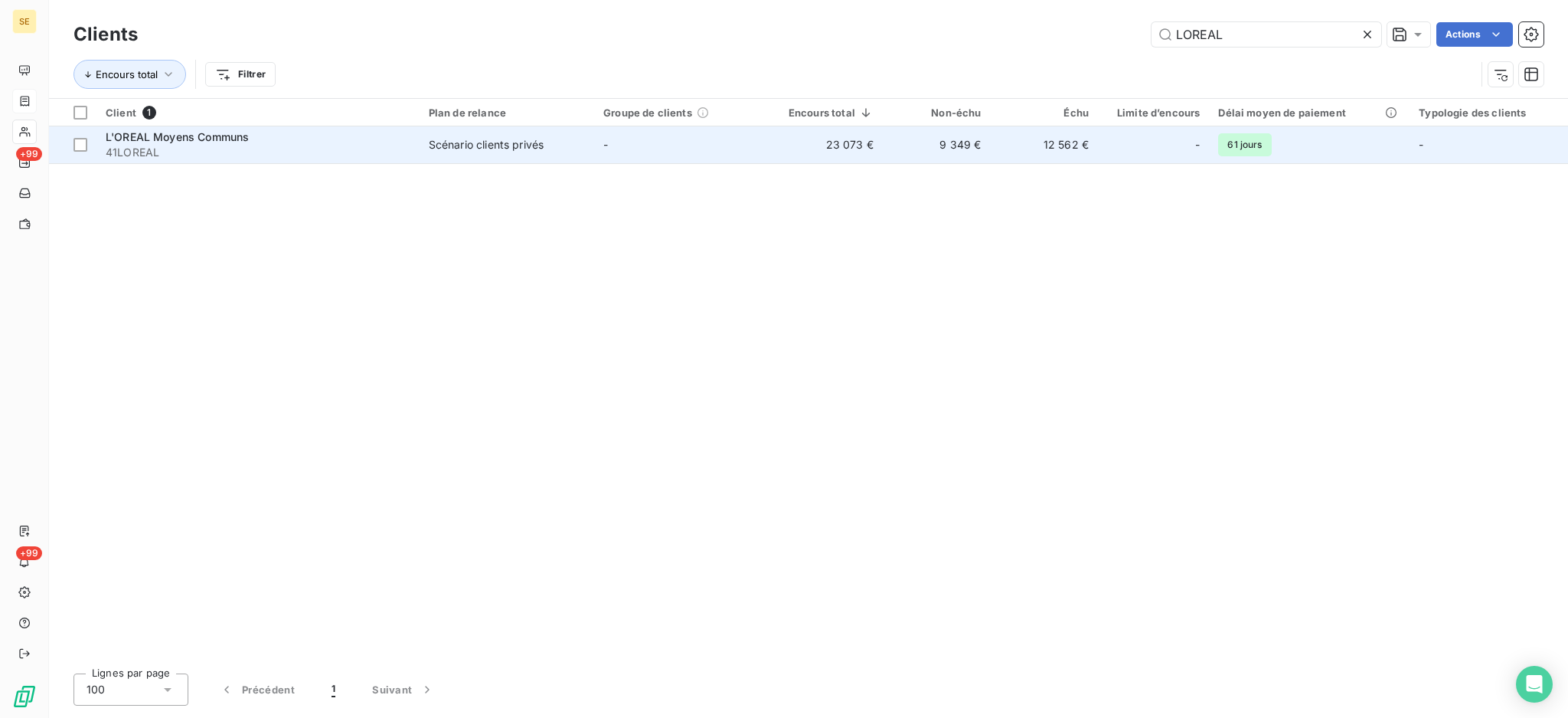
type input "LOREAL"
click at [271, 155] on span "41LOREAL" at bounding box center [258, 152] width 305 height 15
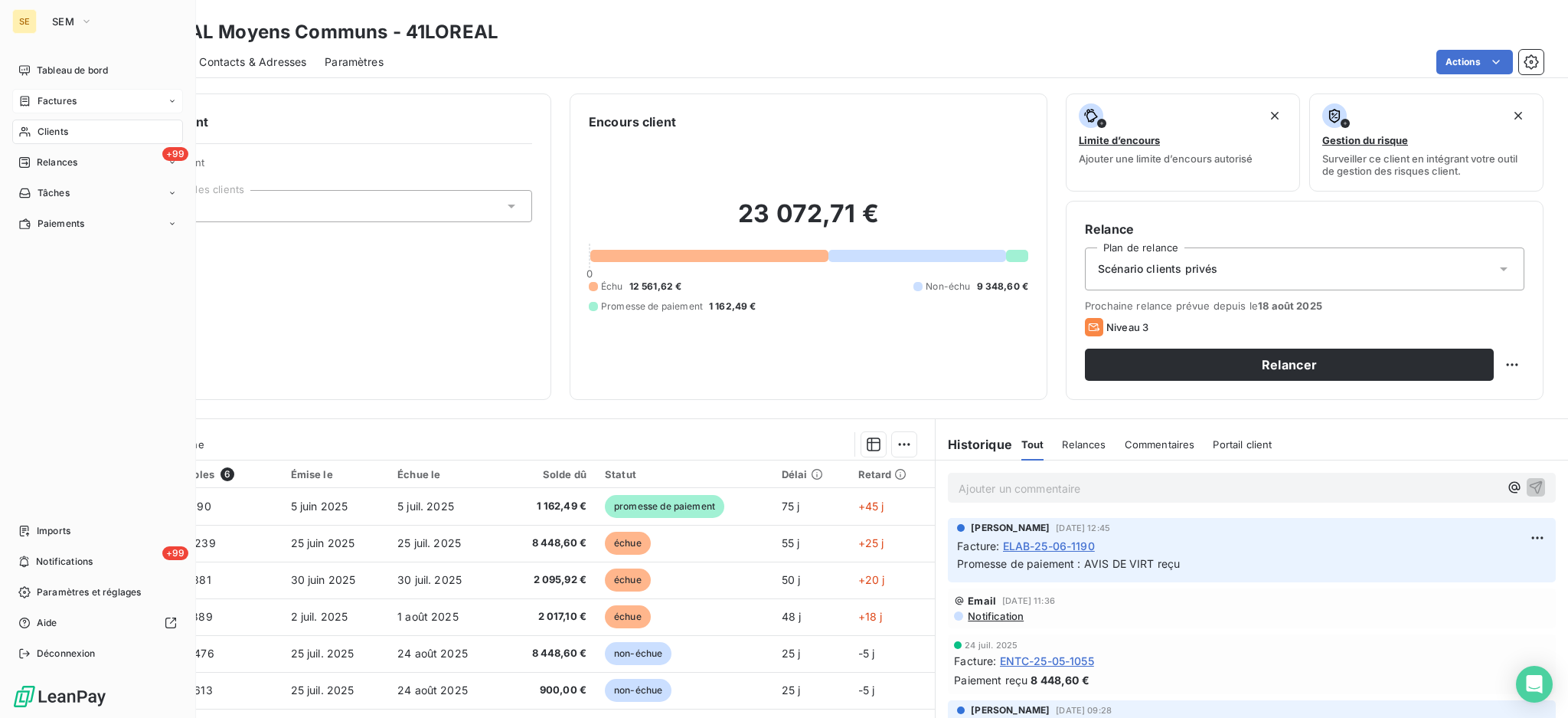
click at [51, 121] on div "Clients" at bounding box center [97, 131] width 171 height 25
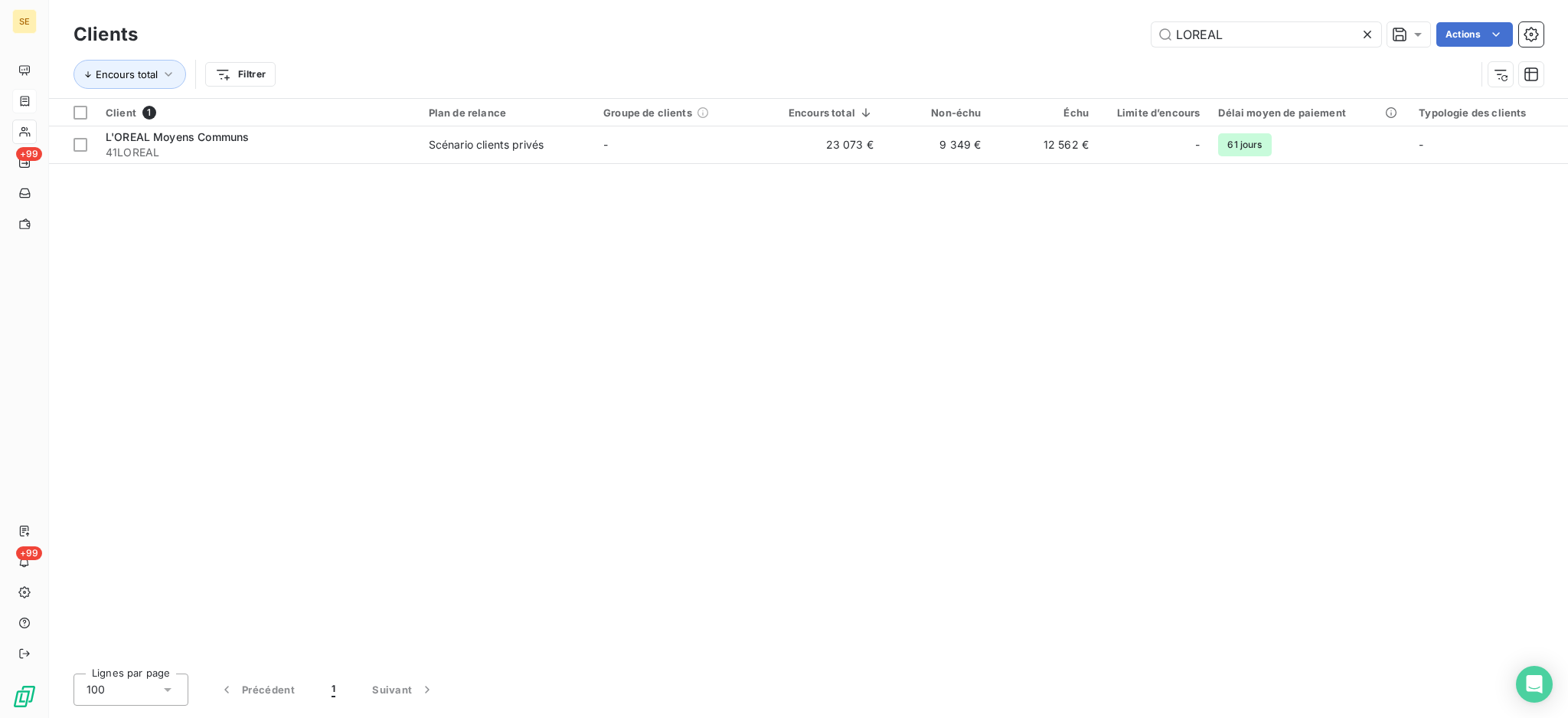
drag, startPoint x: 1256, startPoint y: 40, endPoint x: 1138, endPoint y: 41, distance: 118.0
click at [1138, 41] on div "LOREAL Actions" at bounding box center [850, 34] width 1388 height 25
type input "LAFAYETTE"
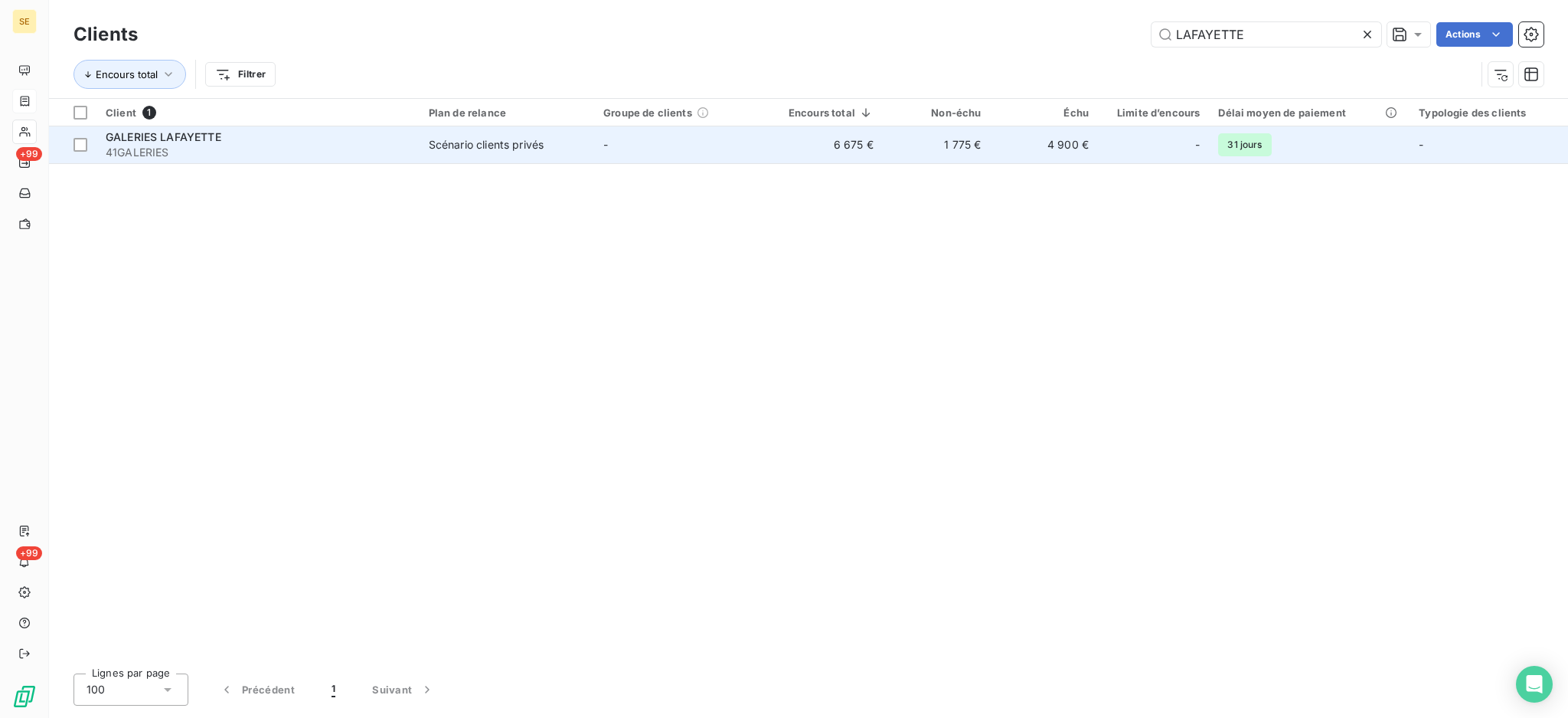
click at [456, 144] on div "Scénario clients privés" at bounding box center [486, 144] width 115 height 15
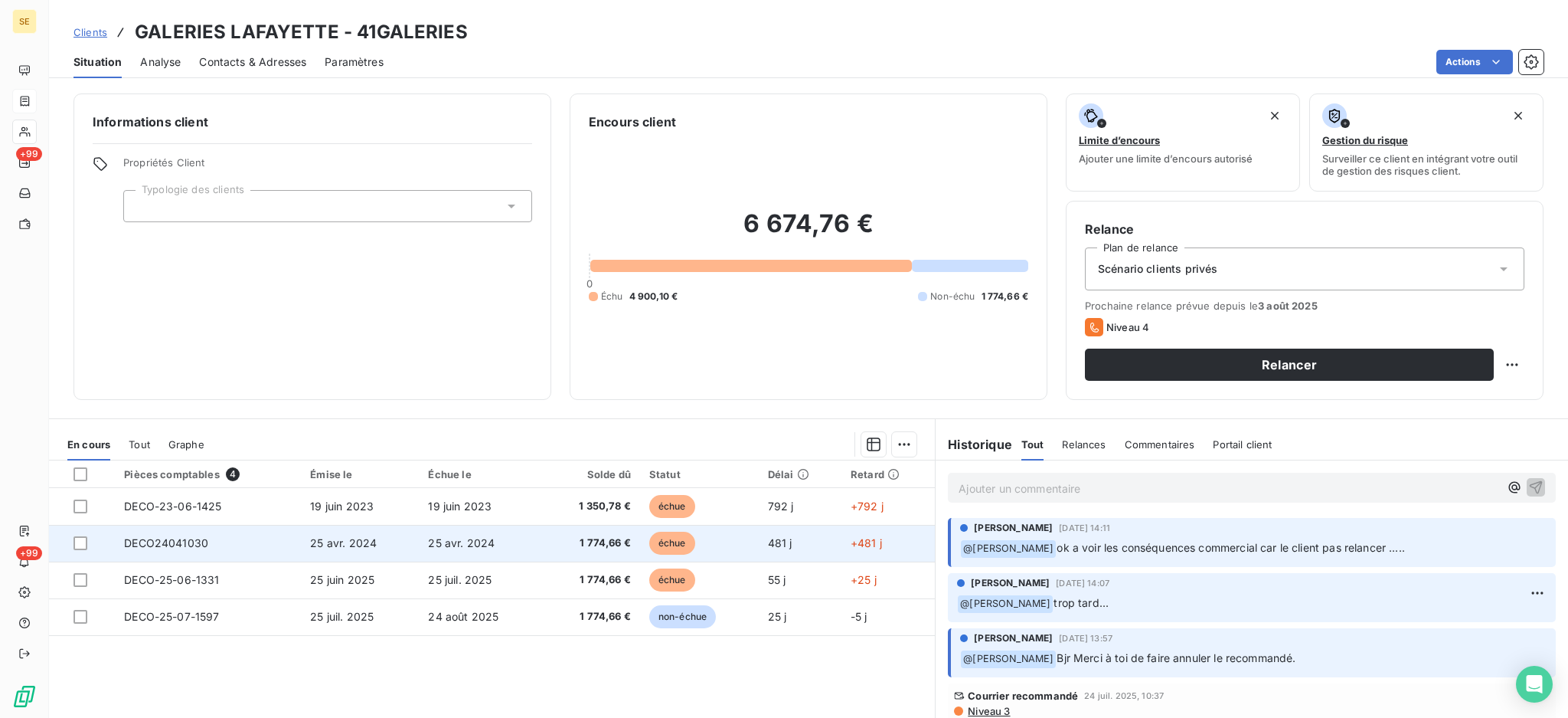
drag, startPoint x: 80, startPoint y: 541, endPoint x: 82, endPoint y: 560, distance: 19.1
click at [80, 541] on div at bounding box center [80, 542] width 13 height 13
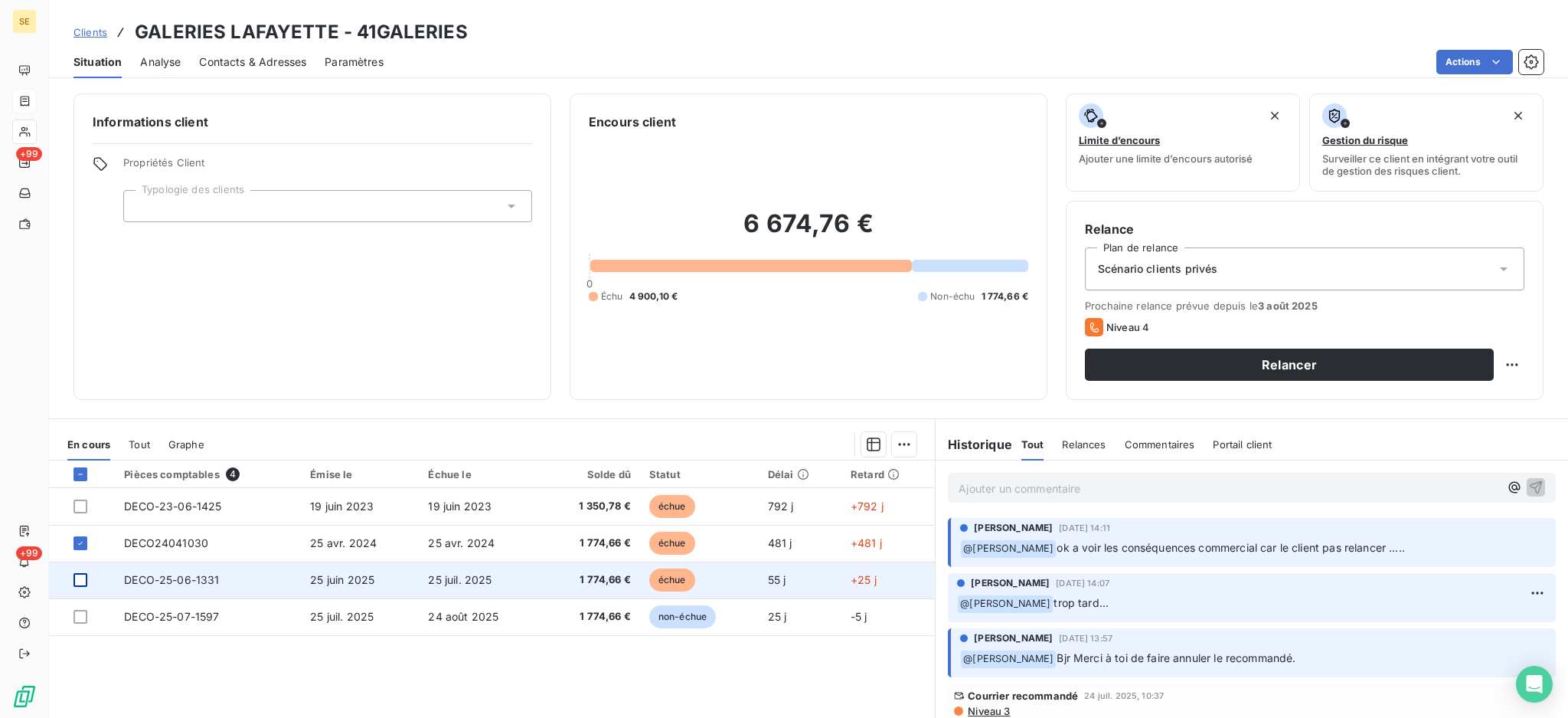
click at [78, 582] on div at bounding box center [80, 579] width 13 height 13
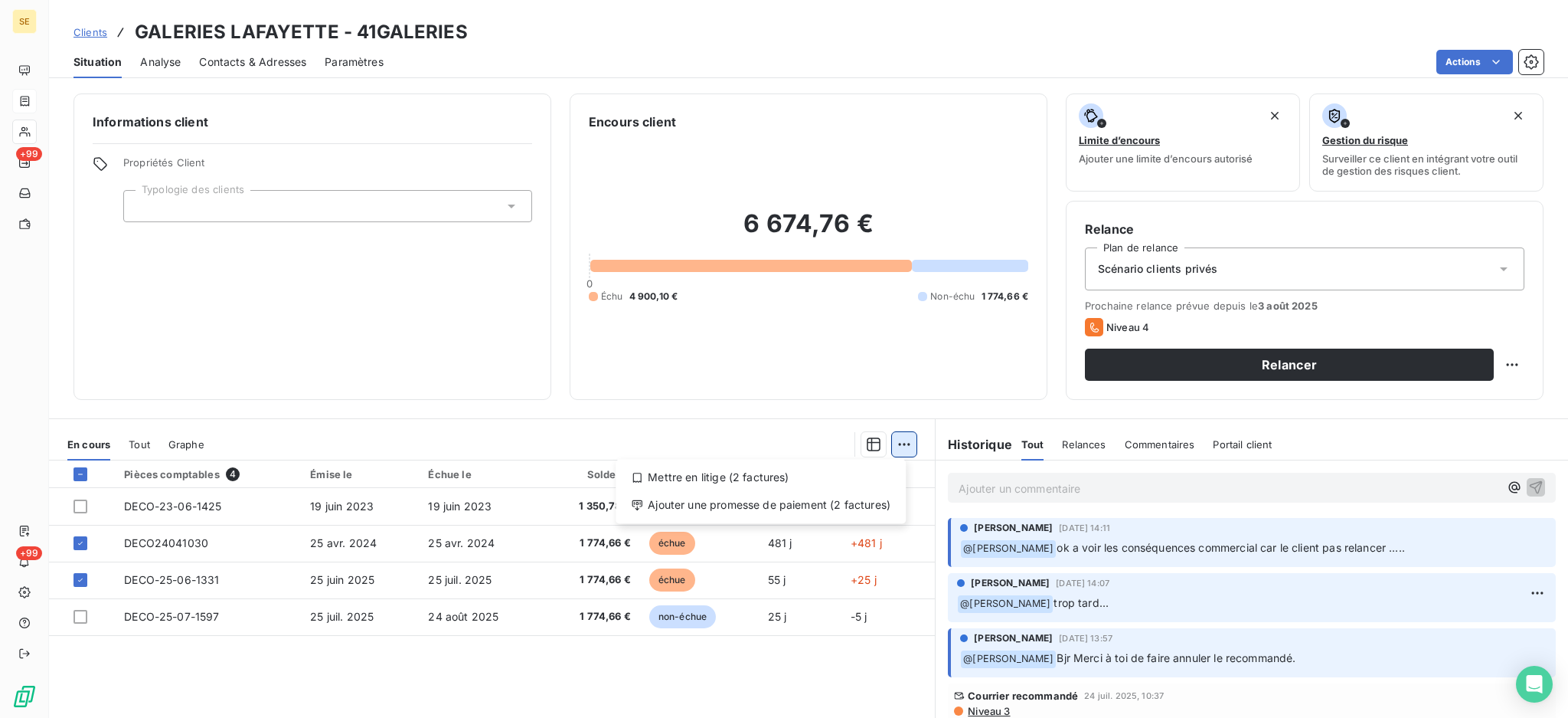
click at [896, 438] on html "SE +99 +99 Clients GALERIES LAFAYETTE - 41GALERIES Situation Analyse Contacts &…" at bounding box center [784, 359] width 1568 height 718
click at [807, 503] on div "Ajouter une promesse de paiement (2 factures)" at bounding box center [760, 504] width 278 height 25
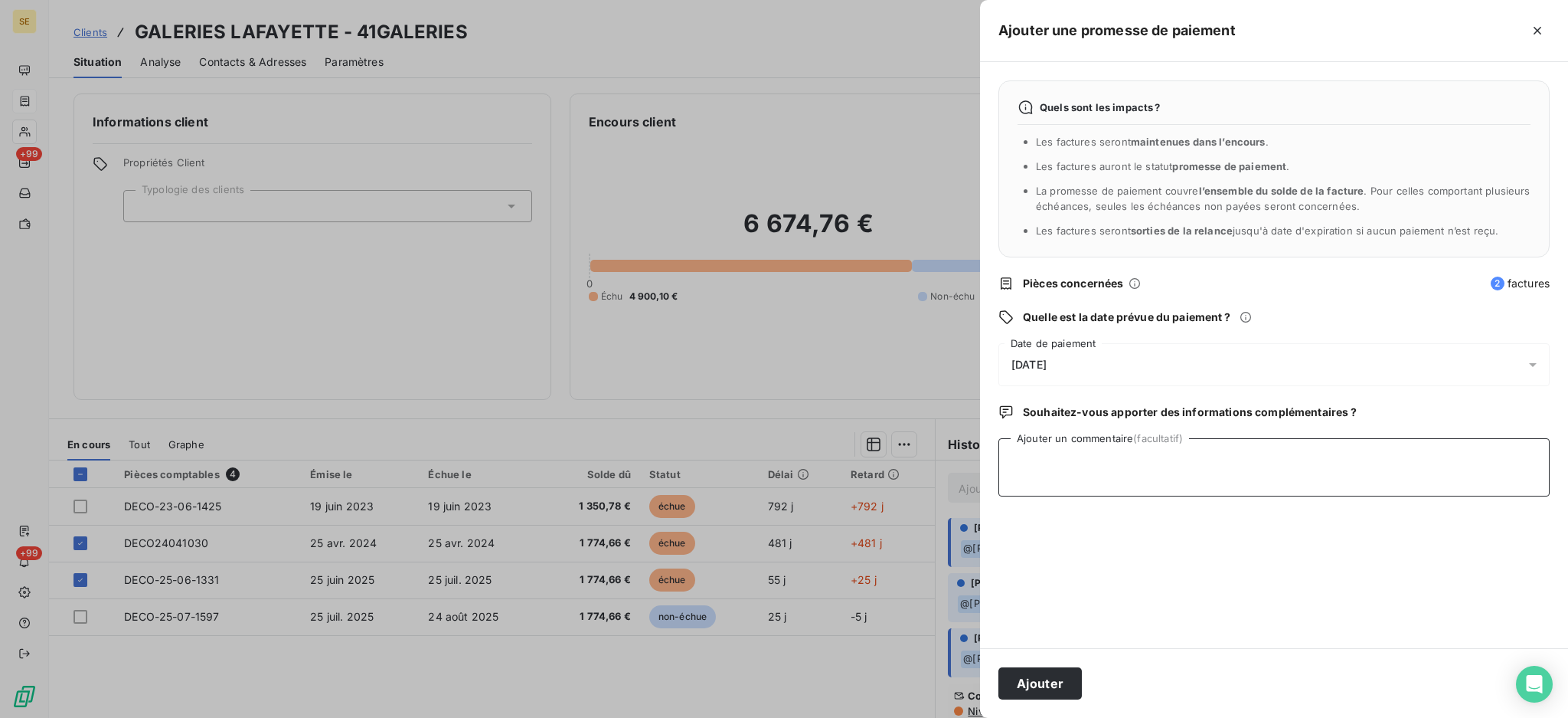
click at [1108, 467] on textarea "Ajouter un commentaire (facultatif)" at bounding box center [1274, 468] width 551 height 59
click at [1135, 465] on textarea "PAIEMENT Reçu le 1" at bounding box center [1274, 468] width 551 height 59
type textarea "PAIEMENT Reçu le 11/08/25"
click at [1037, 673] on button "Ajouter" at bounding box center [1040, 683] width 83 height 32
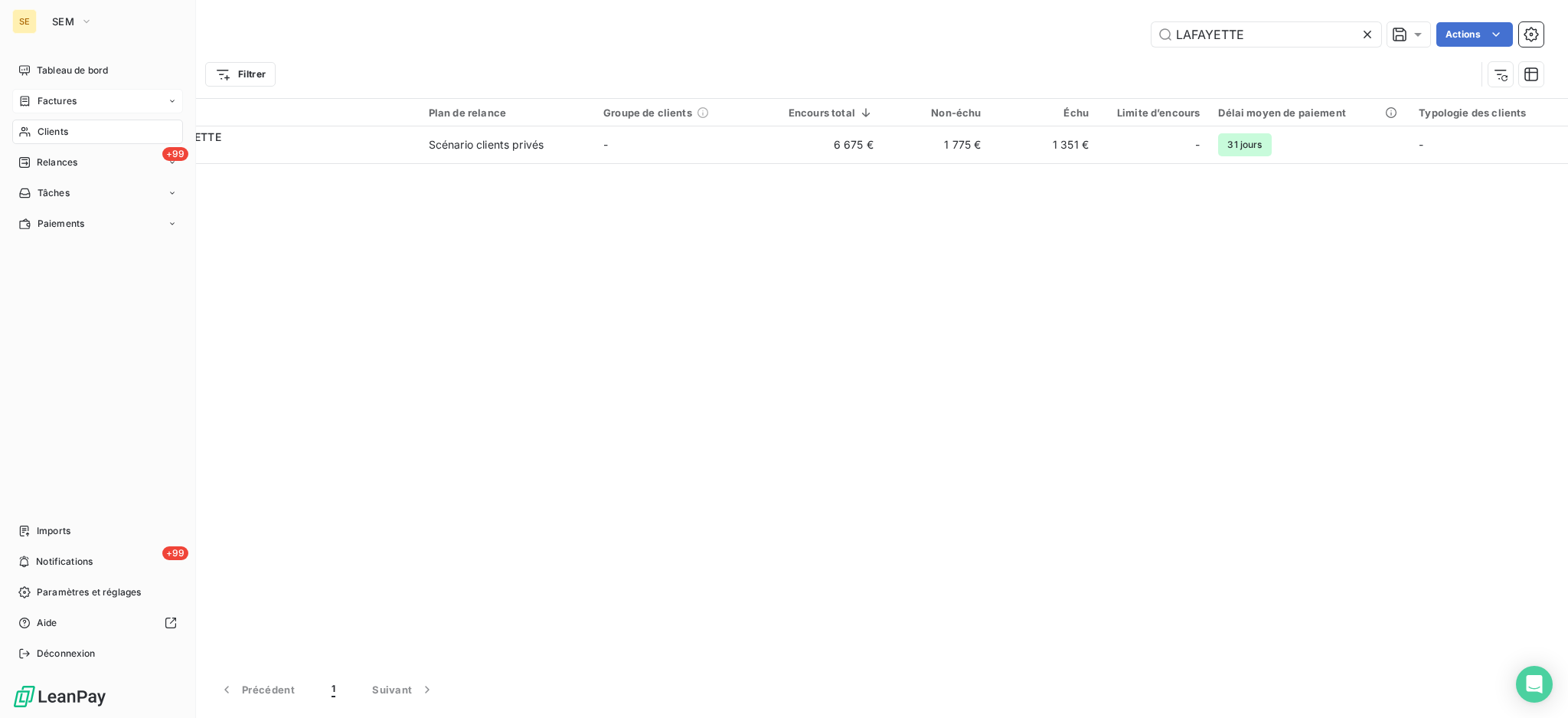
click at [52, 107] on span "Factures" at bounding box center [56, 101] width 39 height 13
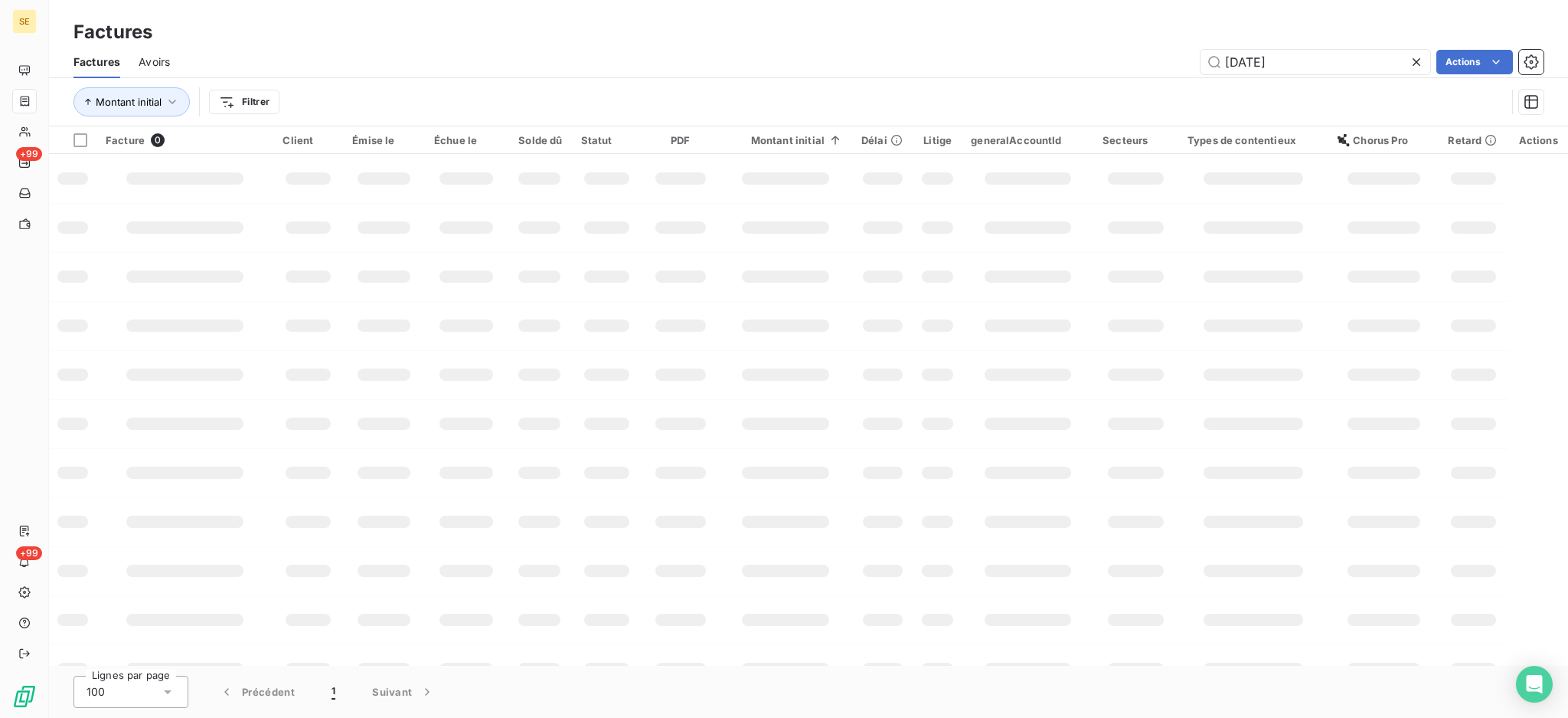
drag, startPoint x: 1311, startPoint y: 61, endPoint x: 1195, endPoint y: 80, distance: 117.5
click at [1195, 80] on div "Factures Avoirs 25-06-1199 Actions Montant initial Filtrer" at bounding box center [809, 85] width 1519 height 80
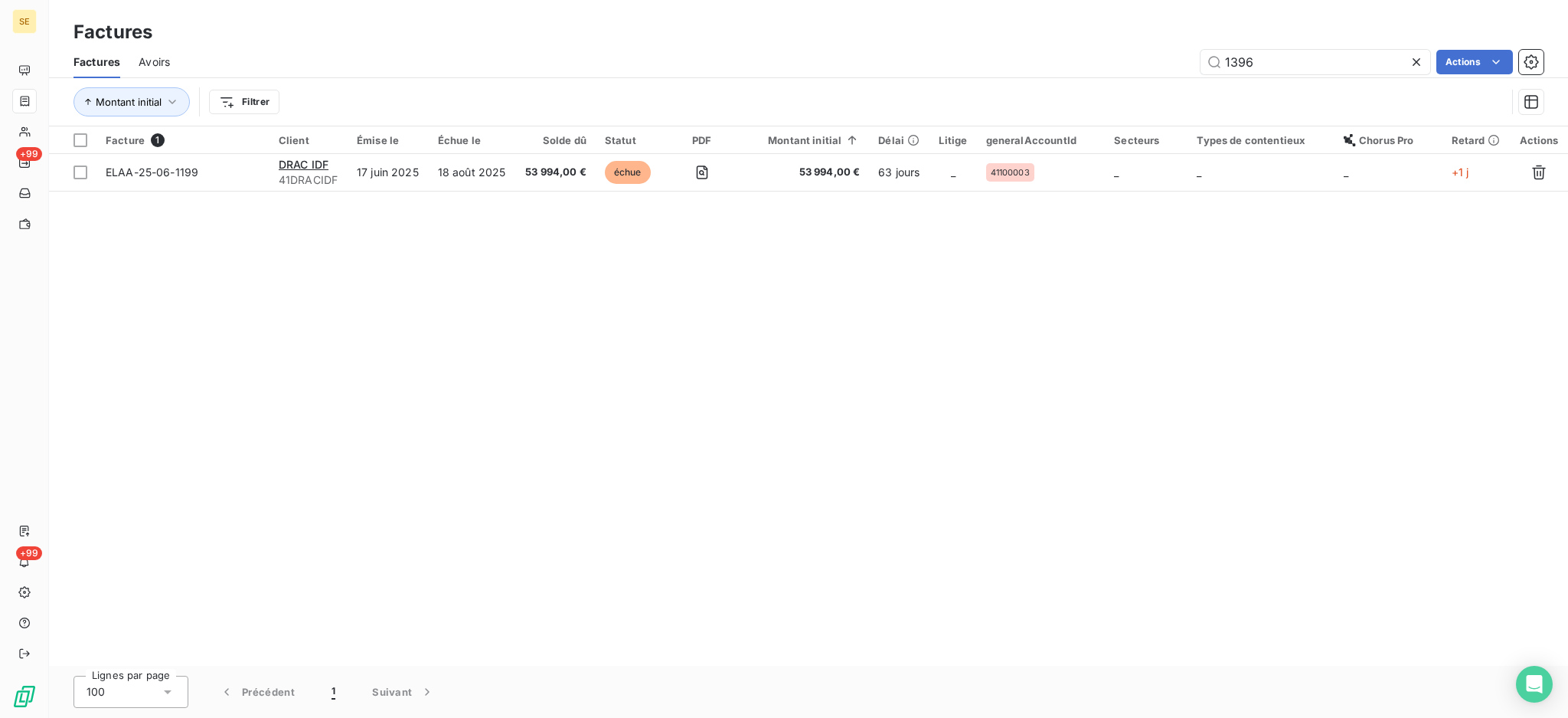
type input "1396"
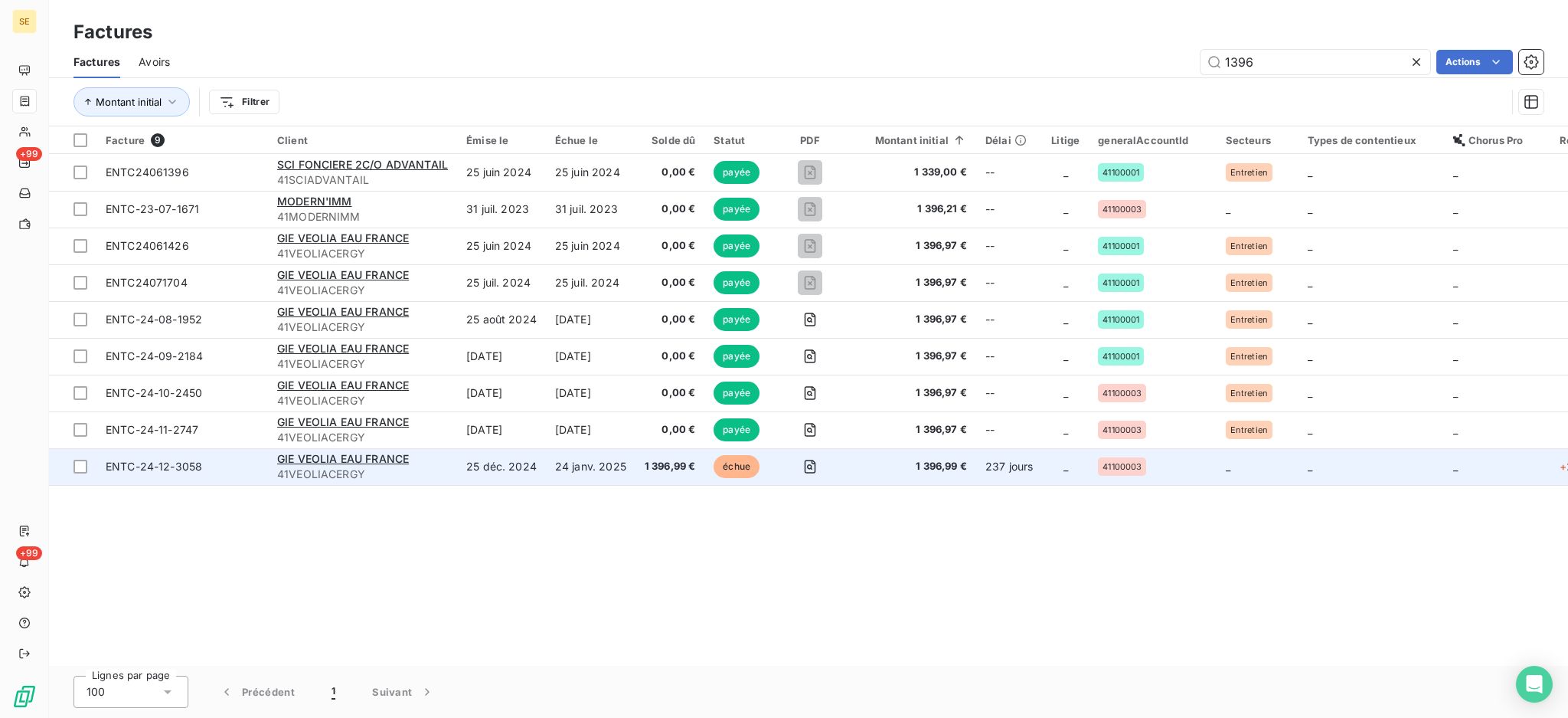
click at [321, 466] on span "41VEOLIACERGY" at bounding box center [362, 473] width 171 height 15
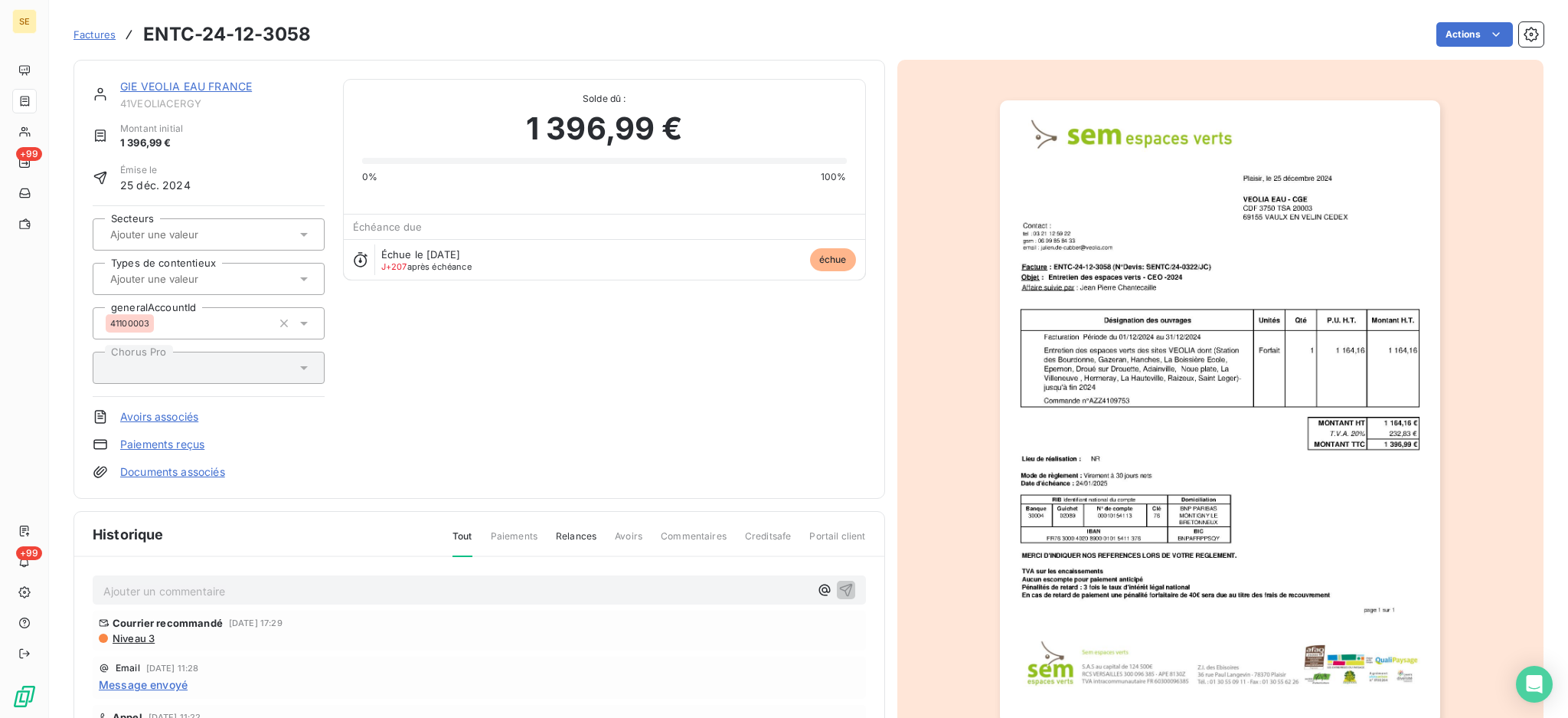
click at [162, 89] on link "GIE VEOLIA EAU FRANCE" at bounding box center [186, 86] width 131 height 13
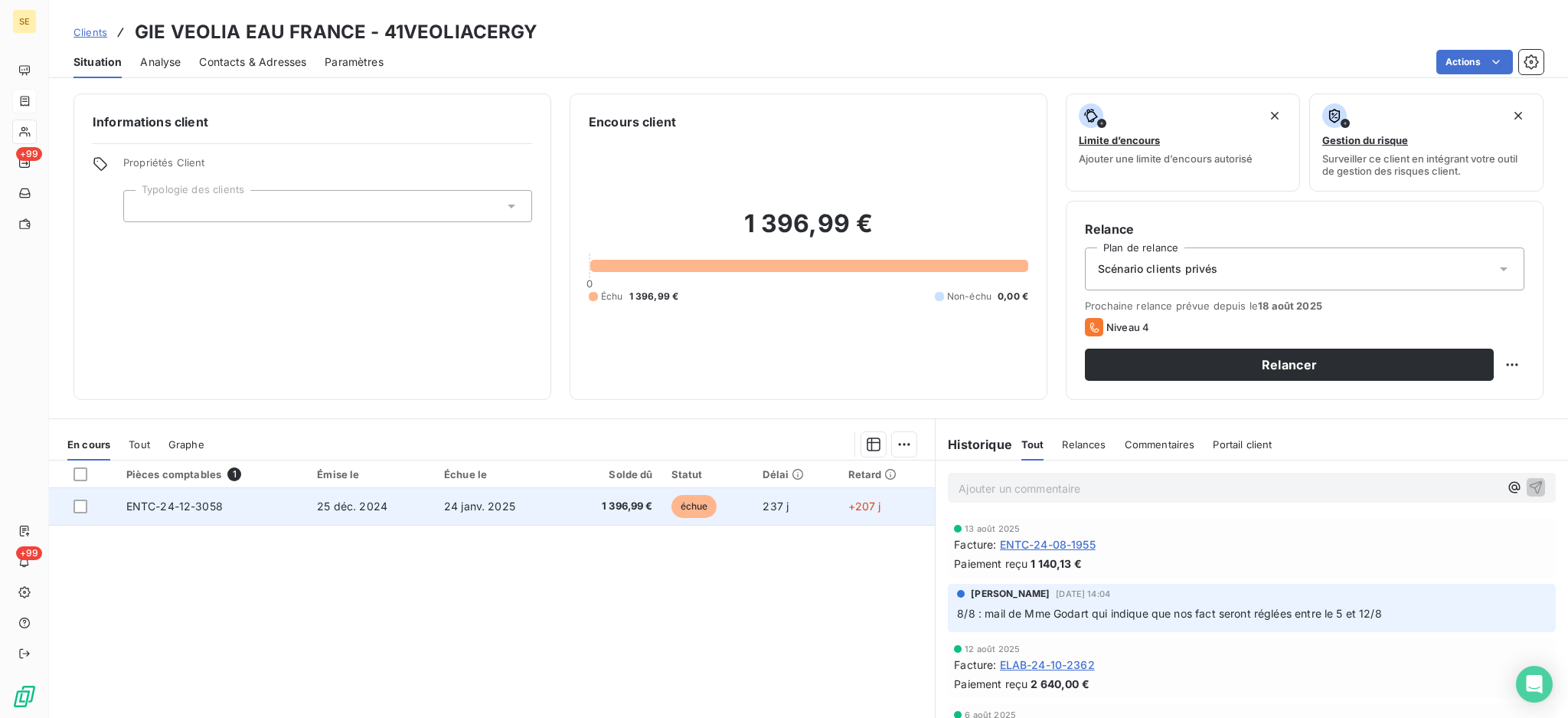
click at [435, 512] on td "24 janv. 2025" at bounding box center [499, 507] width 128 height 36
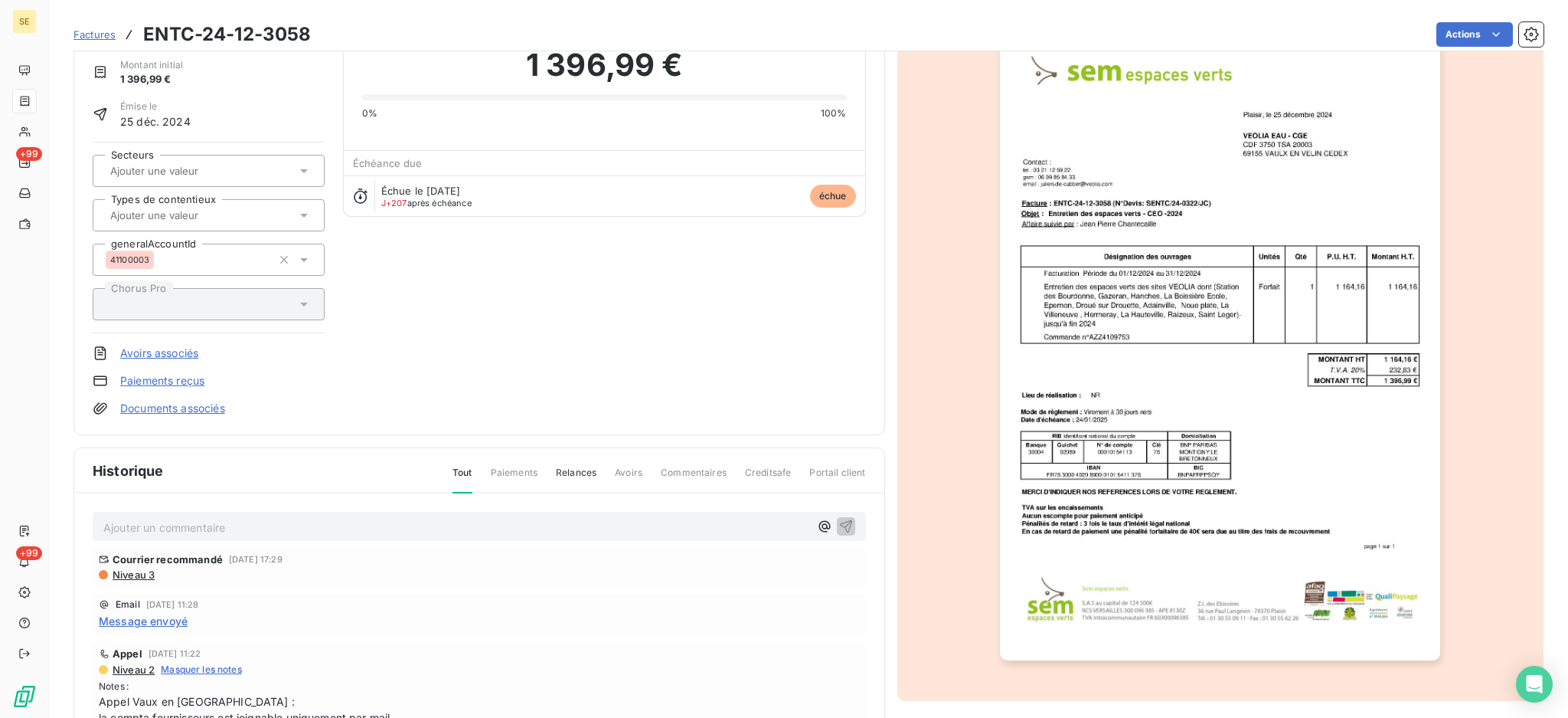
scroll to position [174, 0]
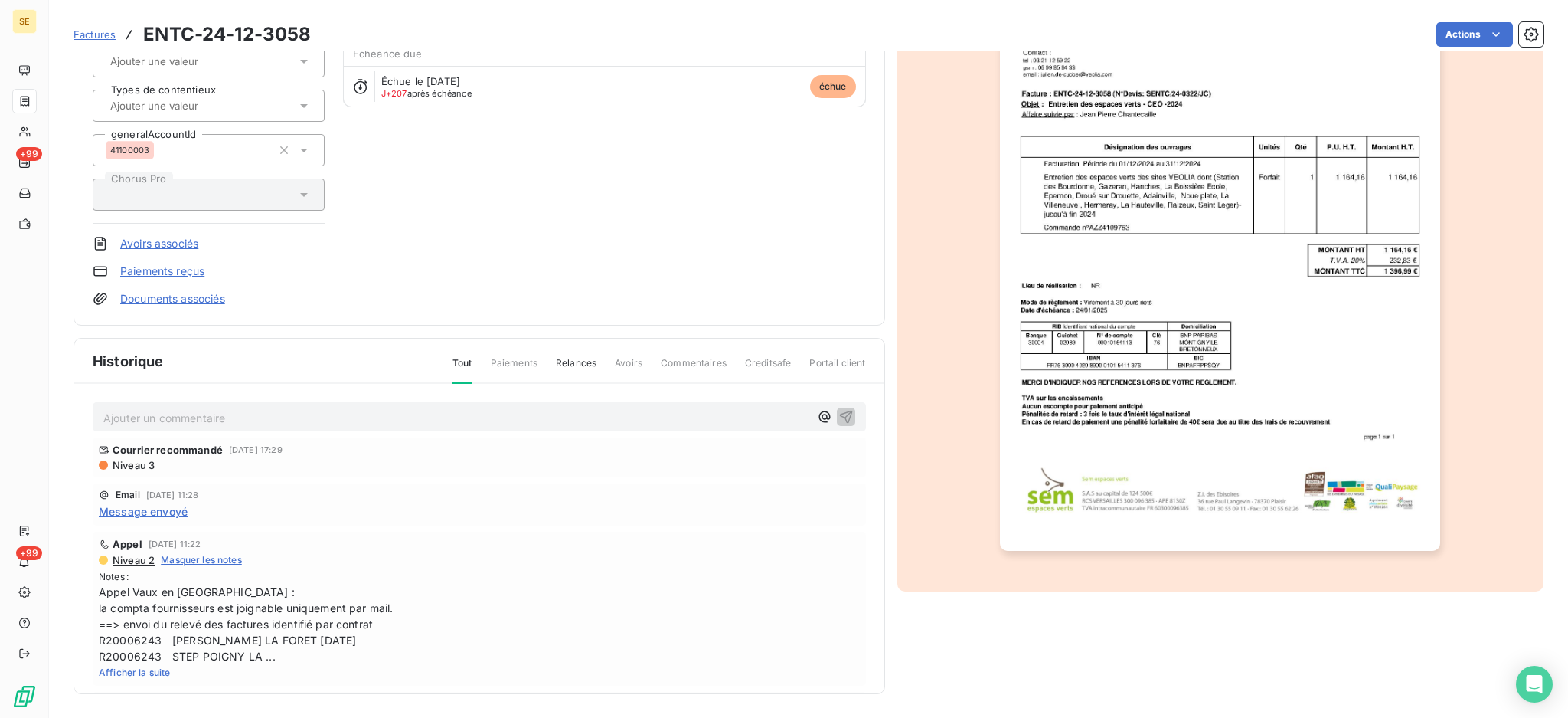
click at [437, 420] on p "Ajouter un commentaire ﻿" at bounding box center [456, 418] width 706 height 19
click at [760, 408] on p "Ajouter un commentaire ﻿" at bounding box center [456, 418] width 706 height 19
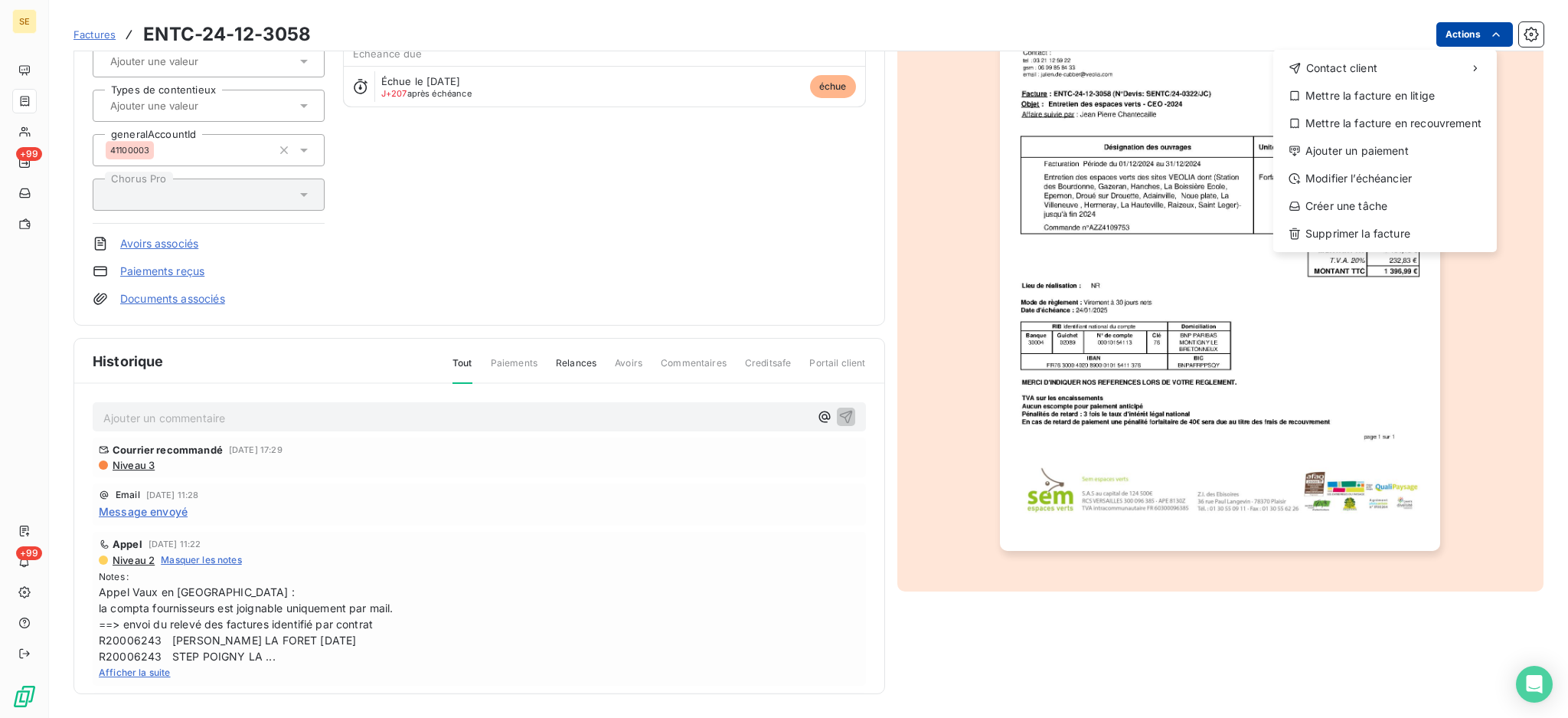
click at [1452, 33] on html "SE +99 +99 Factures ENTC-24-12-3058 Actions Contact client Mettre la facture en…" at bounding box center [784, 359] width 1568 height 718
click at [1398, 148] on div "Ajouter un paiement" at bounding box center [1384, 150] width 211 height 25
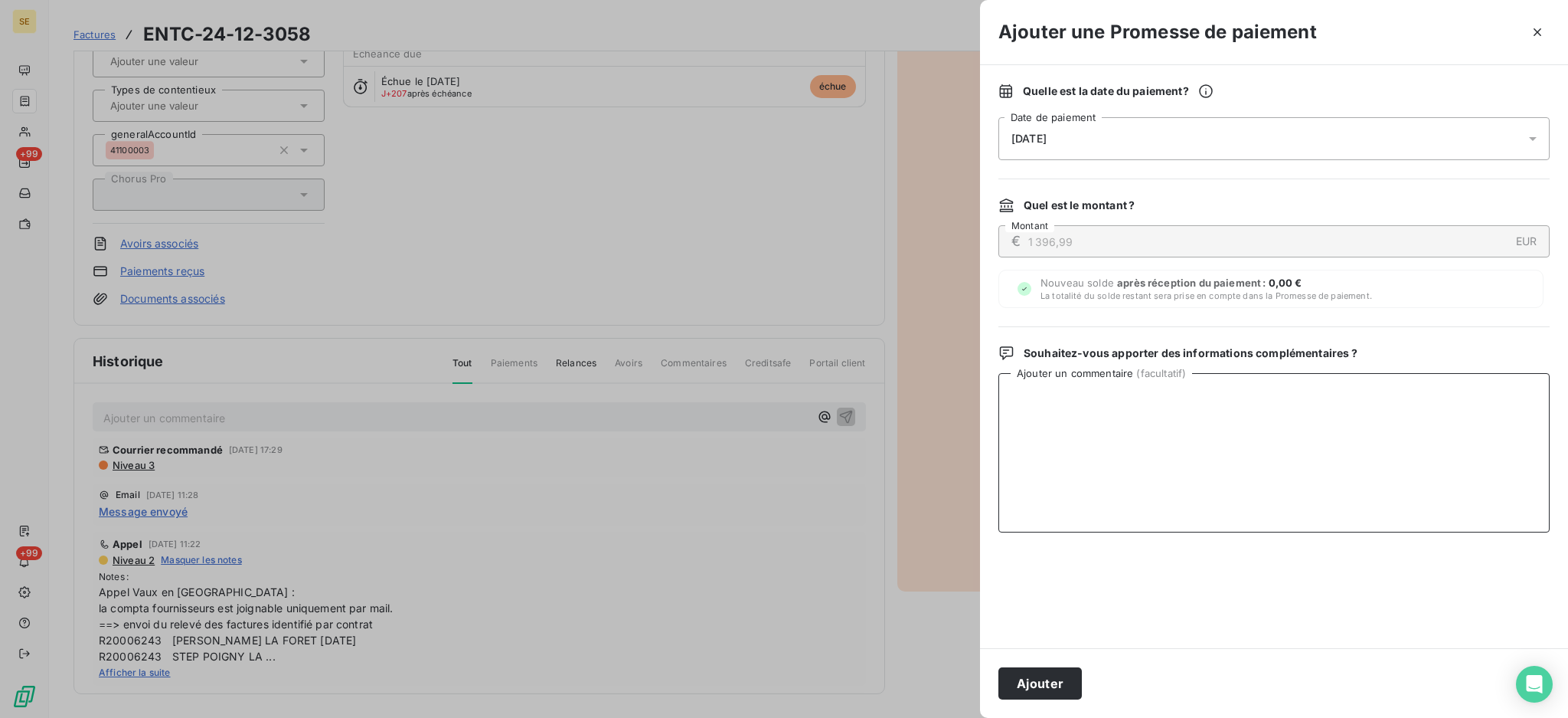
click at [1136, 401] on textarea "Ajouter un commentaire ( facultatif )" at bounding box center [1274, 452] width 551 height 159
type textarea "p"
type textarea "PAIEMENT reçu le 08/08"
click at [1034, 678] on button "Ajouter" at bounding box center [1040, 683] width 83 height 32
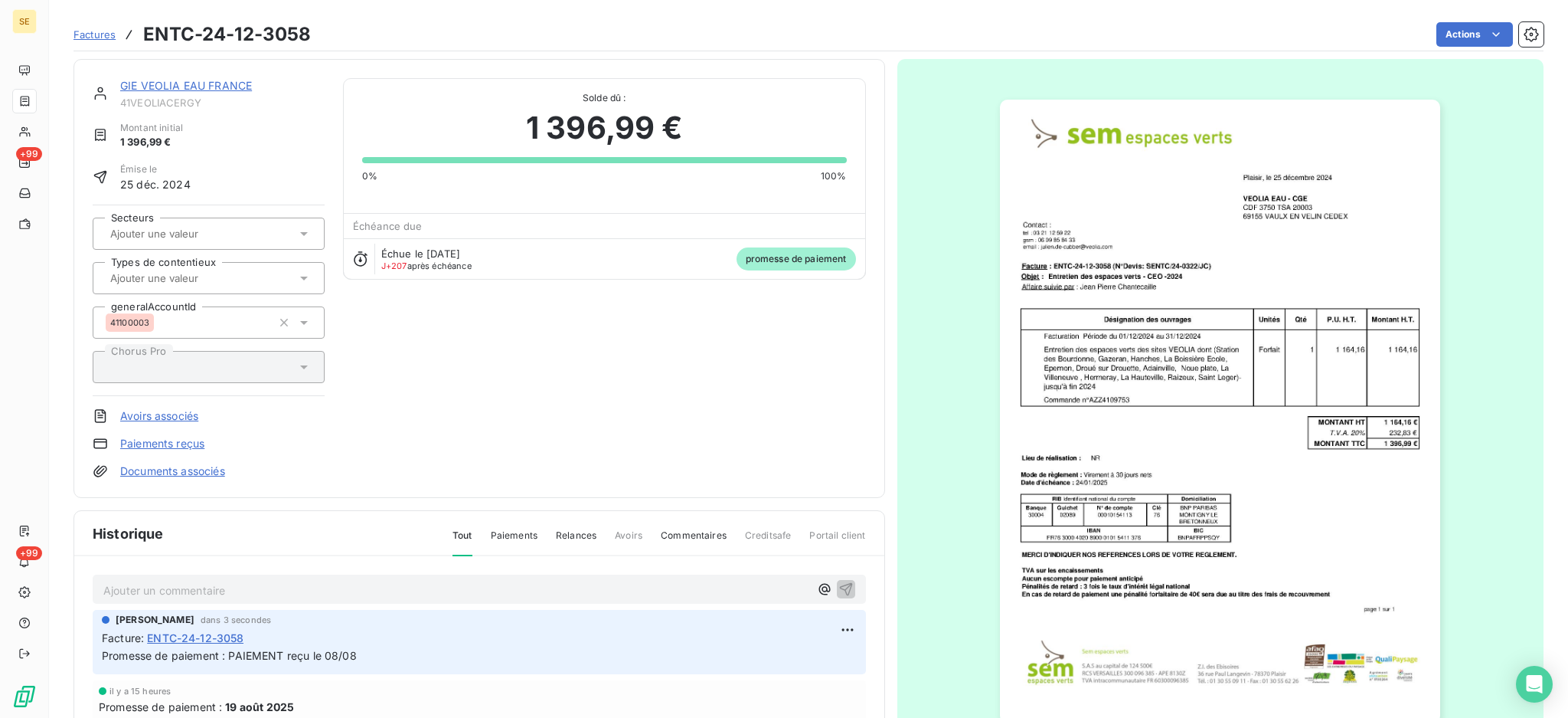
scroll to position [0, 0]
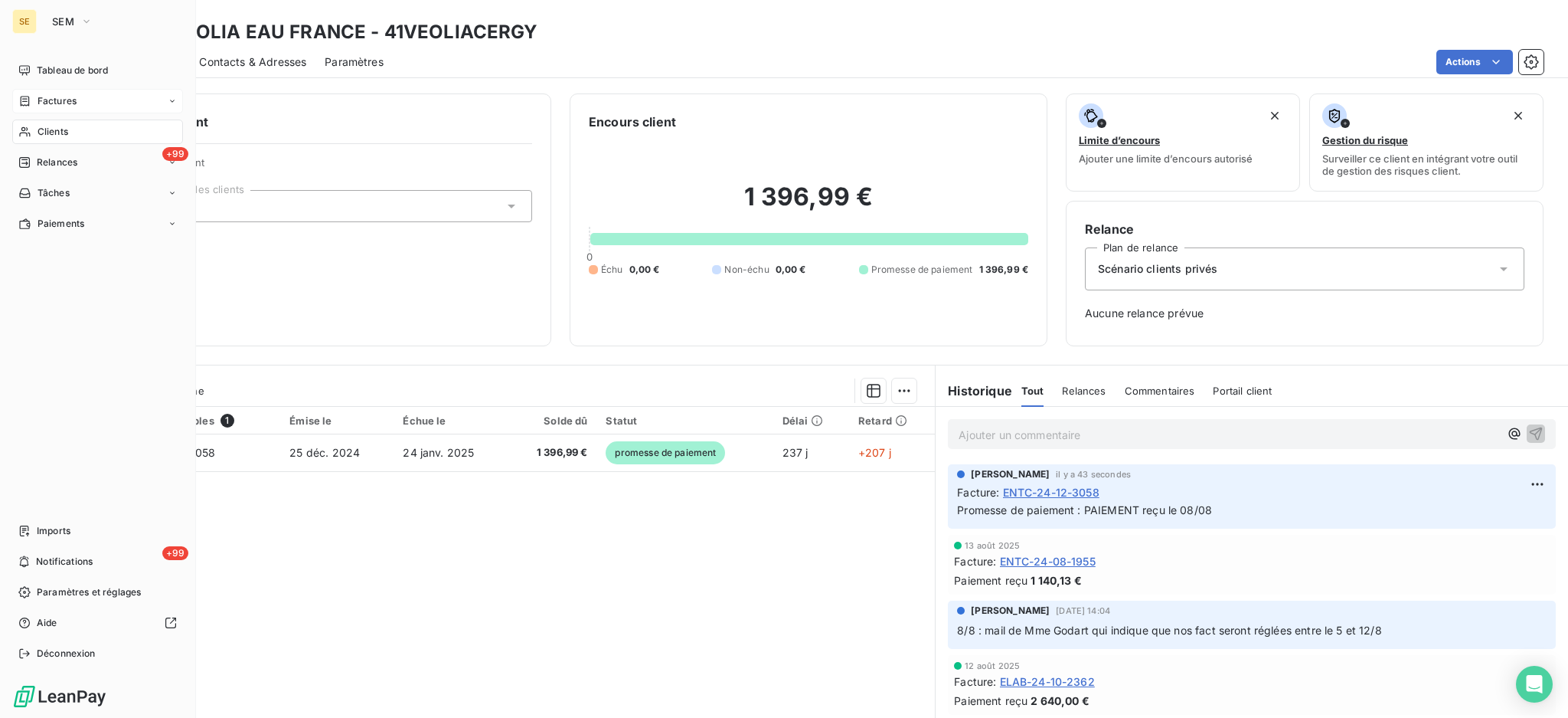
click at [51, 131] on span "Clients" at bounding box center [52, 131] width 31 height 13
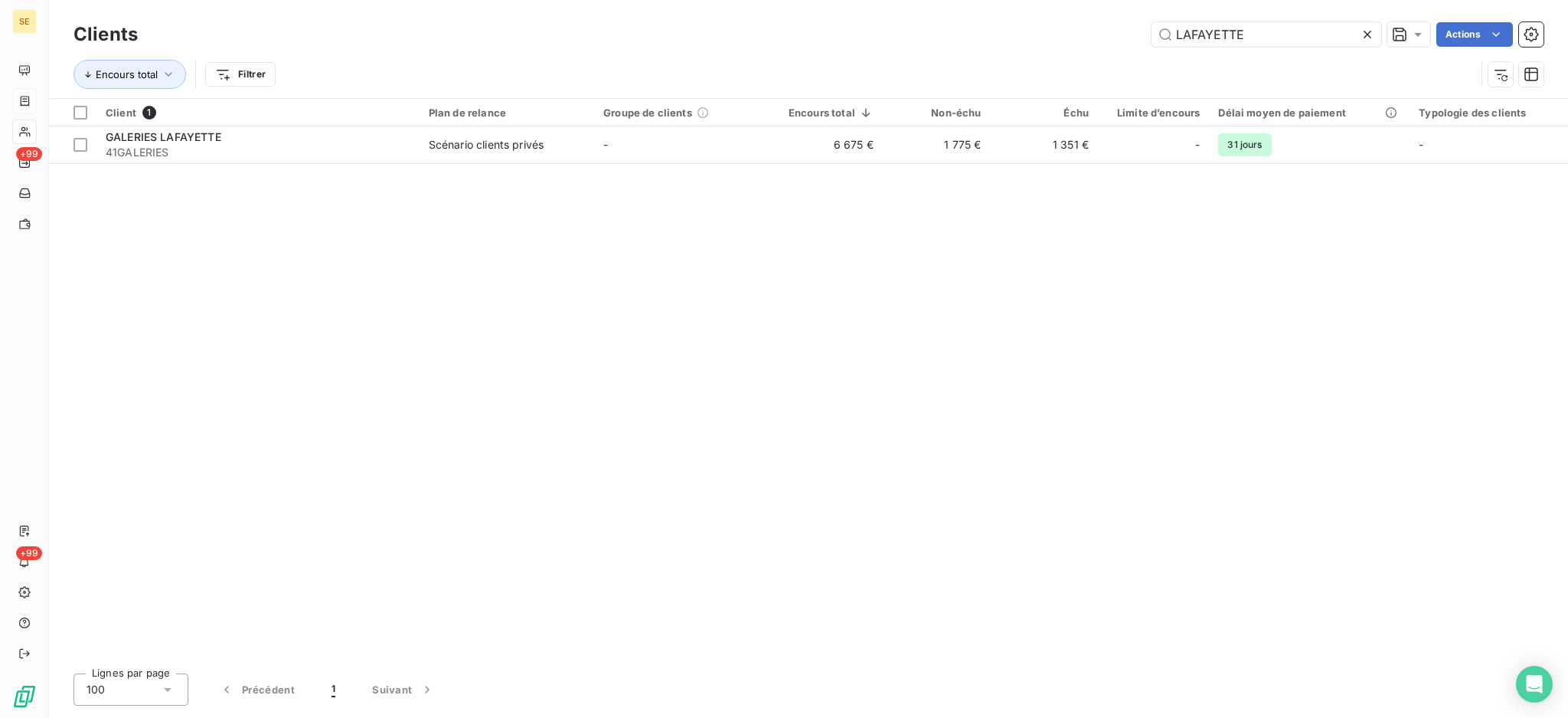
drag, startPoint x: 1271, startPoint y: 35, endPoint x: 1133, endPoint y: 47, distance: 138.5
click at [1139, 44] on div "LAFAYETTE Actions" at bounding box center [850, 34] width 1388 height 25
type input "PASTEUR"
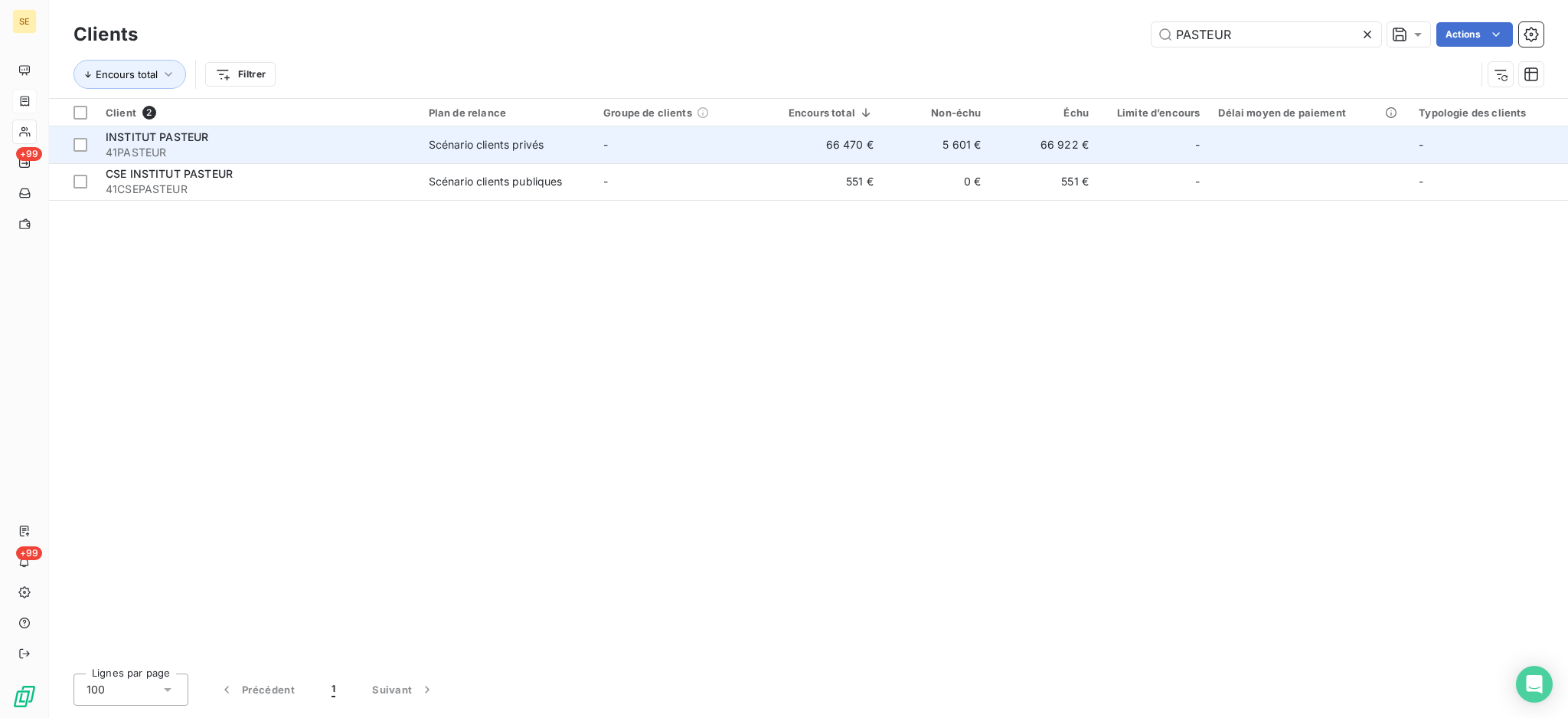
click at [388, 146] on span "41PASTEUR" at bounding box center [258, 152] width 305 height 15
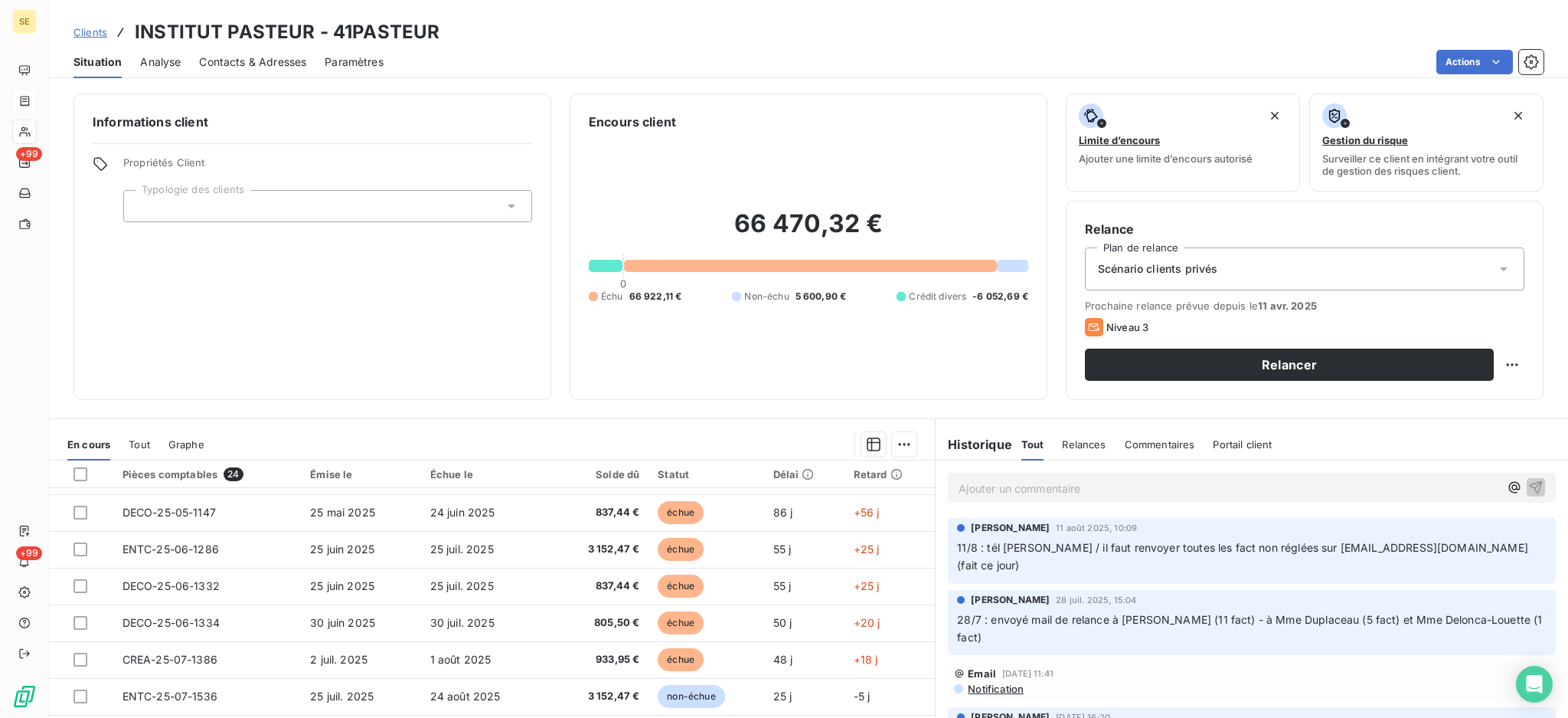
scroll to position [512, 0]
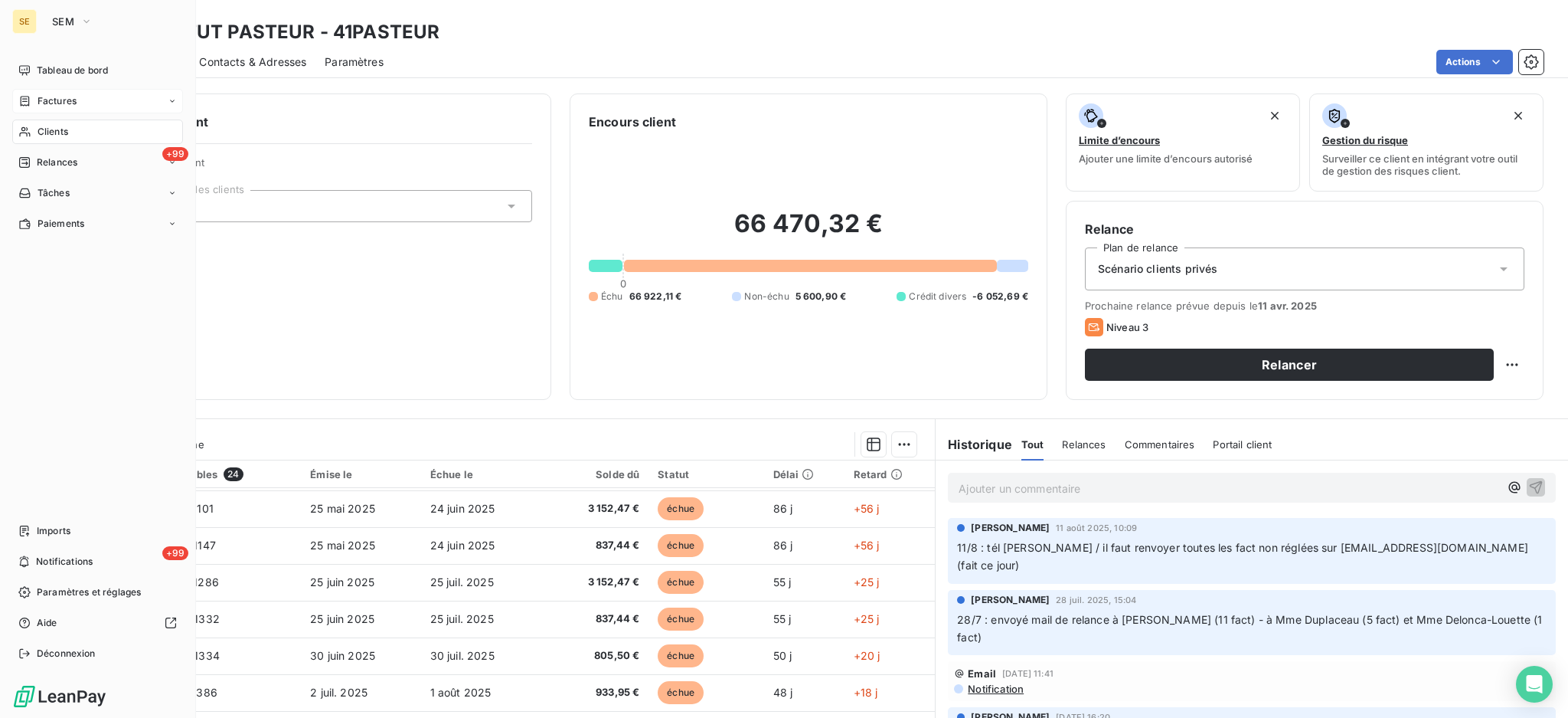
click at [40, 97] on span "Factures" at bounding box center [56, 101] width 39 height 13
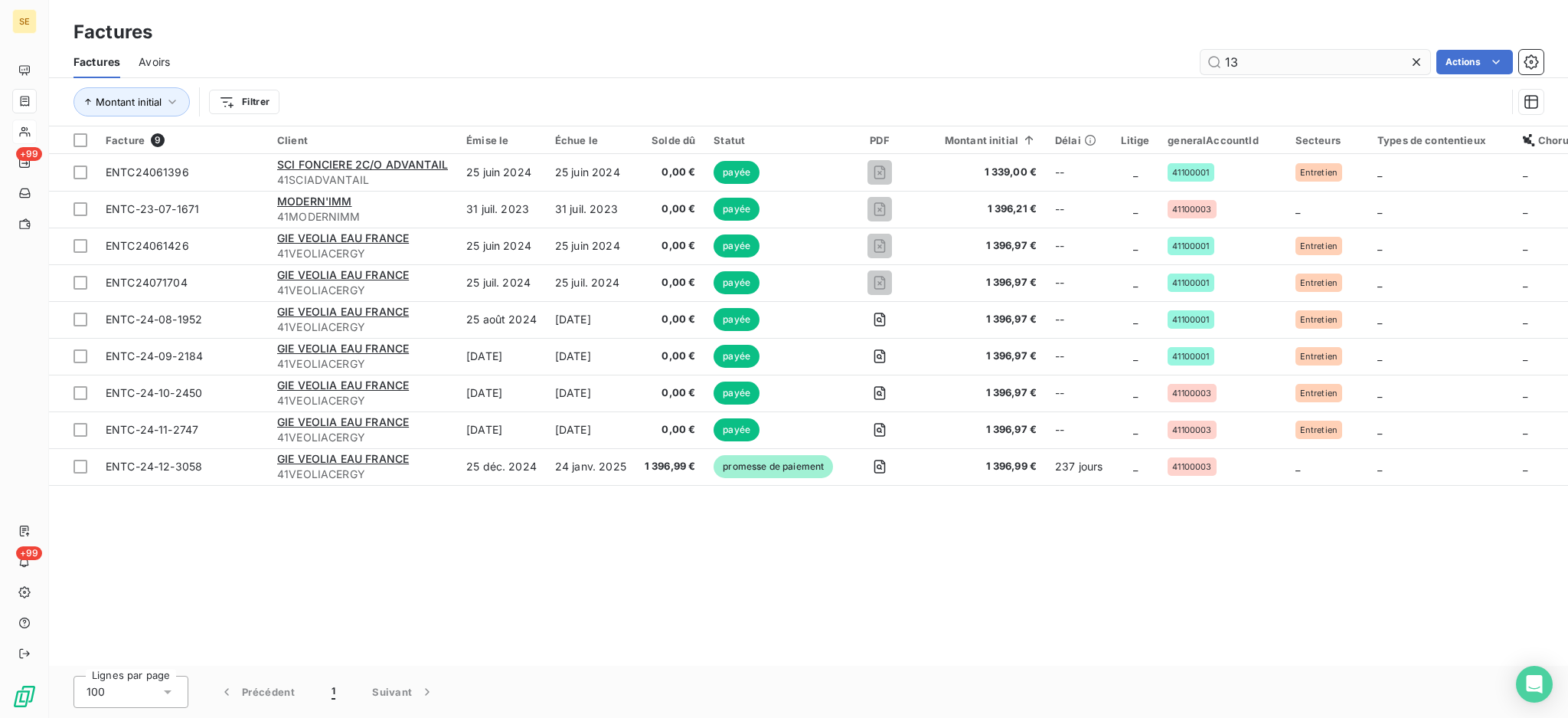
type input "1"
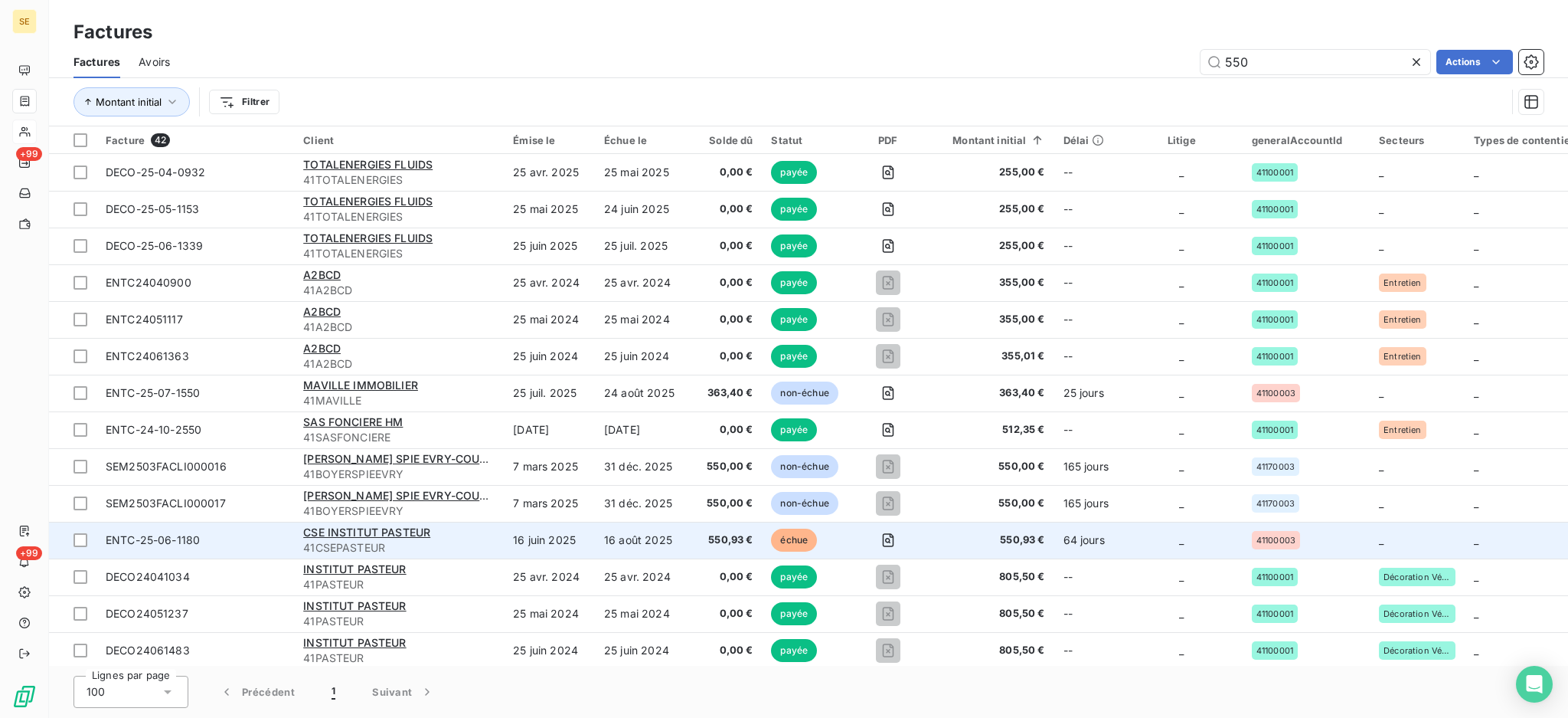
type input "550"
click at [618, 539] on td "16 août 2025" at bounding box center [640, 540] width 91 height 36
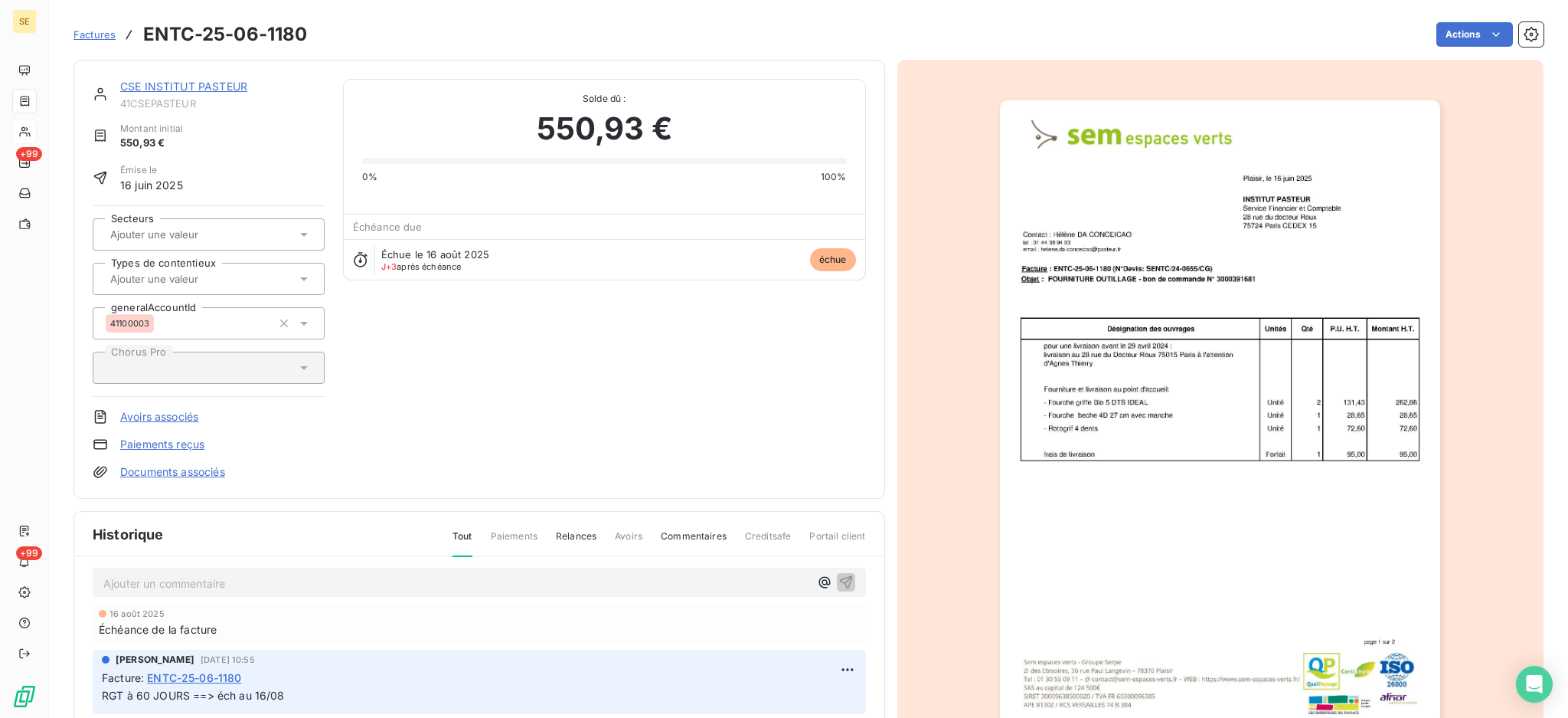
scroll to position [10, 0]
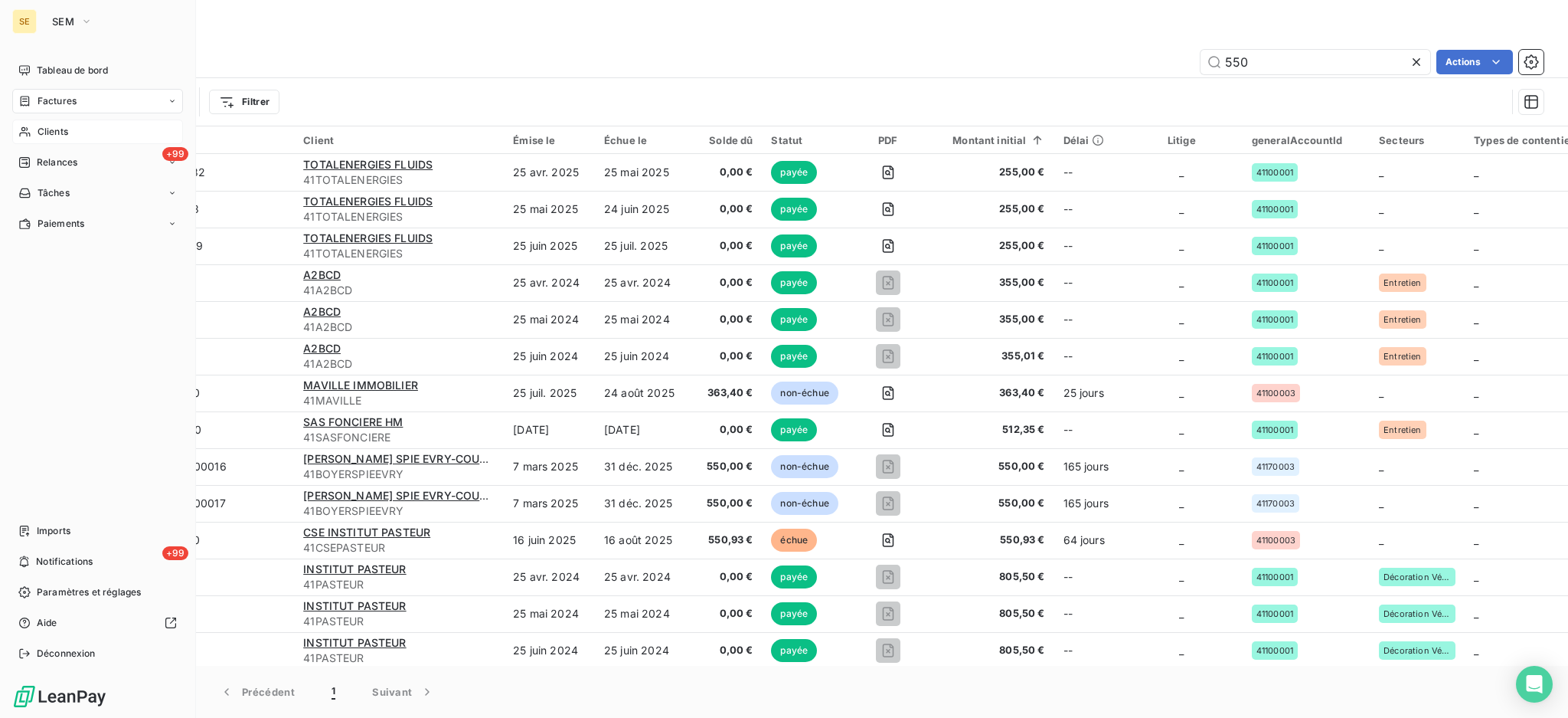
click at [58, 107] on span "Factures" at bounding box center [56, 101] width 39 height 13
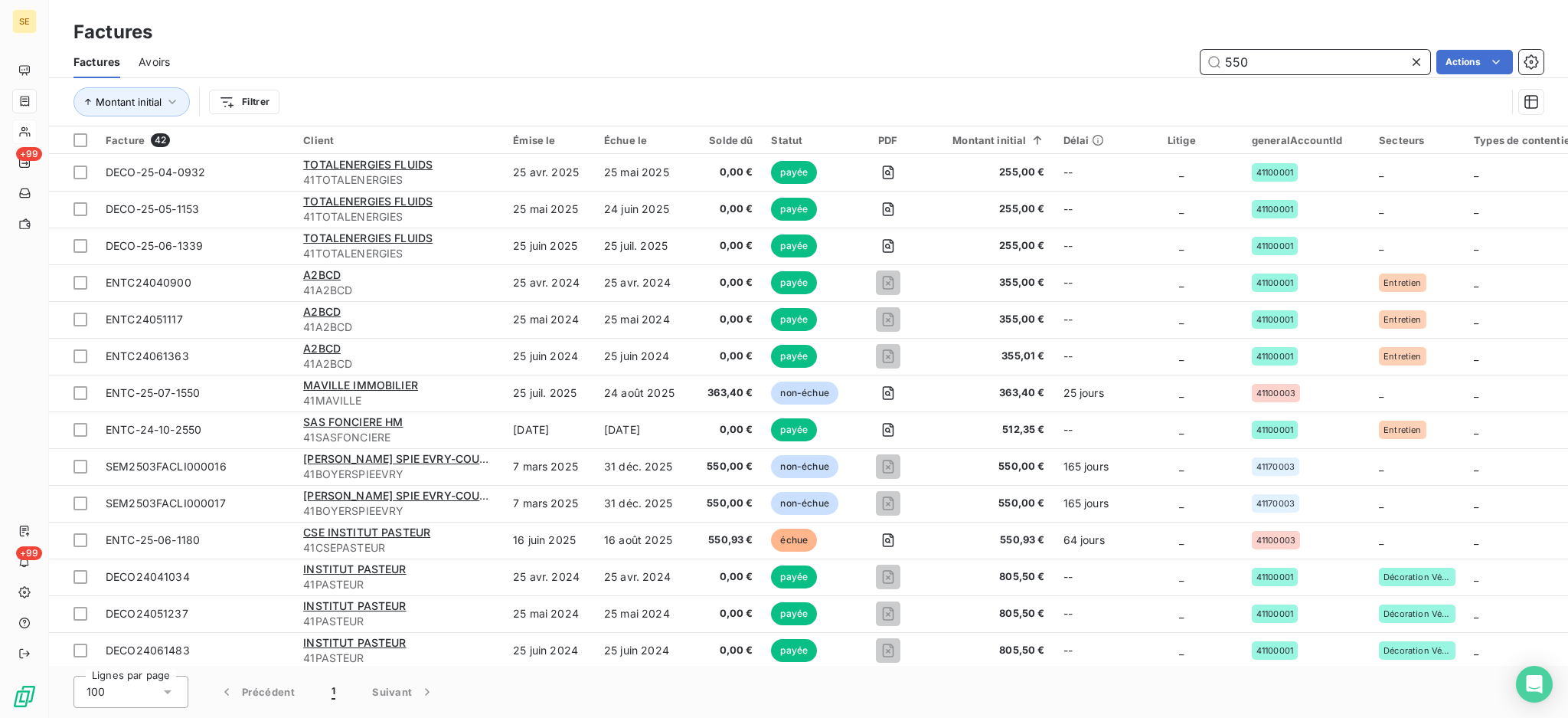
drag, startPoint x: 1275, startPoint y: 62, endPoint x: 1228, endPoint y: 69, distance: 47.5
click at [1228, 69] on input "550" at bounding box center [1316, 62] width 229 height 25
type input "5"
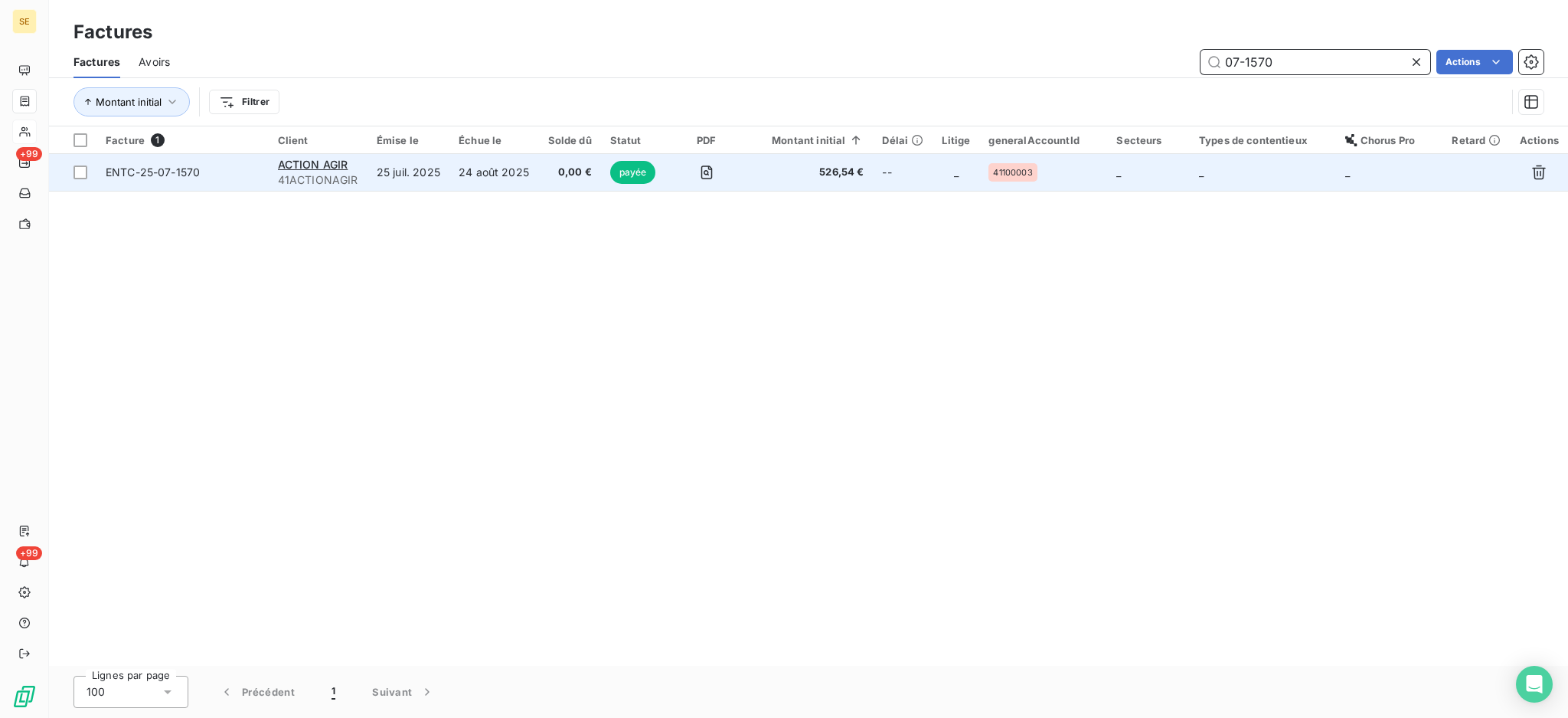
type input "07-1570"
click at [304, 177] on span "41ACTIONAGIR" at bounding box center [318, 180] width 81 height 15
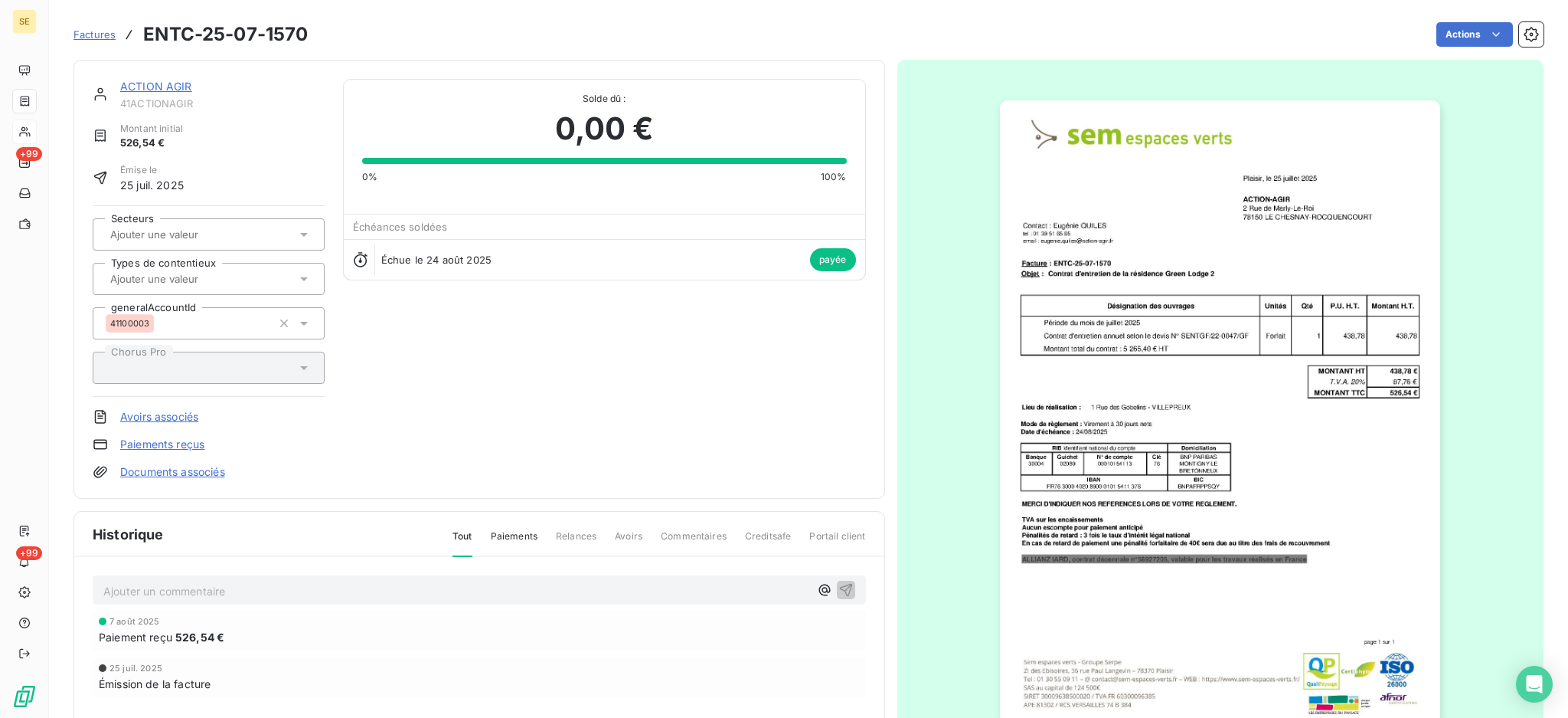
click at [157, 84] on link "ACTION AGIR" at bounding box center [156, 86] width 72 height 13
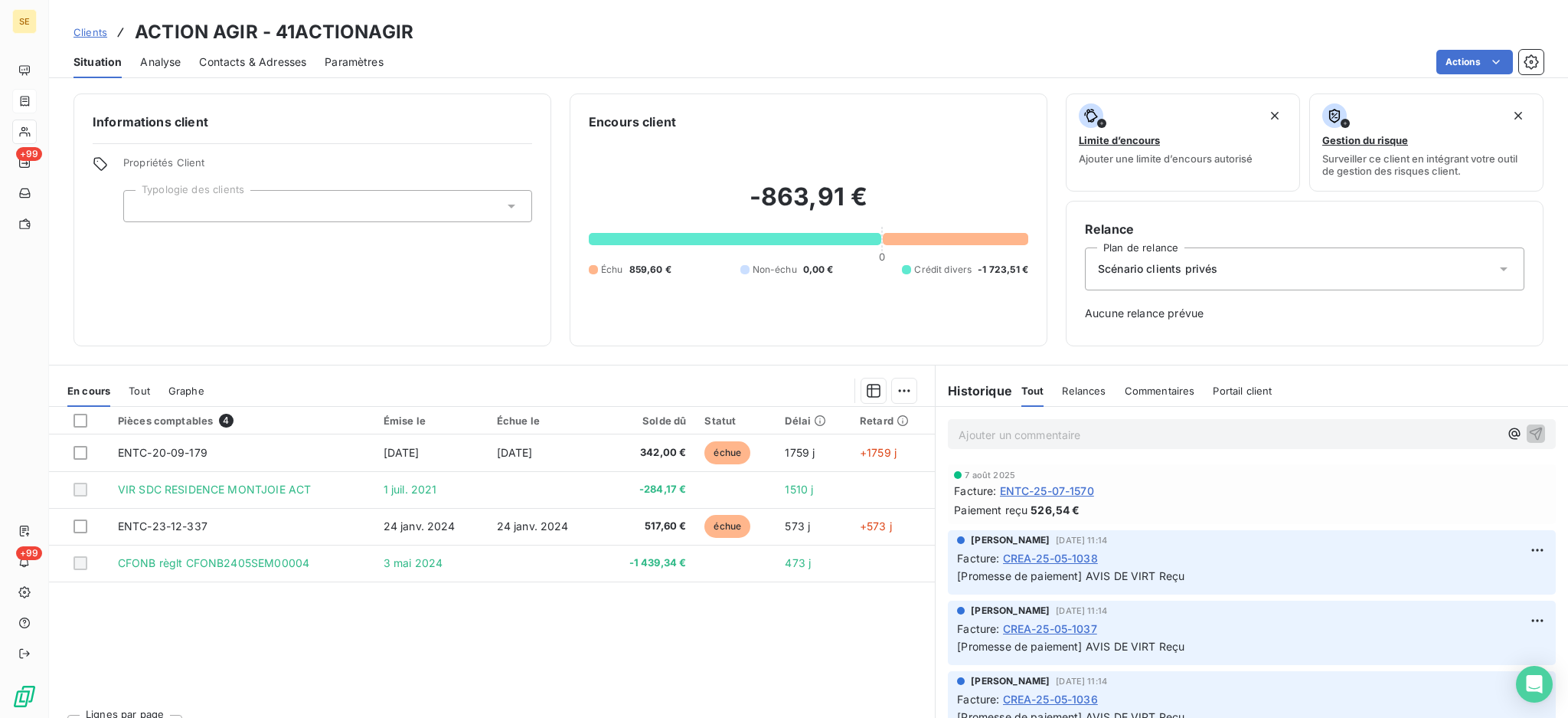
click at [131, 393] on span "Tout" at bounding box center [139, 390] width 21 height 12
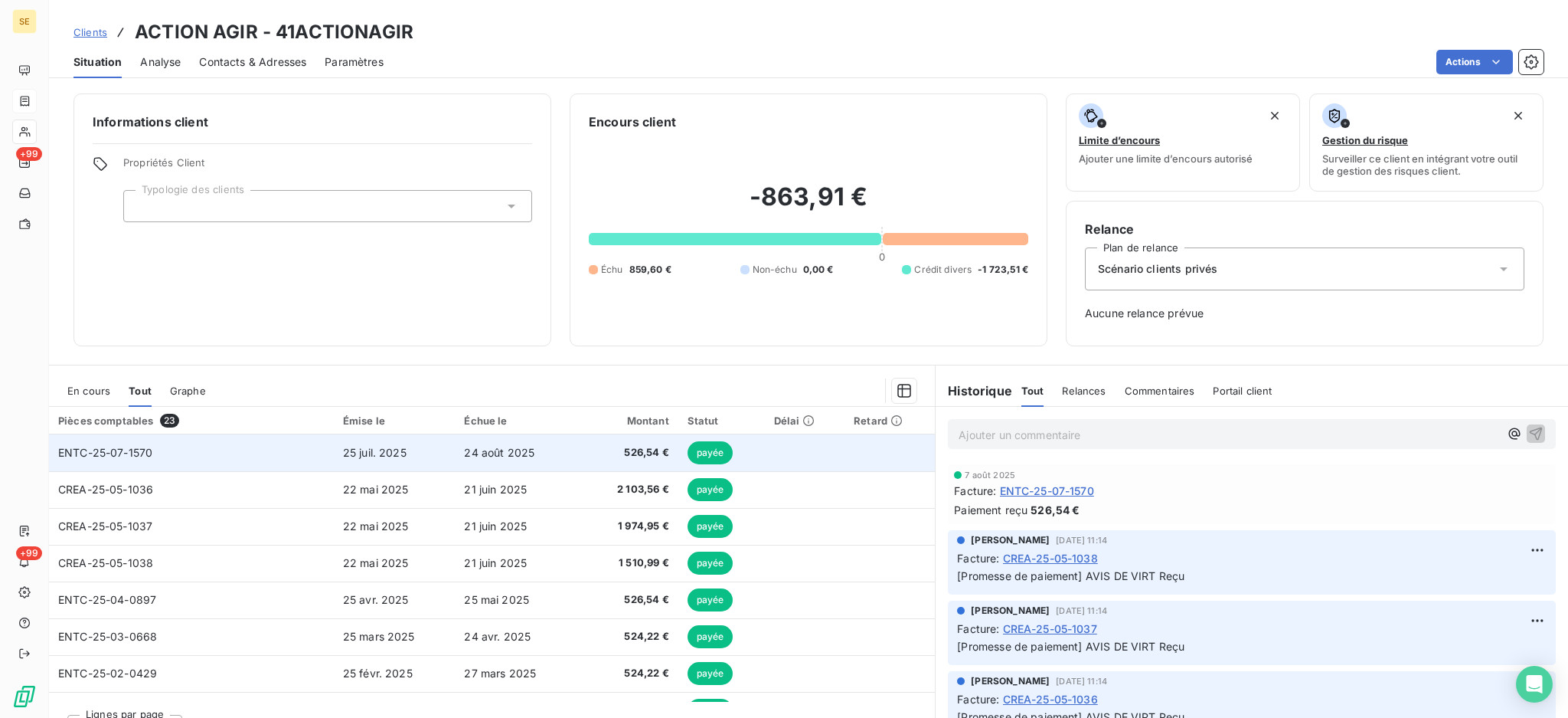
click at [127, 452] on span "ENTC-25-07-1570" at bounding box center [105, 452] width 94 height 13
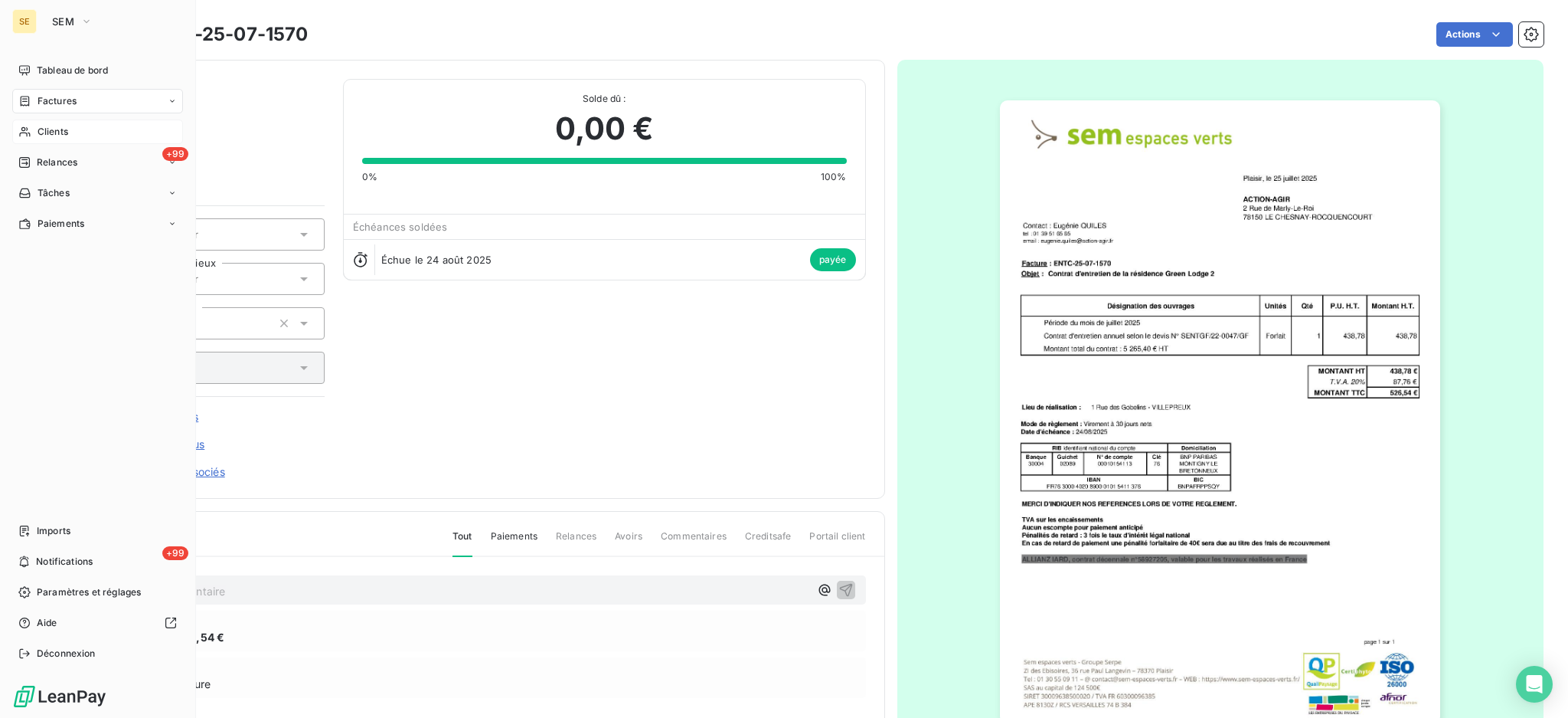
click at [59, 101] on span "Factures" at bounding box center [56, 101] width 39 height 13
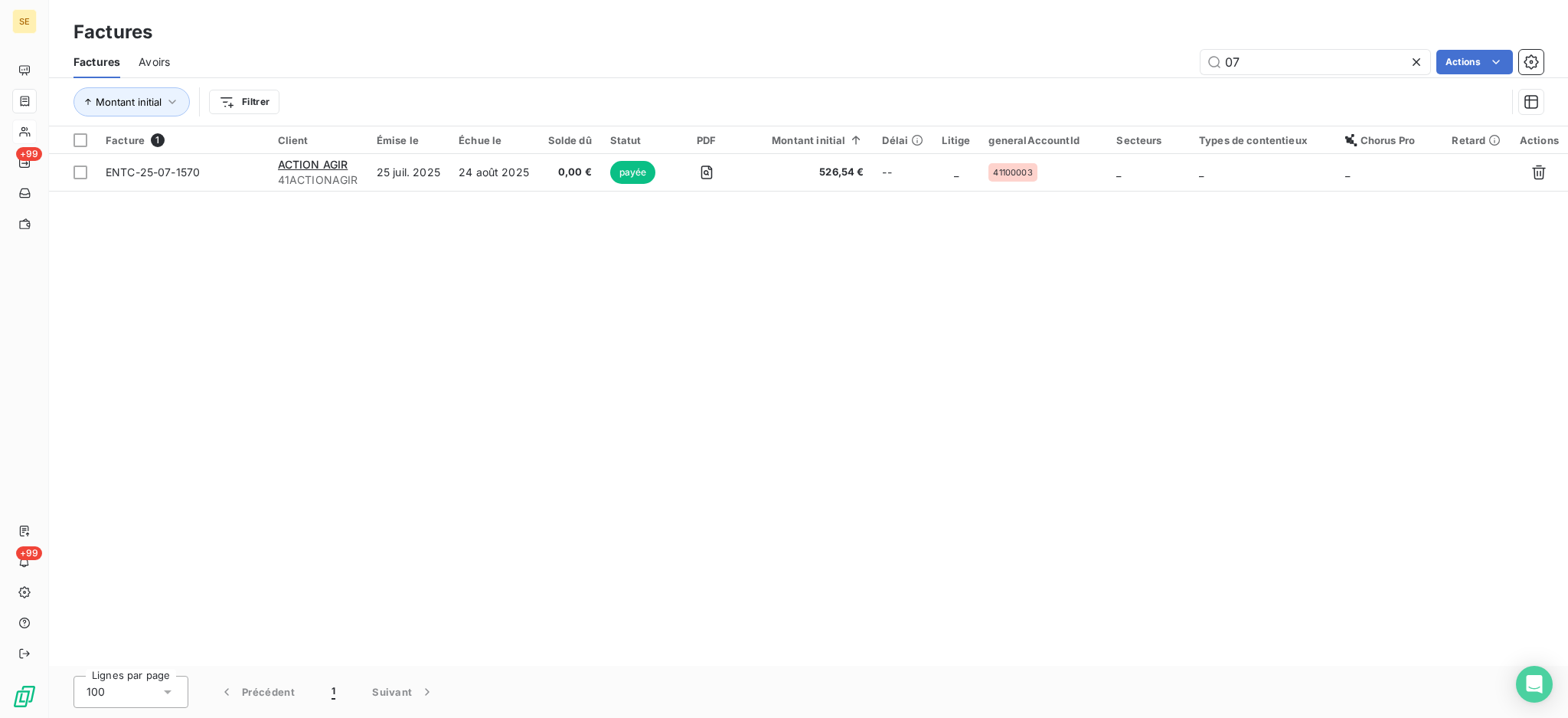
type input "0"
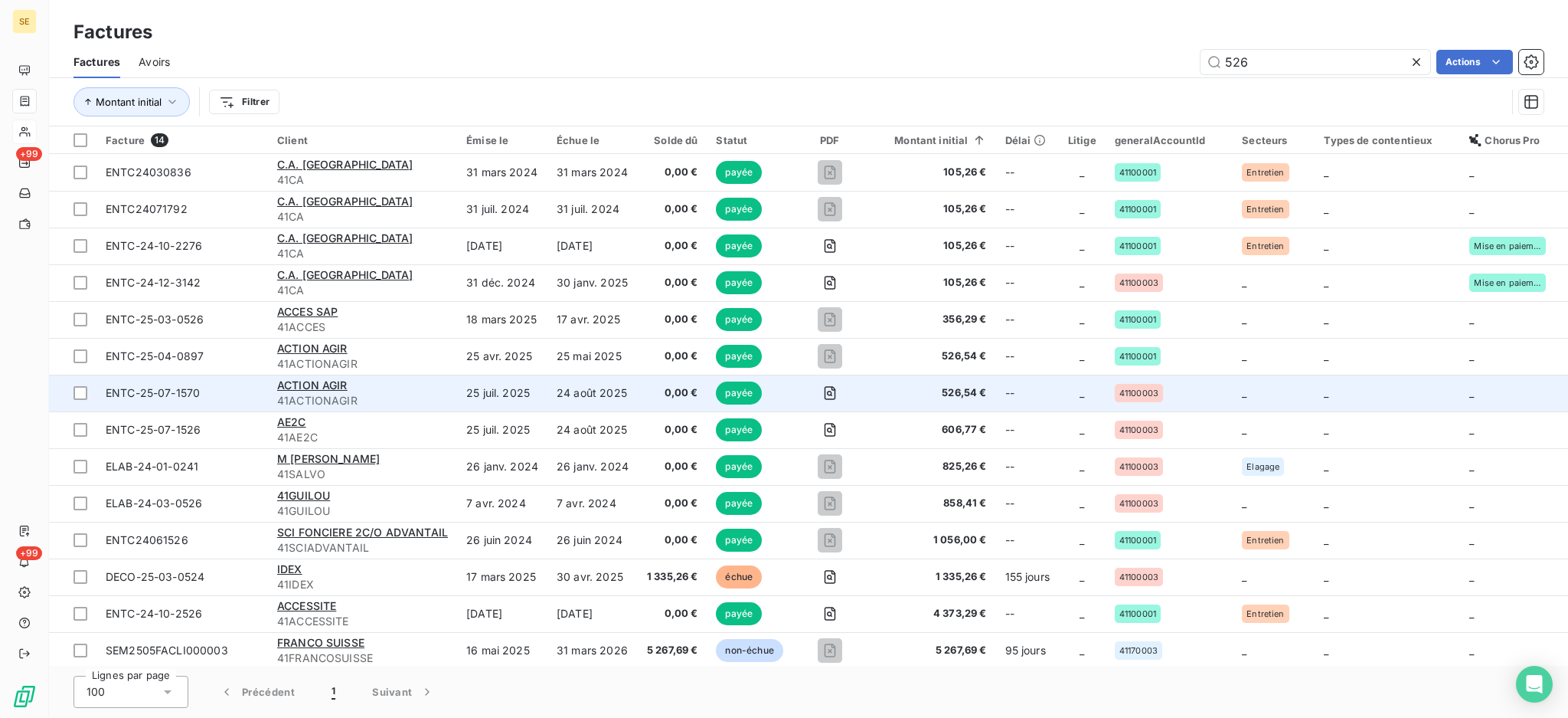
type input "526"
click at [349, 403] on span "41ACTIONAGIR" at bounding box center [362, 401] width 171 height 15
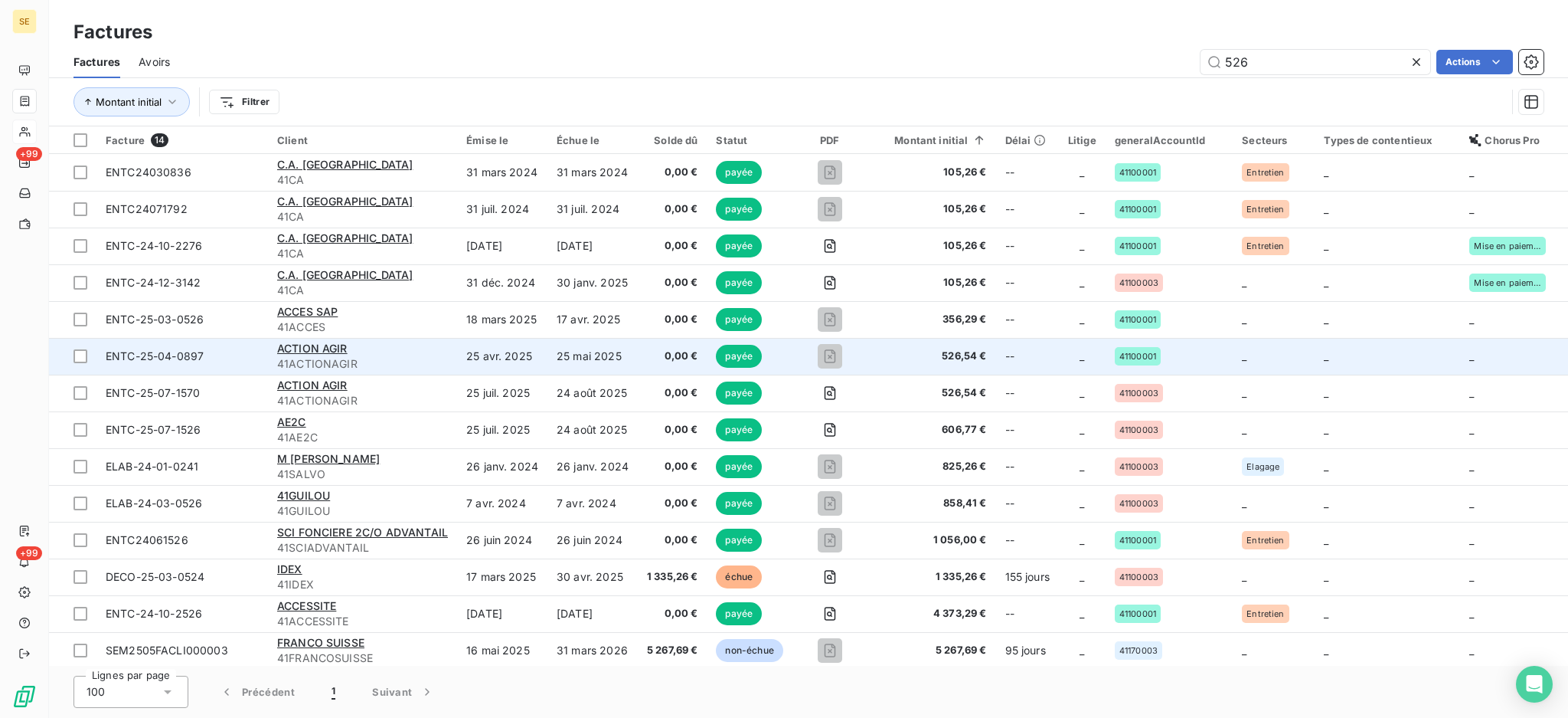
click at [472, 350] on td "25 avr. 2025" at bounding box center [502, 356] width 90 height 36
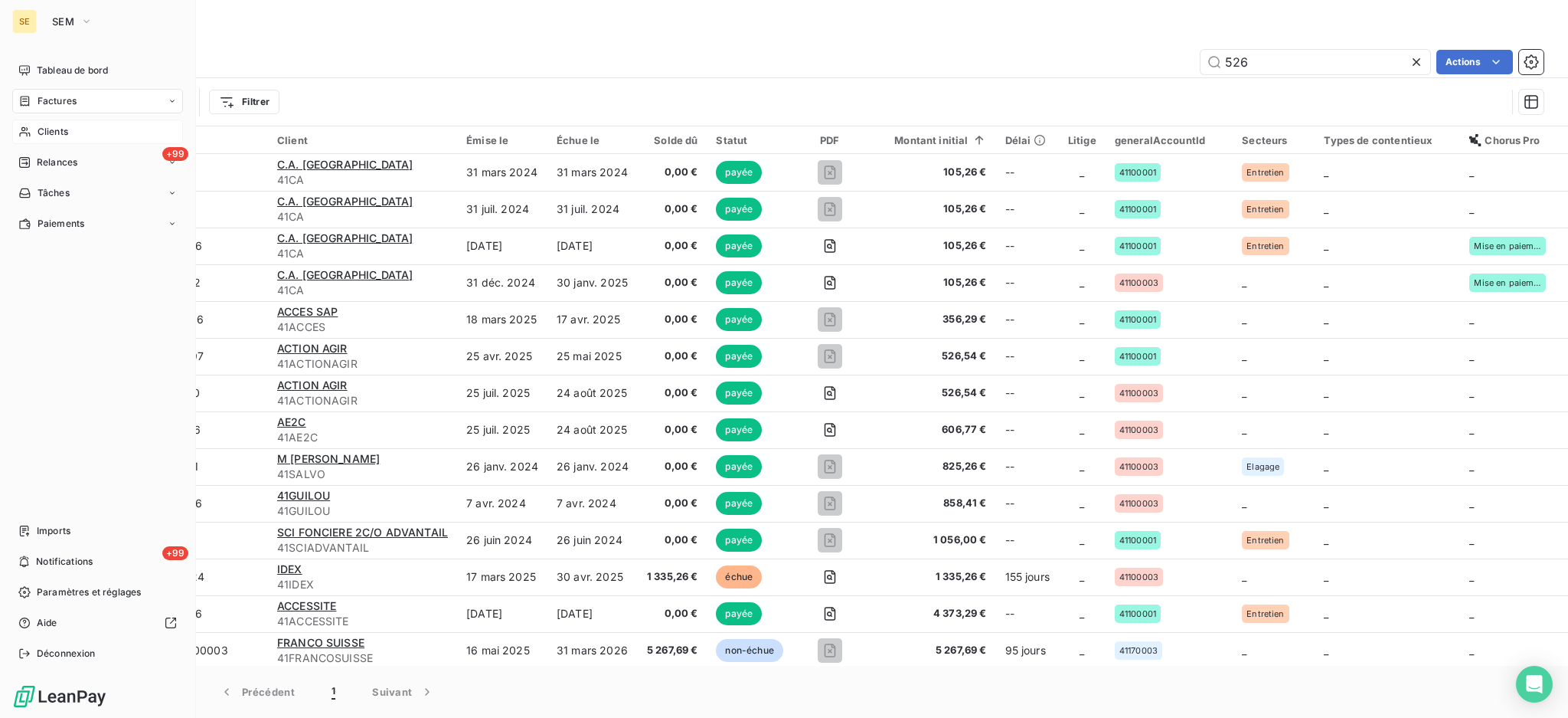
click at [56, 104] on span "Factures" at bounding box center [56, 101] width 39 height 13
click at [55, 195] on span "Clients" at bounding box center [52, 192] width 31 height 13
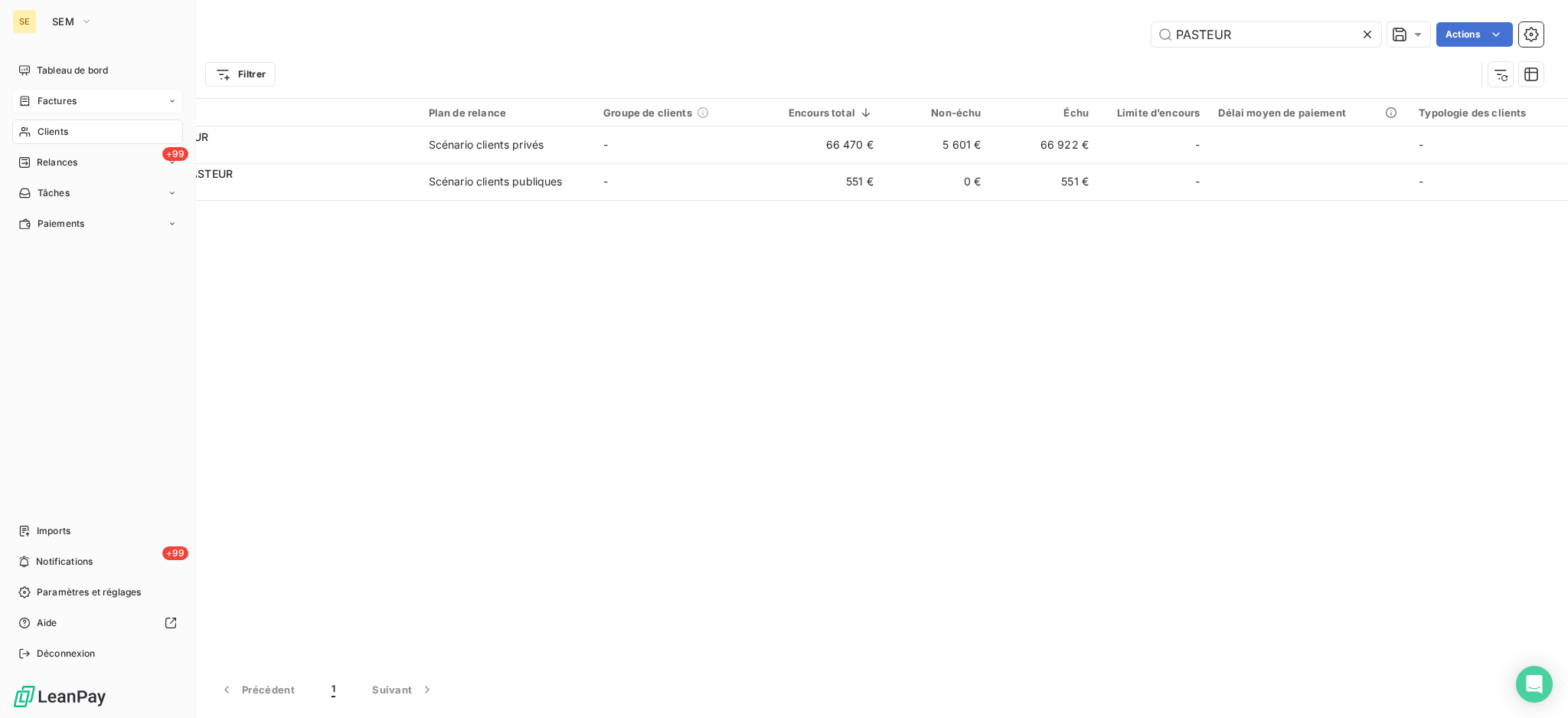
click at [62, 97] on span "Factures" at bounding box center [56, 101] width 39 height 13
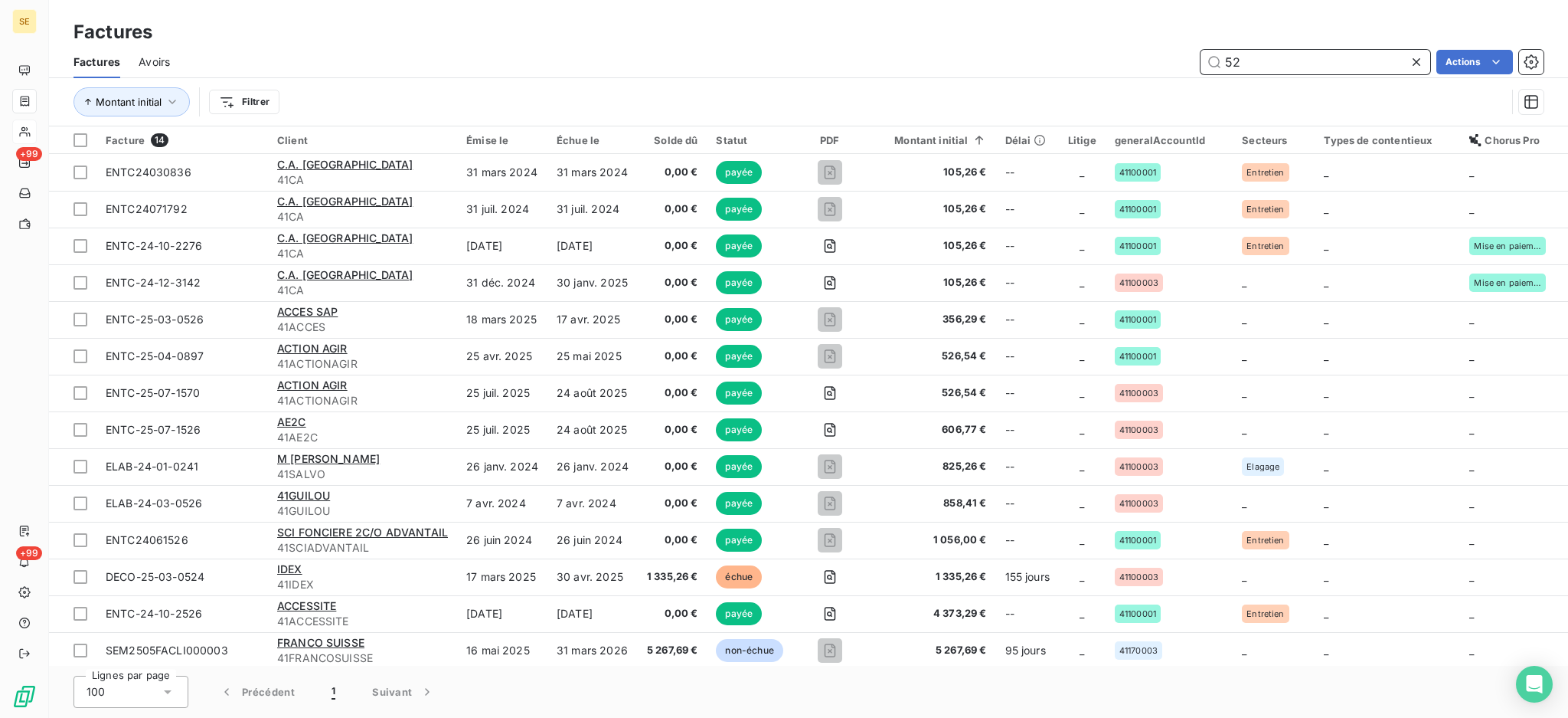
type input "5"
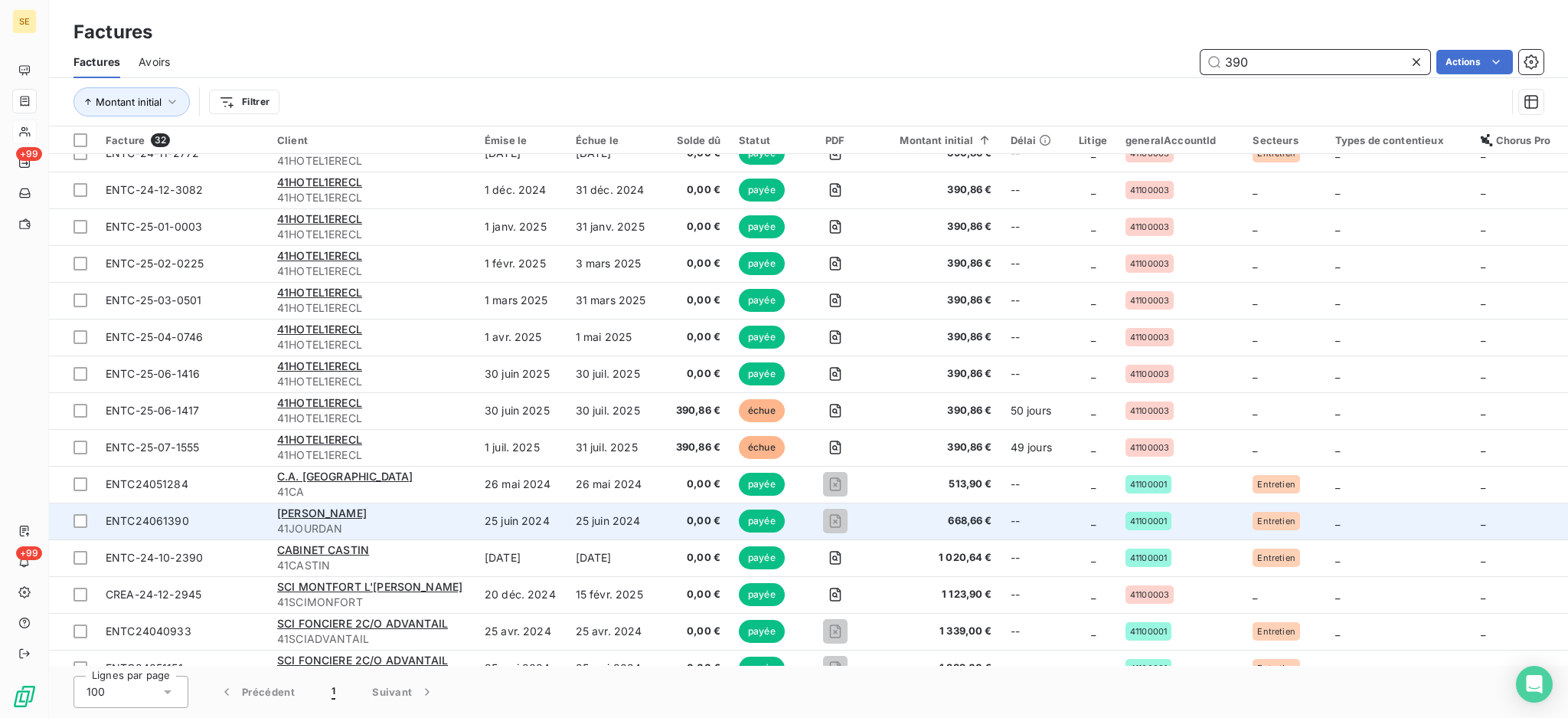
scroll to position [203, 0]
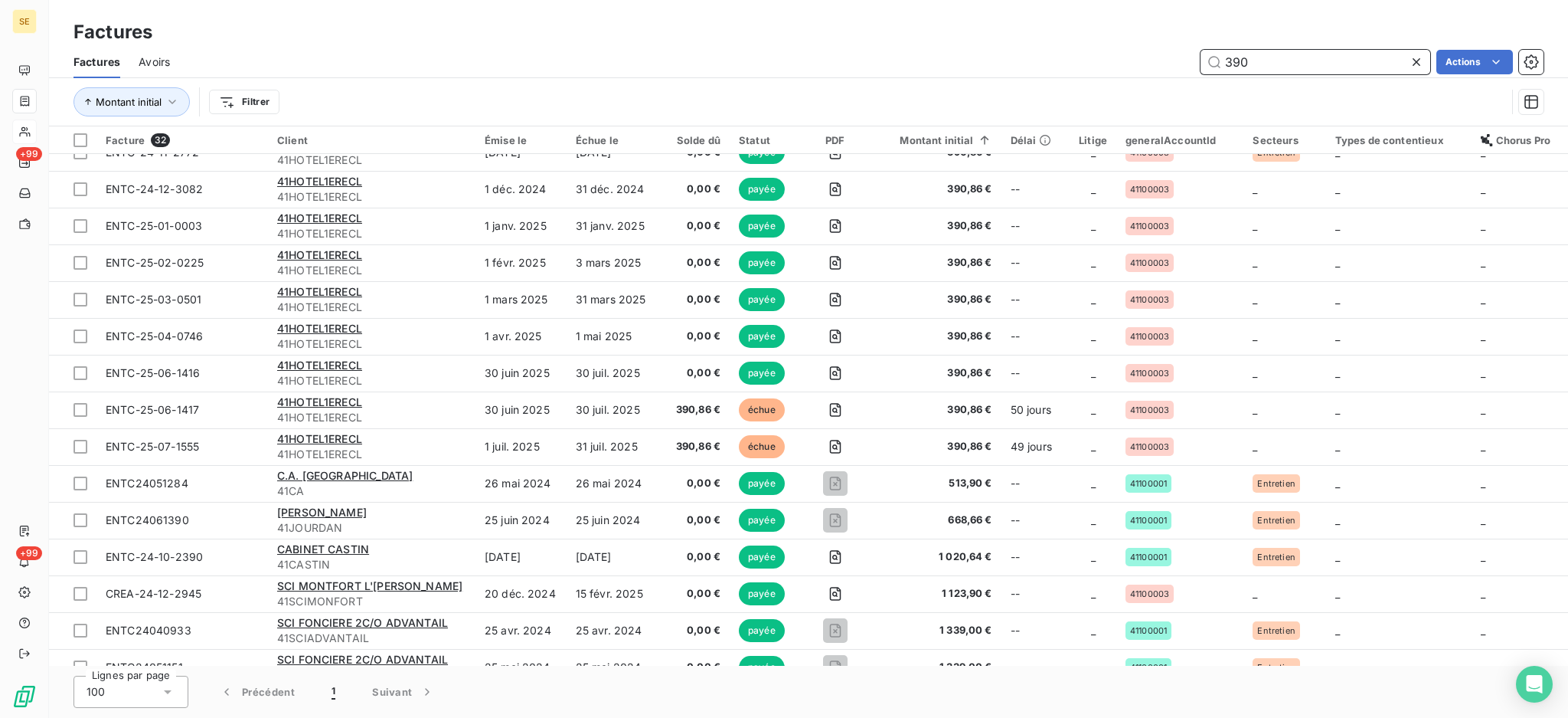
type input "390"
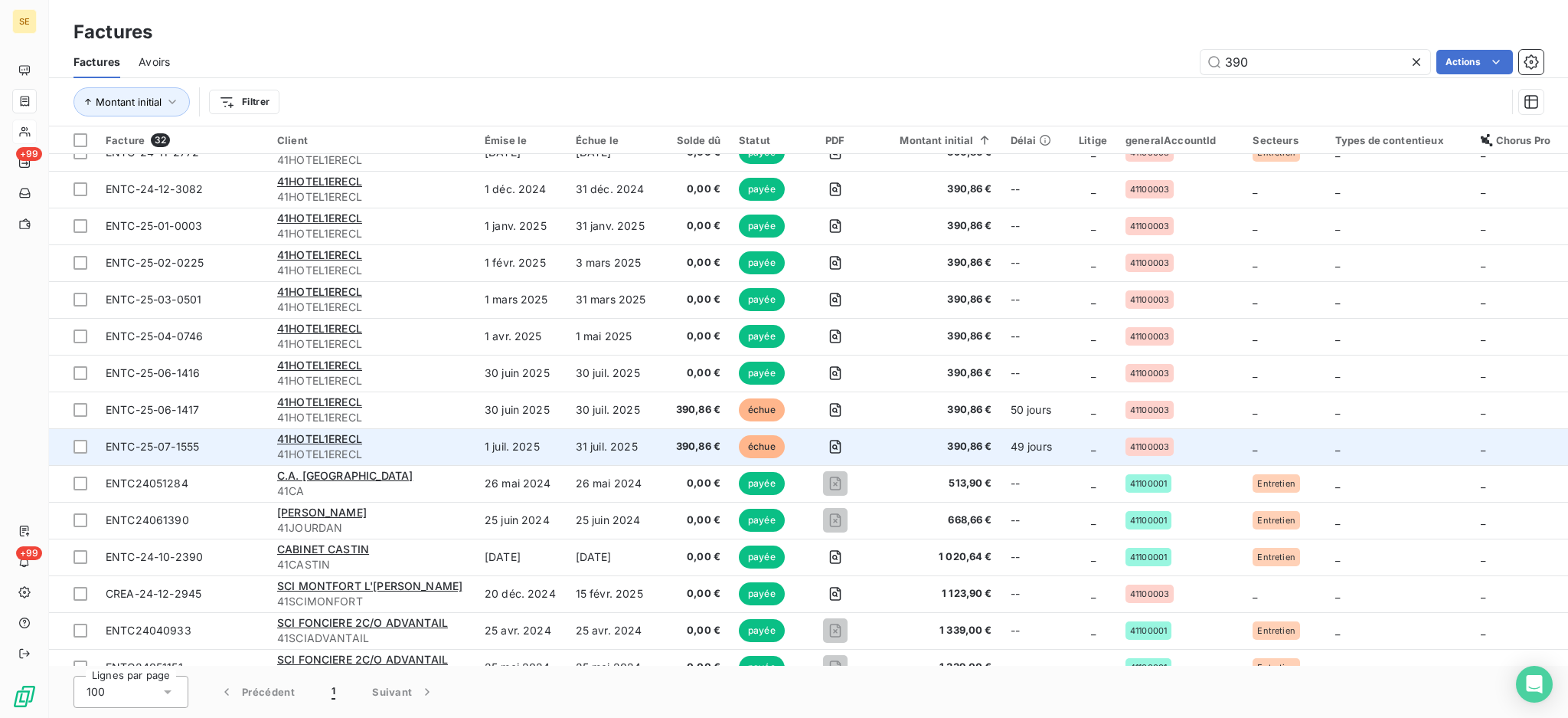
click at [614, 450] on td "31 juil. 2025" at bounding box center [612, 446] width 91 height 36
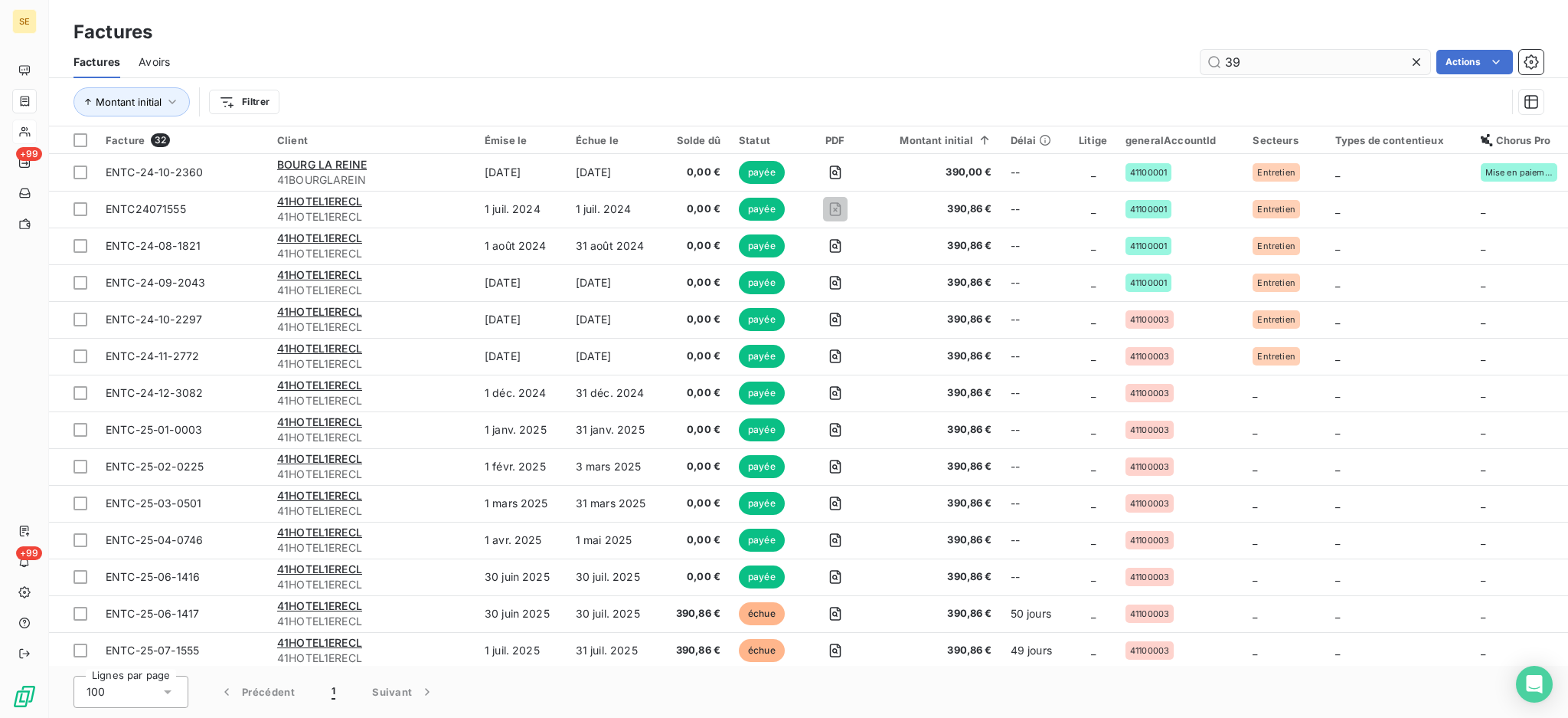
type input "3"
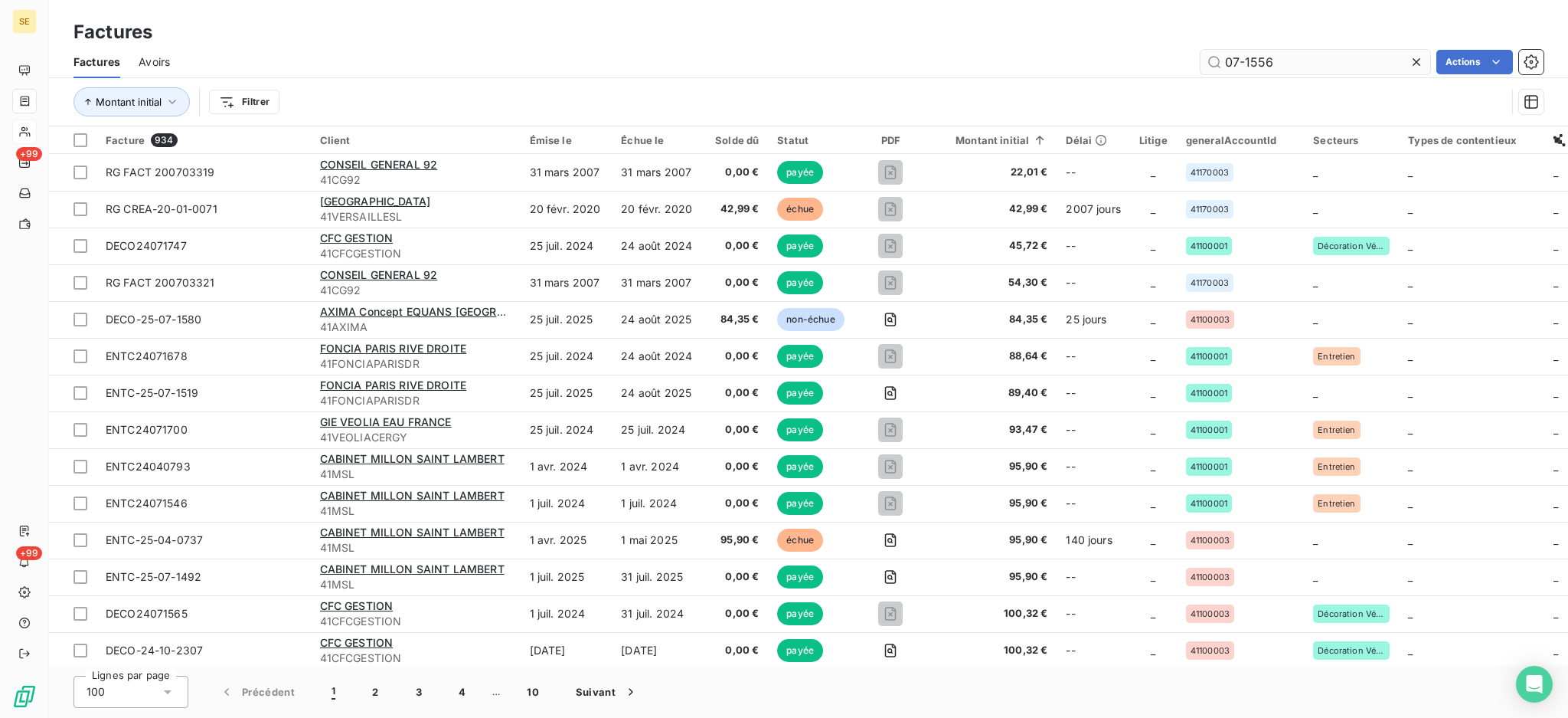
type input "07-1556"
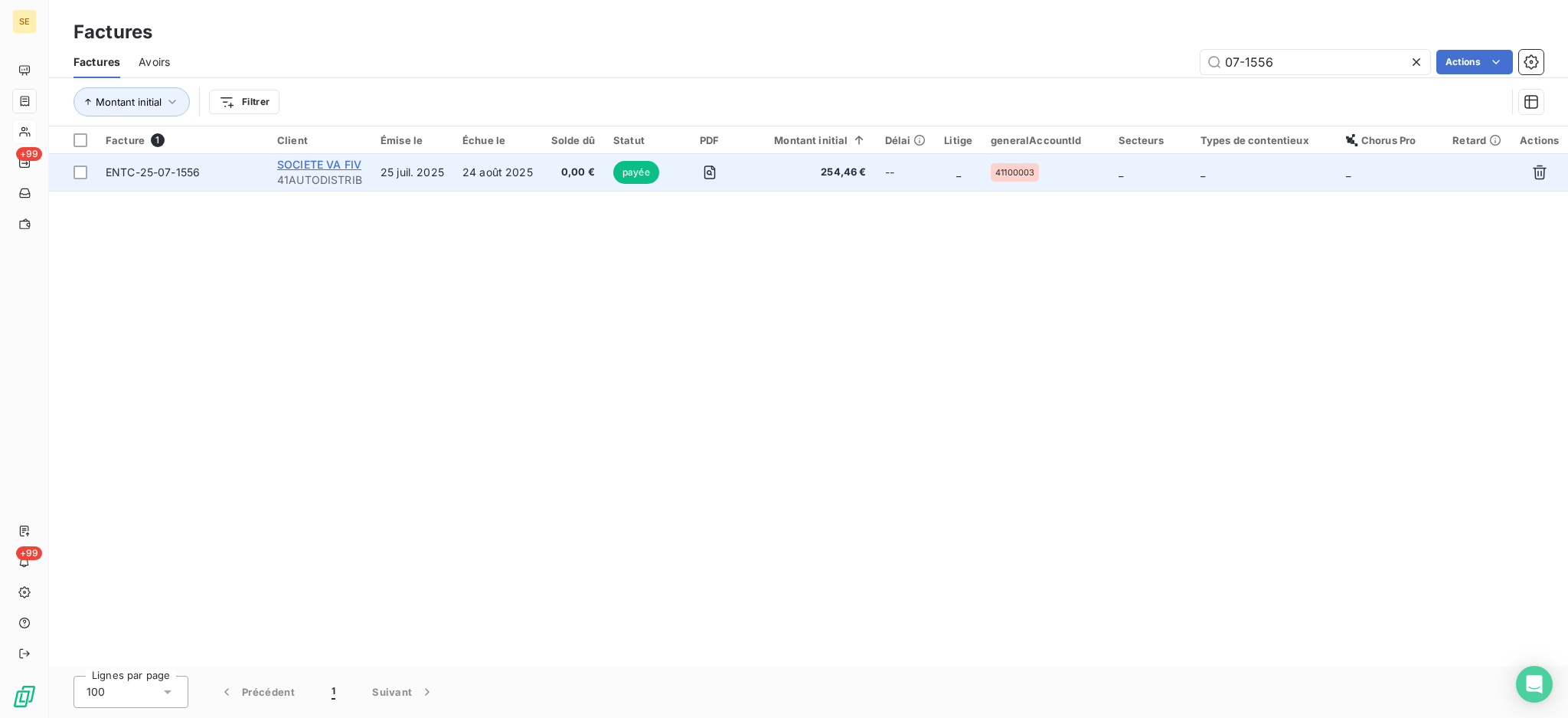
click at [324, 168] on span "SOCIETE VA FIV" at bounding box center [319, 164] width 84 height 13
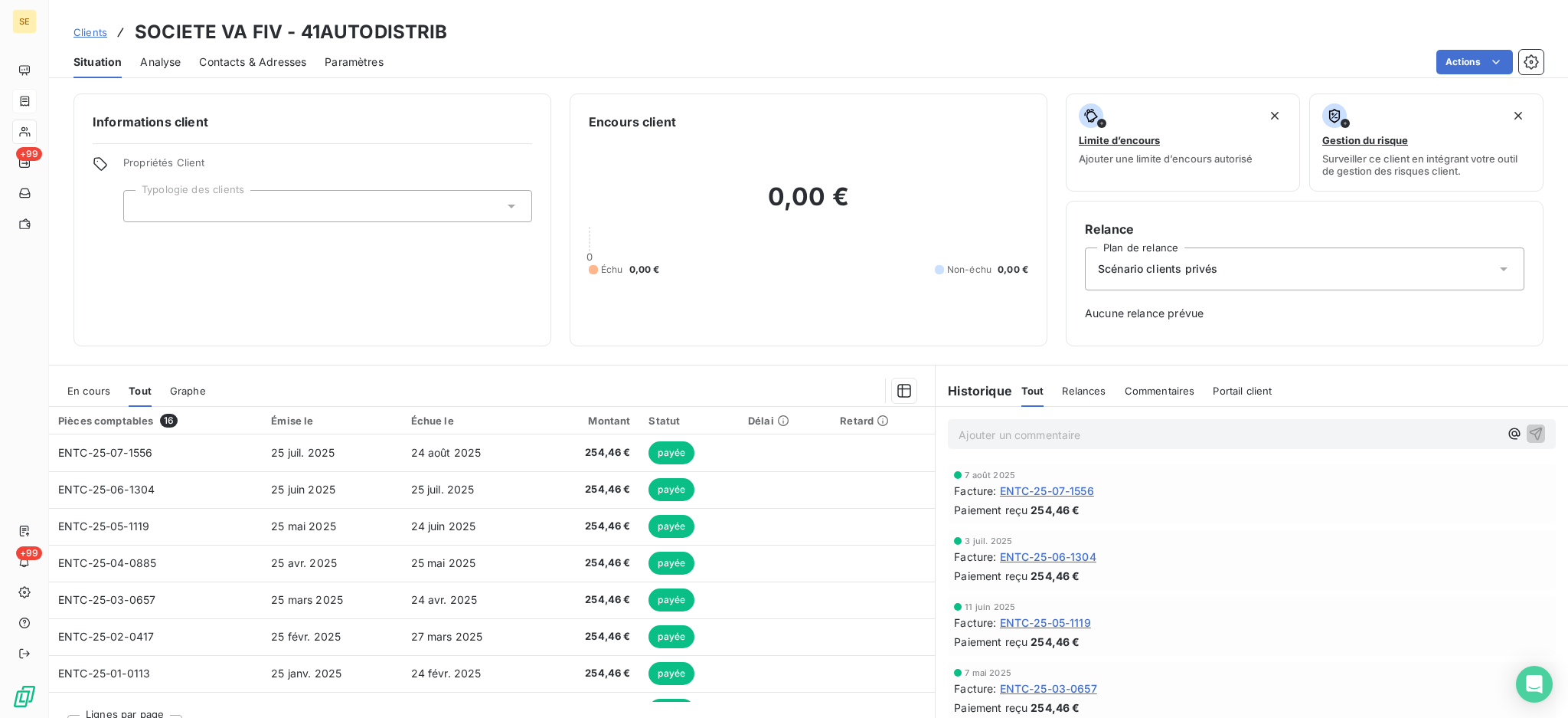
click at [98, 391] on span "En cours" at bounding box center [89, 390] width 43 height 12
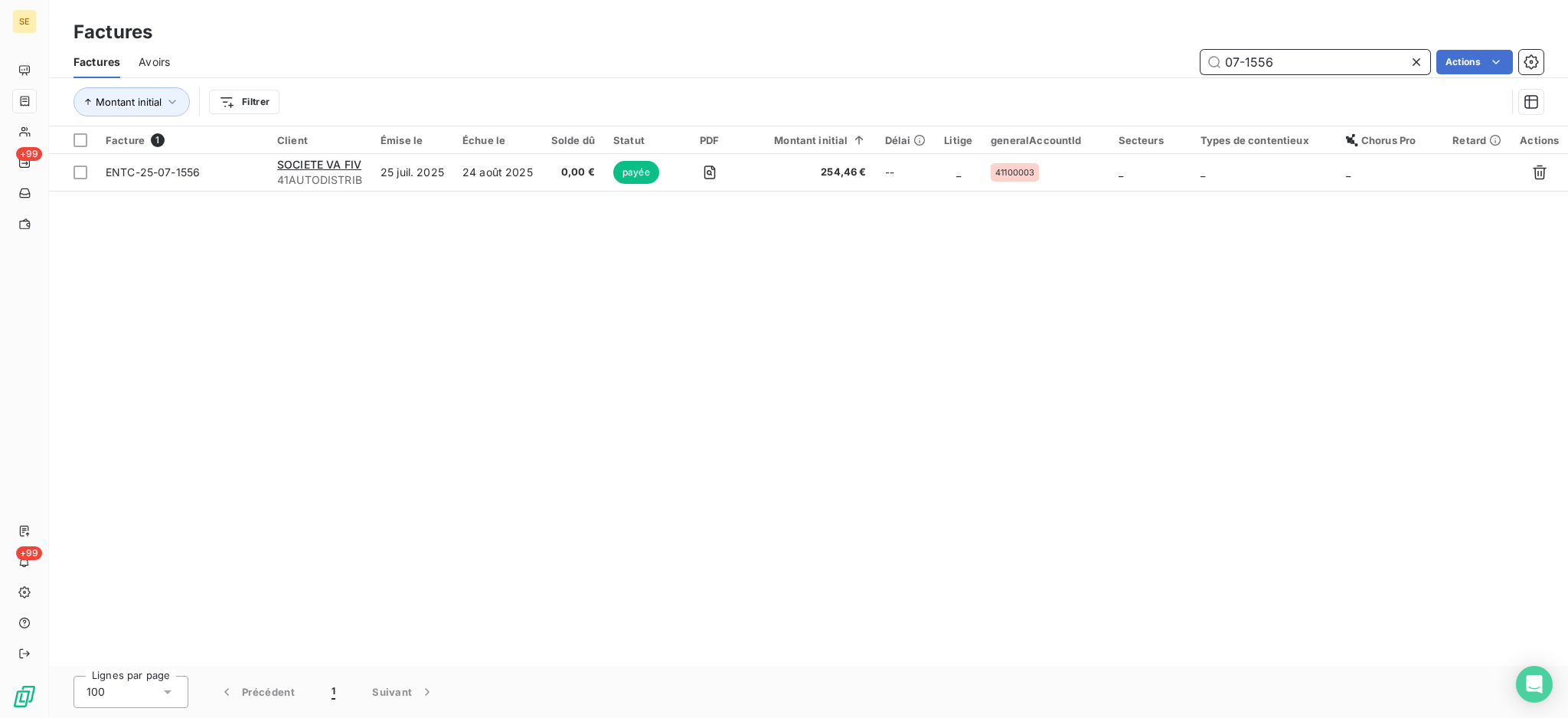
click at [1319, 63] on input "07-1556" at bounding box center [1316, 62] width 229 height 25
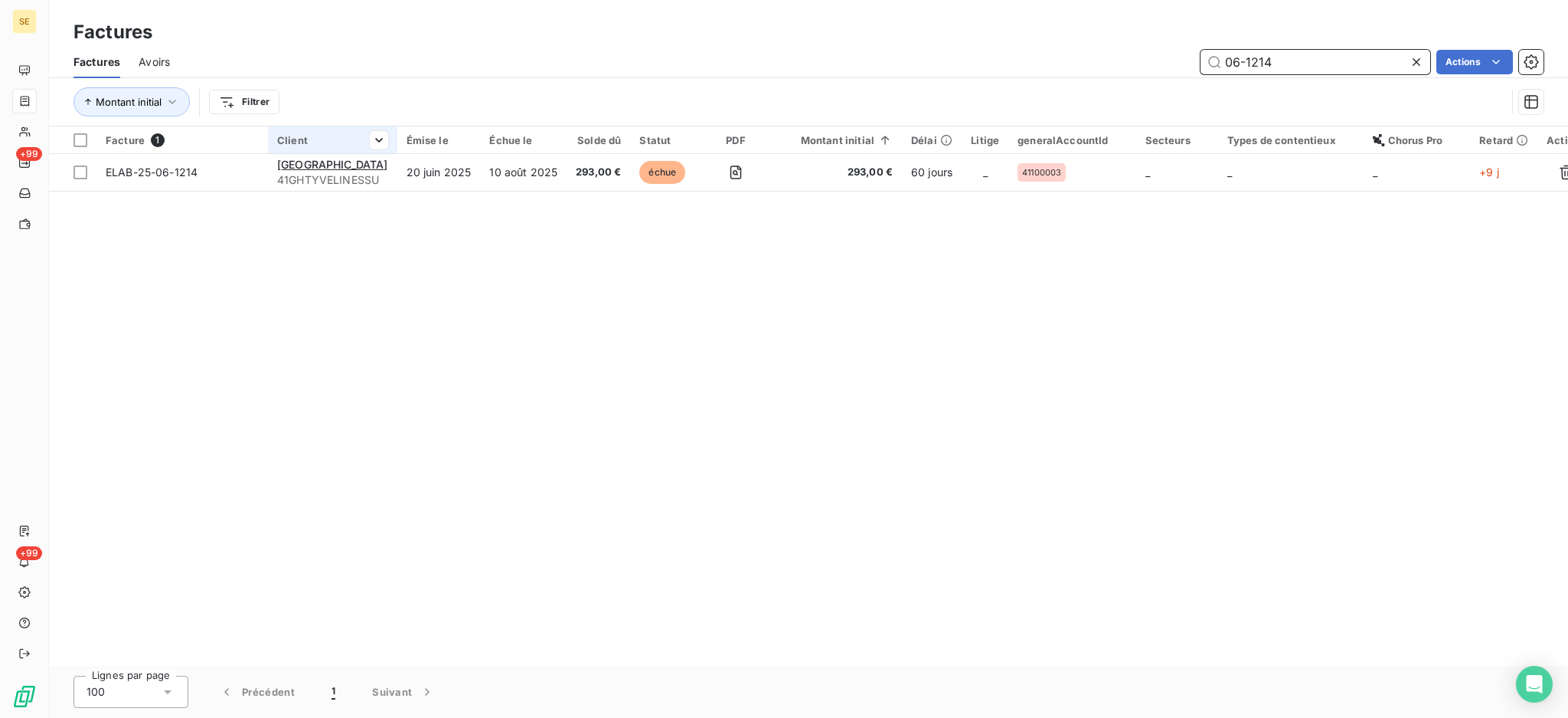
type input "06-1214"
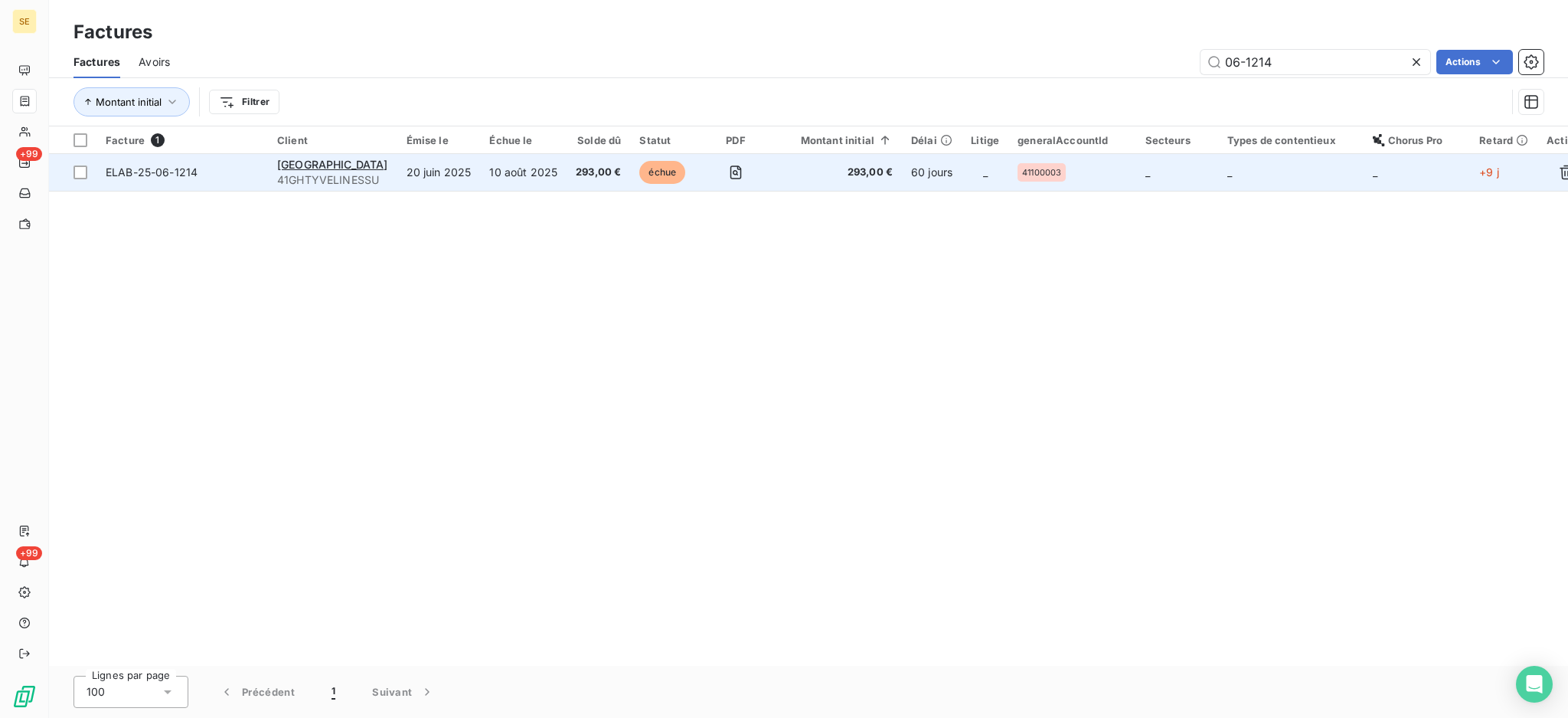
click at [357, 173] on span "41GHTYVELINESSU" at bounding box center [332, 180] width 111 height 15
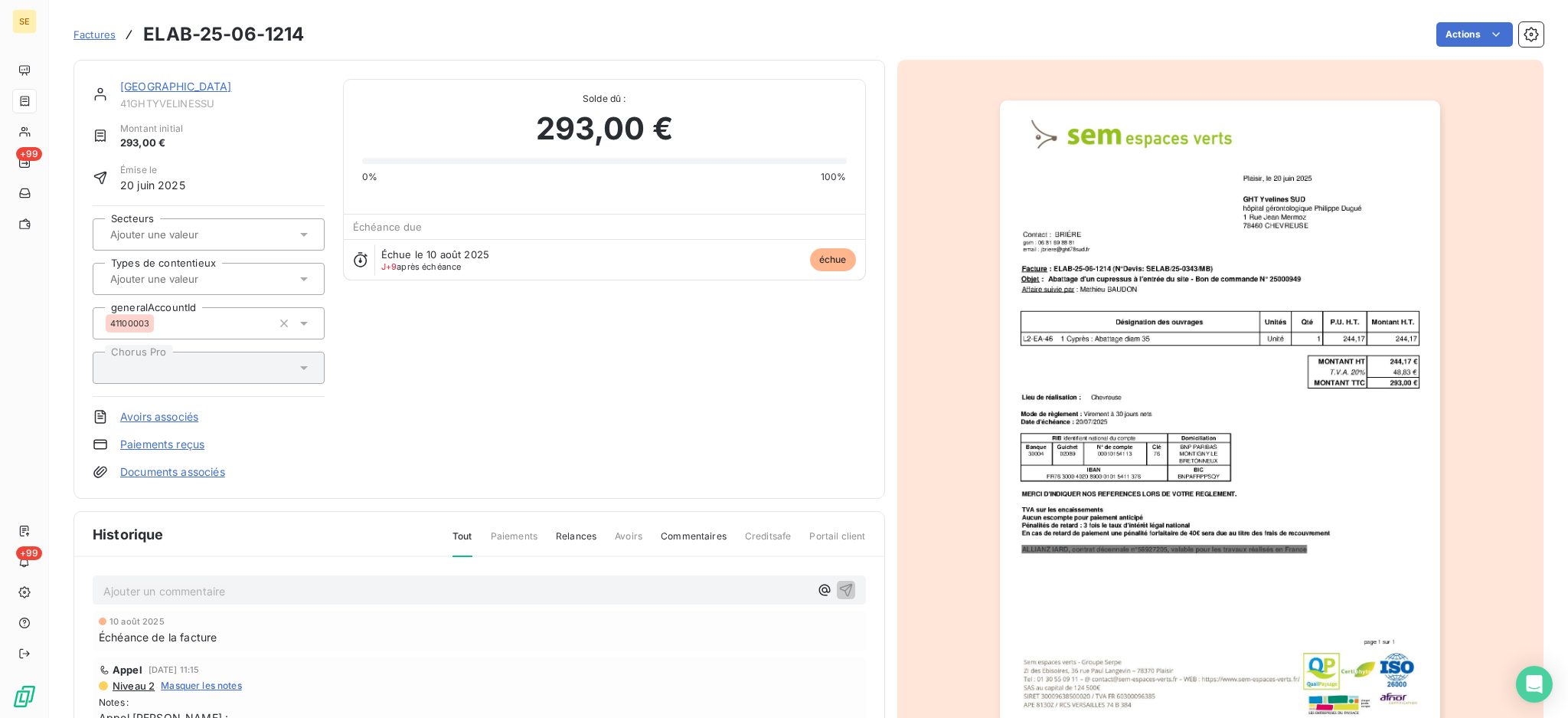
click at [168, 82] on link "GHT YVELINES SUD" at bounding box center [176, 86] width 112 height 13
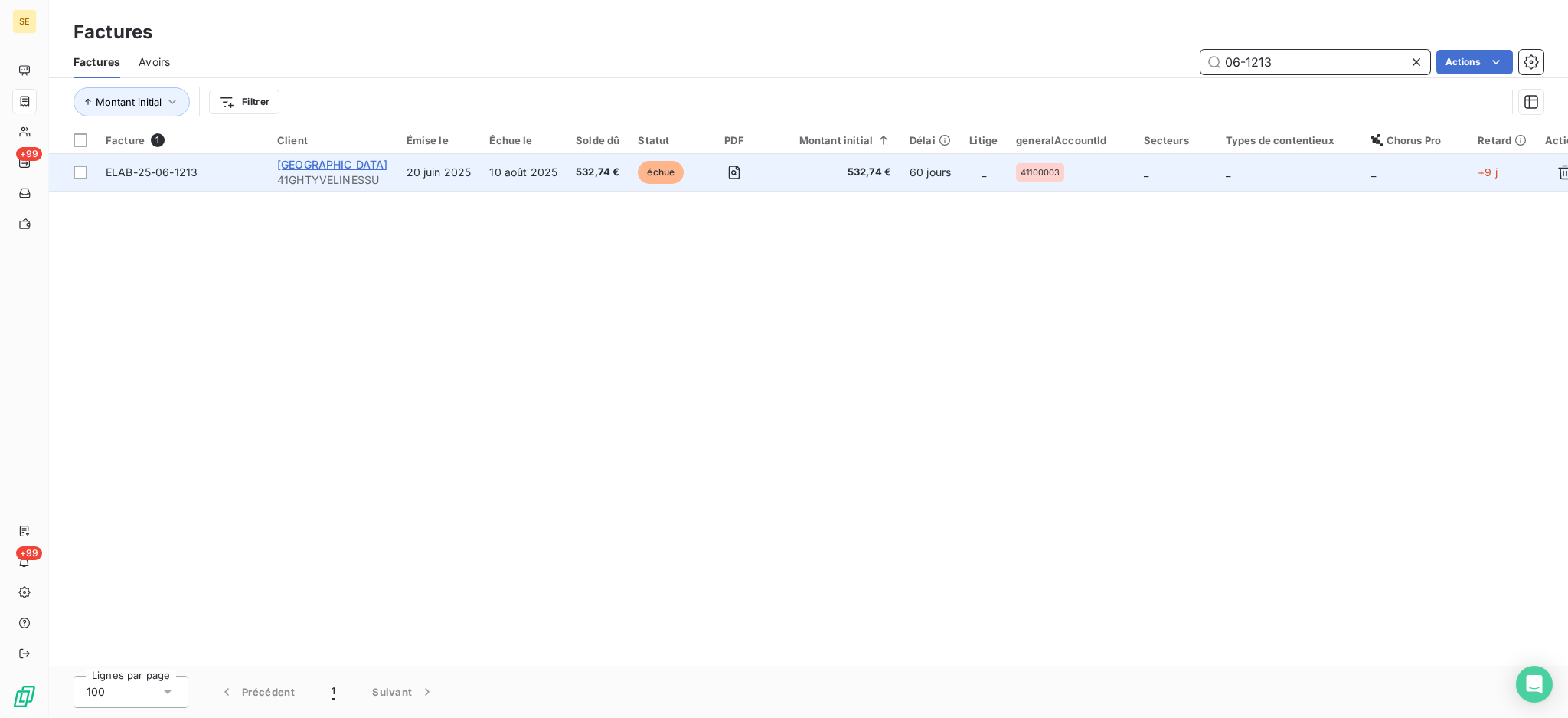
type input "06-1213"
click at [321, 169] on span "GHT YVELINES SUD" at bounding box center [332, 164] width 111 height 13
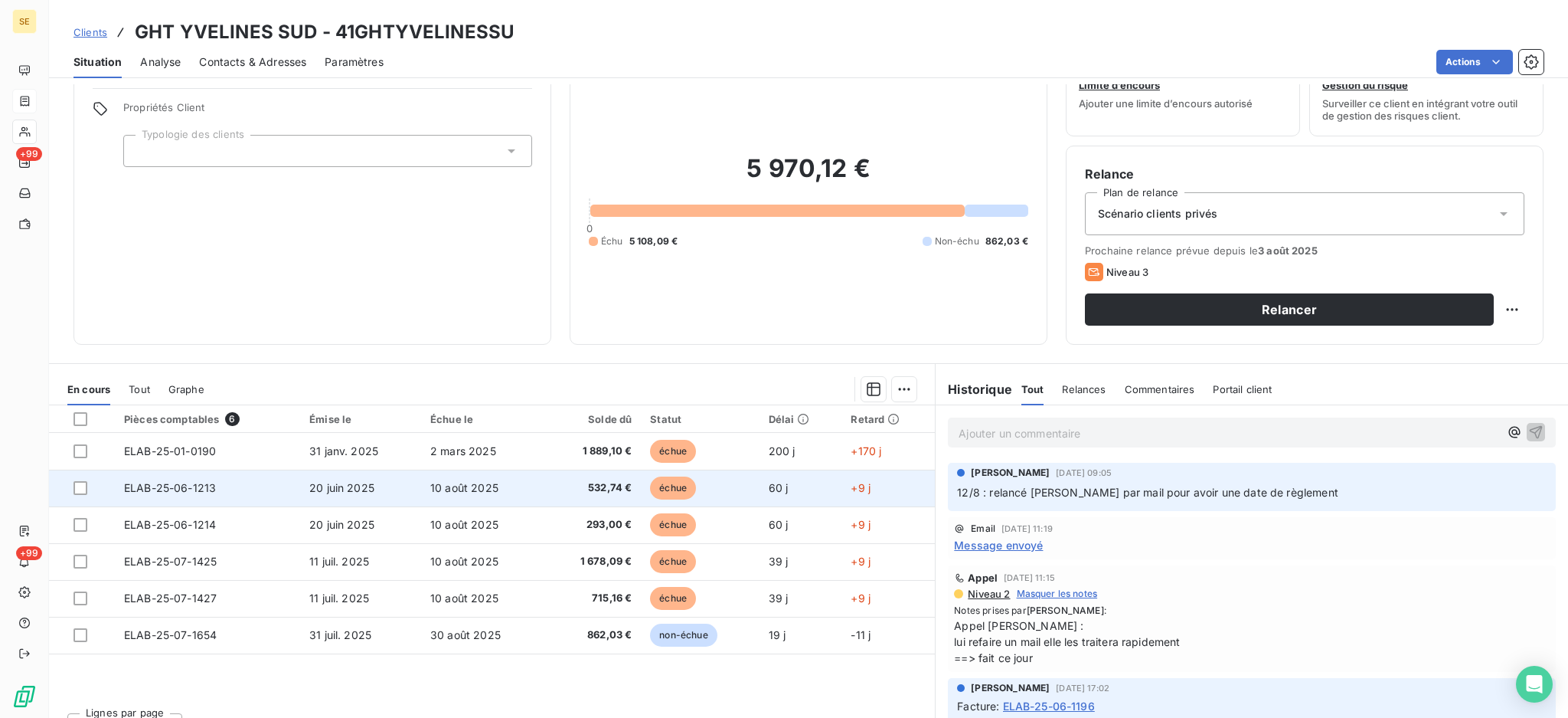
scroll to position [83, 0]
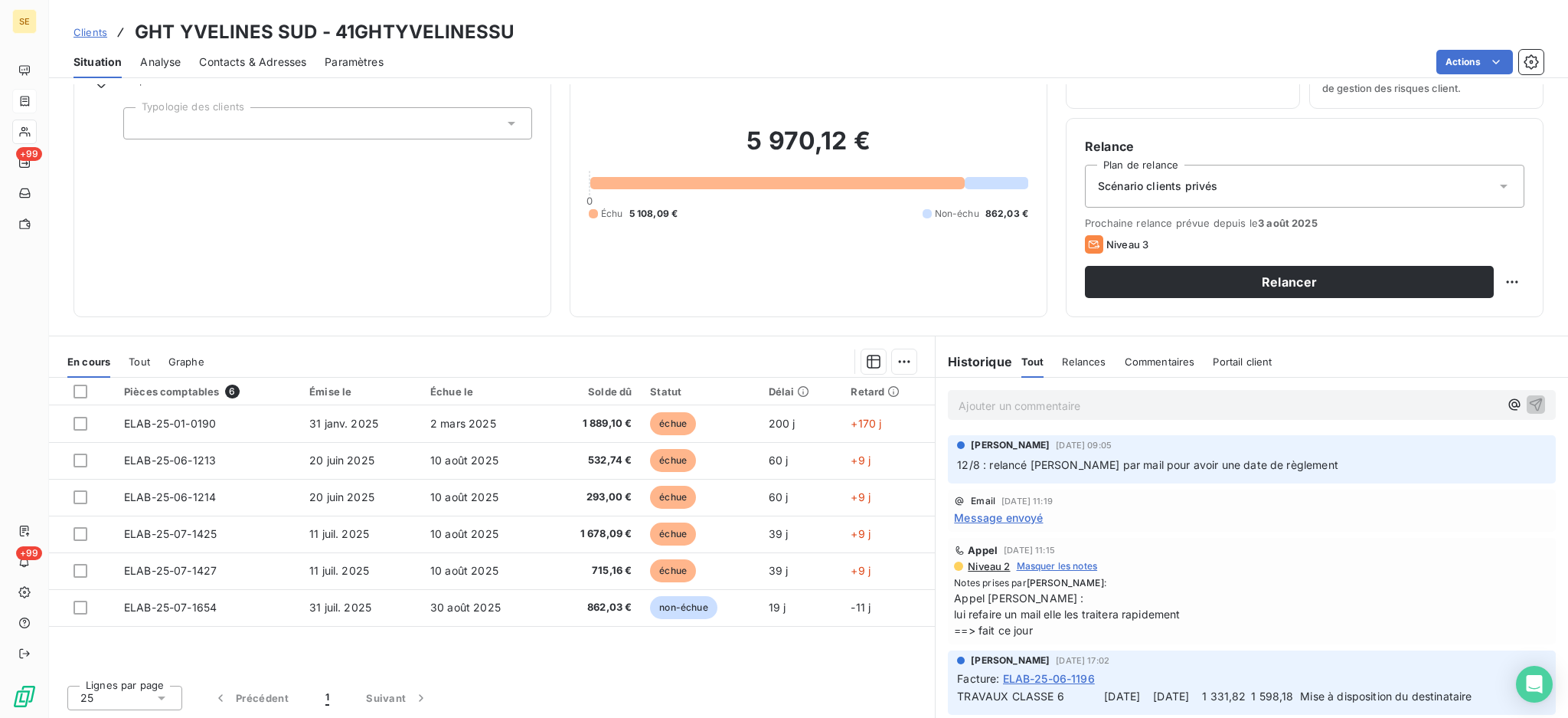
click at [988, 516] on span "Message envoyé" at bounding box center [998, 518] width 89 height 16
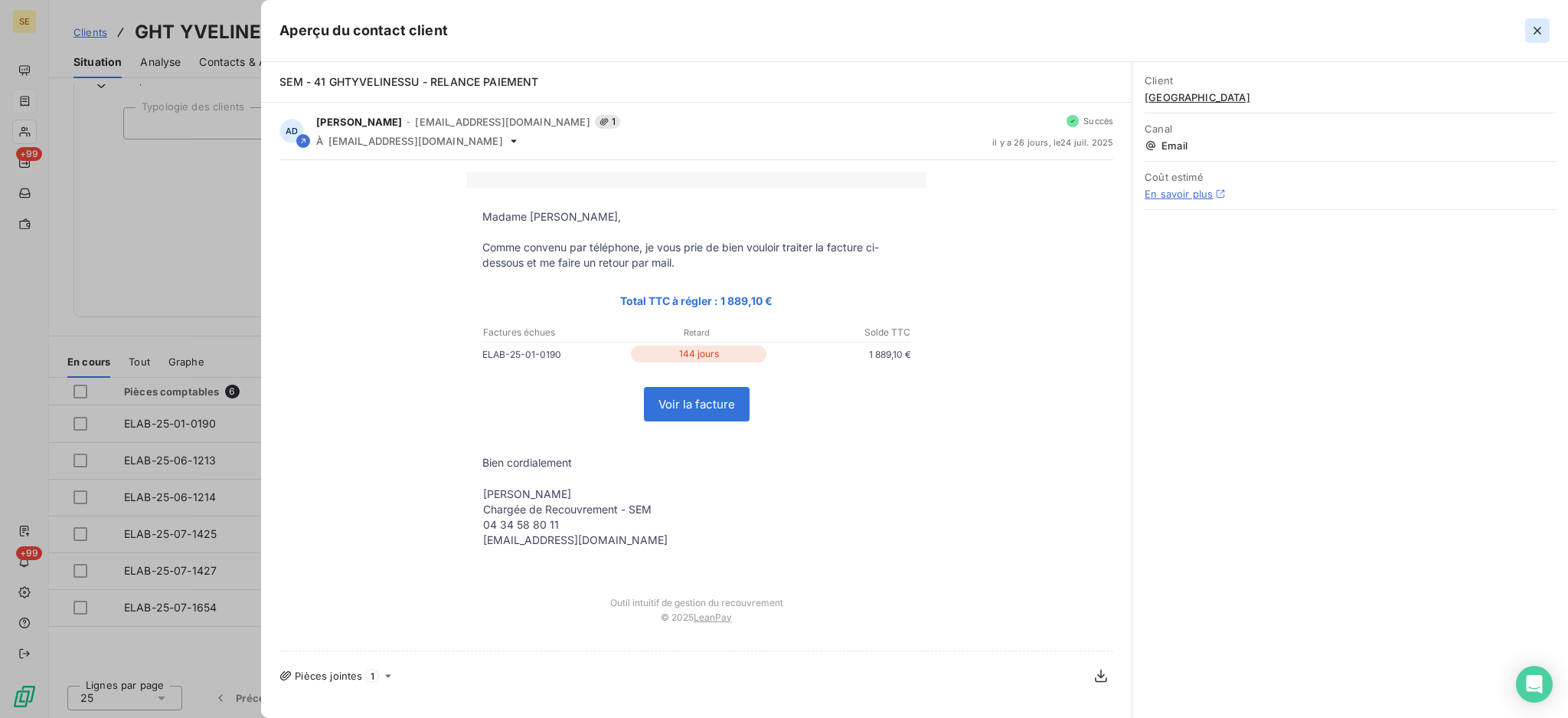
click at [1532, 28] on icon "button" at bounding box center [1537, 30] width 15 height 15
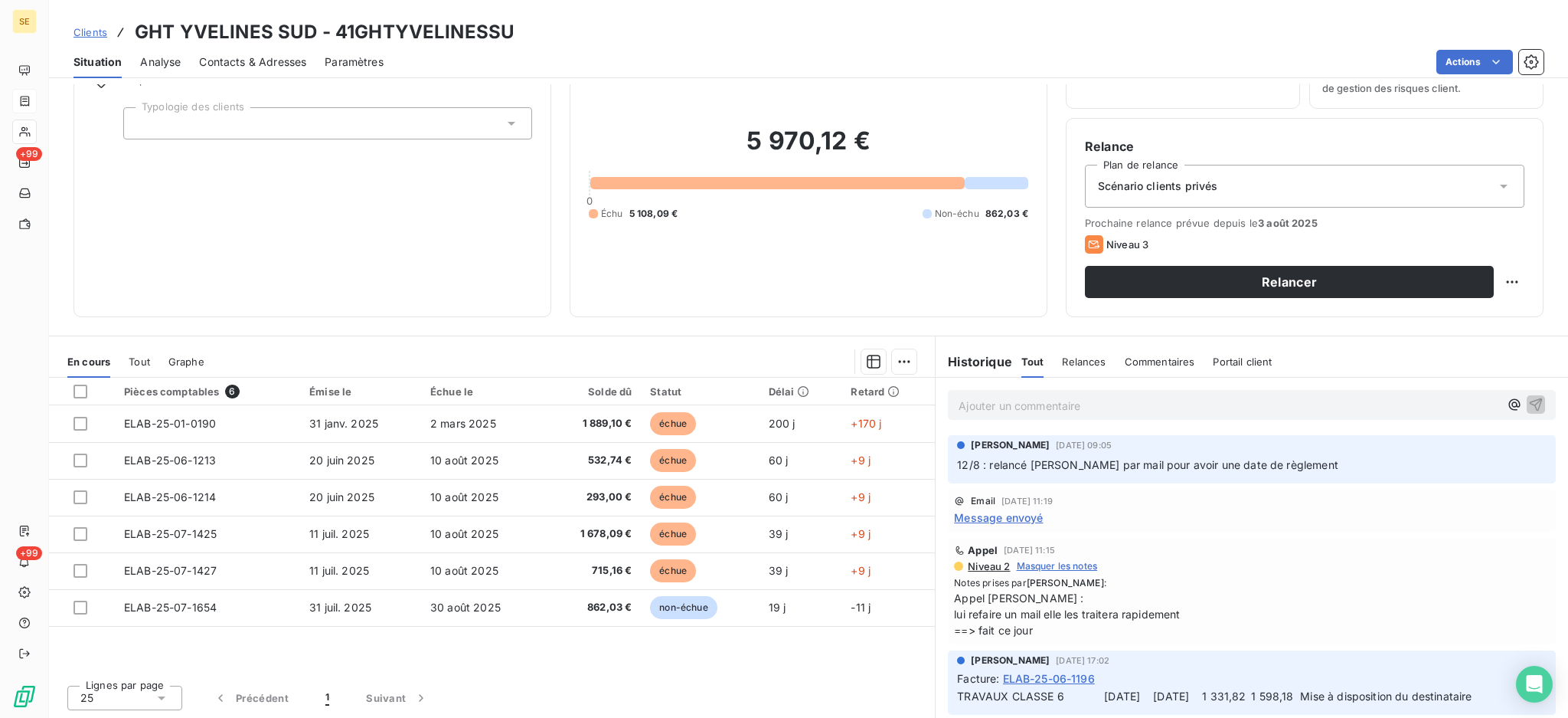
click at [1000, 515] on span "Message envoyé" at bounding box center [998, 518] width 89 height 16
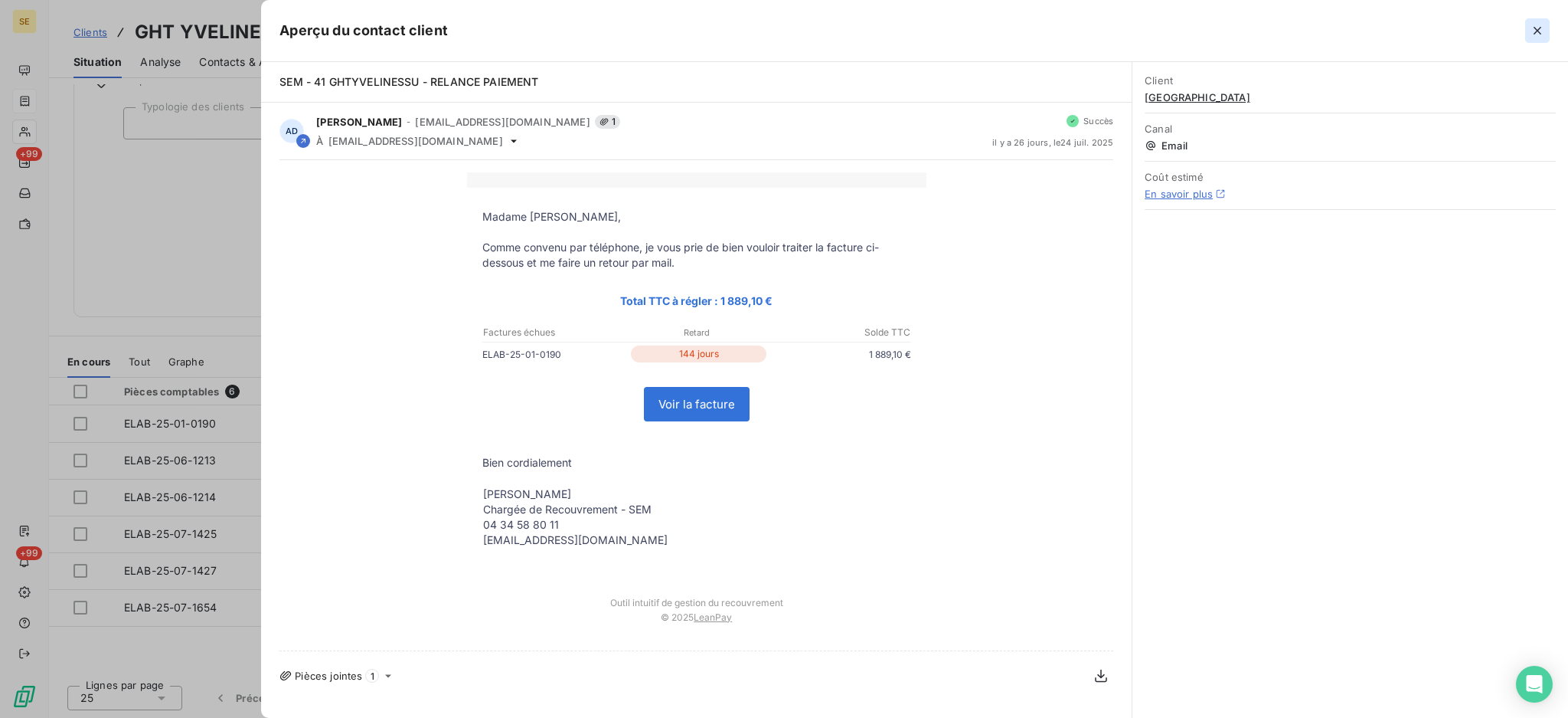
click at [1536, 28] on icon "button" at bounding box center [1537, 30] width 15 height 15
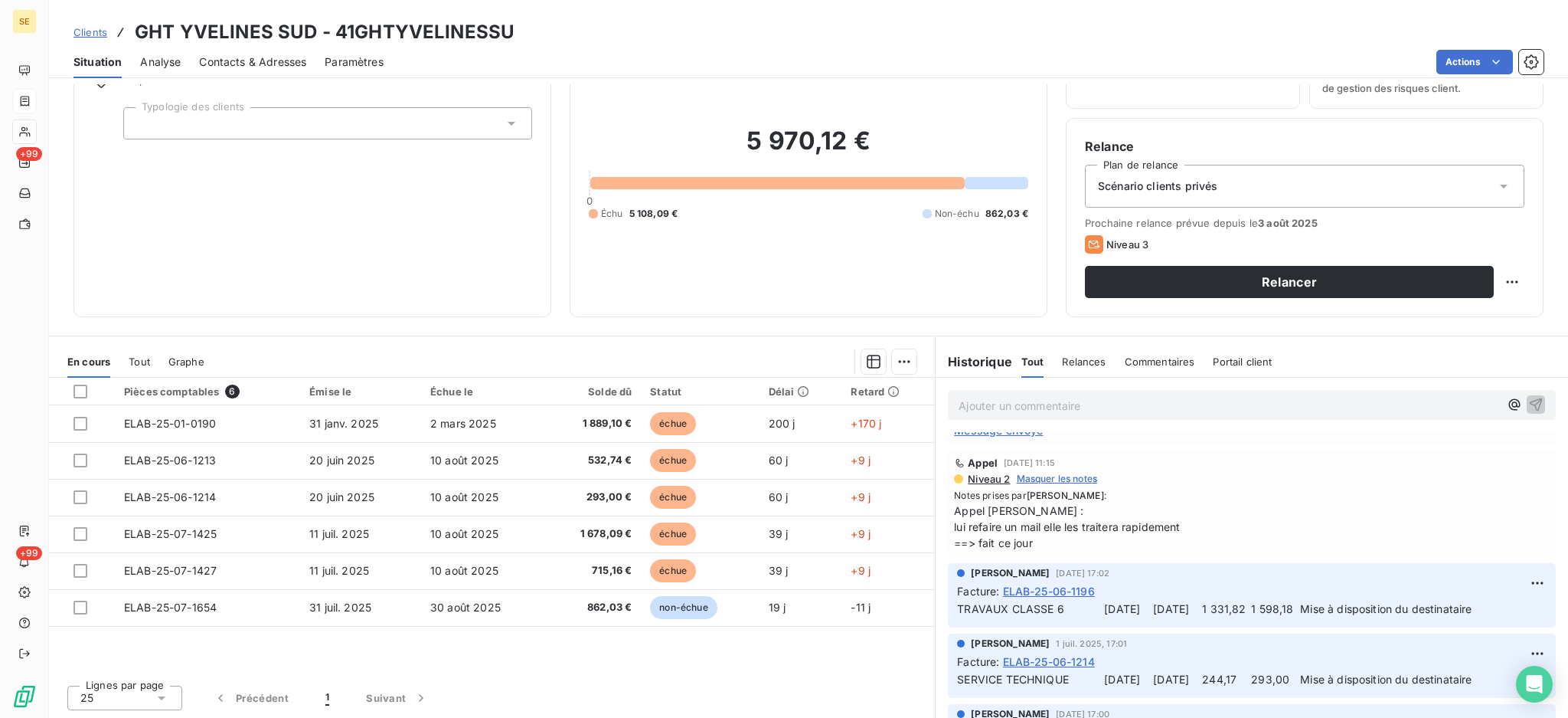
scroll to position [0, 0]
